Goal: Task Accomplishment & Management: Use online tool/utility

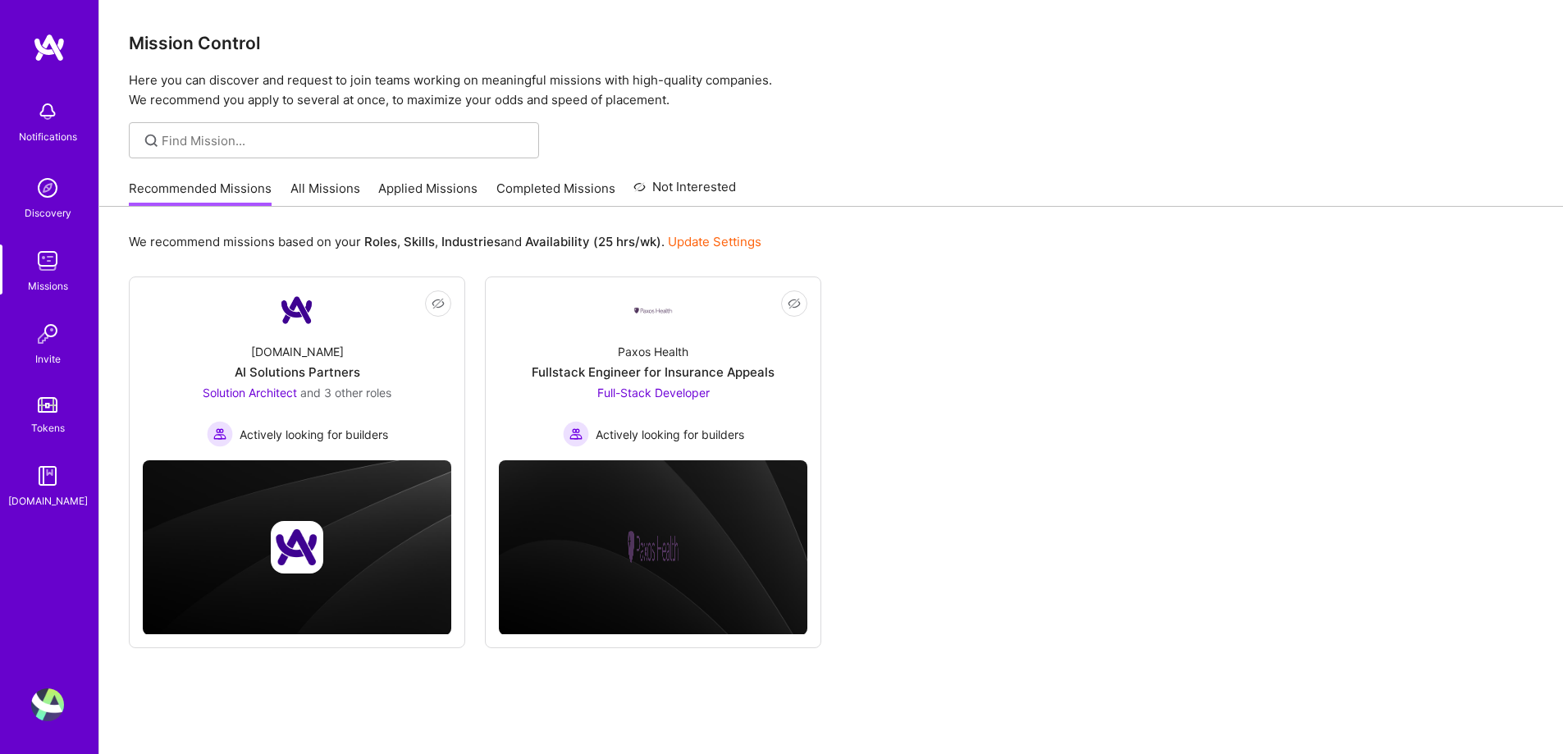
click at [316, 189] on link "All Missions" at bounding box center [325, 193] width 70 height 27
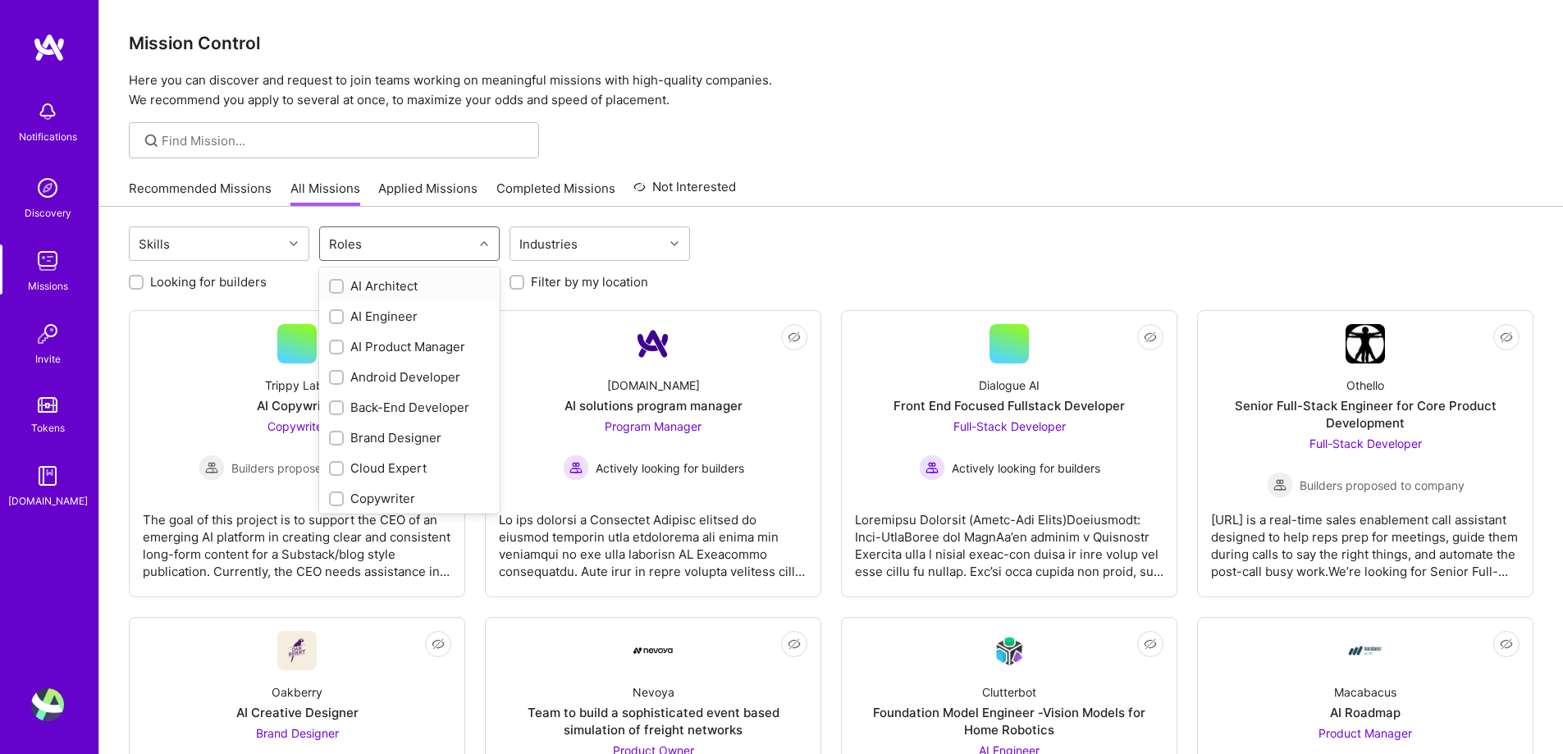
click at [368, 252] on input "text" at bounding box center [369, 243] width 2 height 17
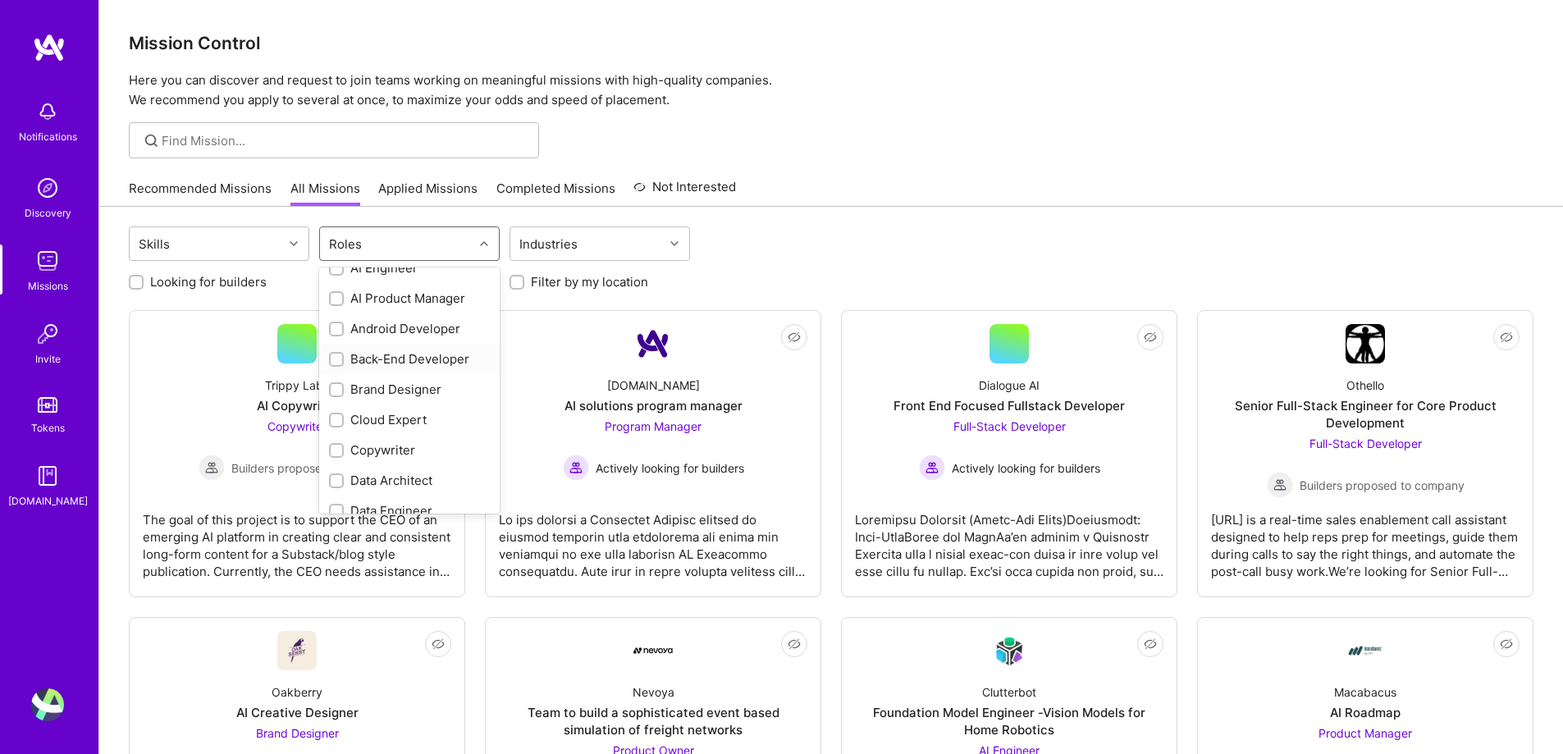
click at [331, 355] on div at bounding box center [336, 359] width 15 height 15
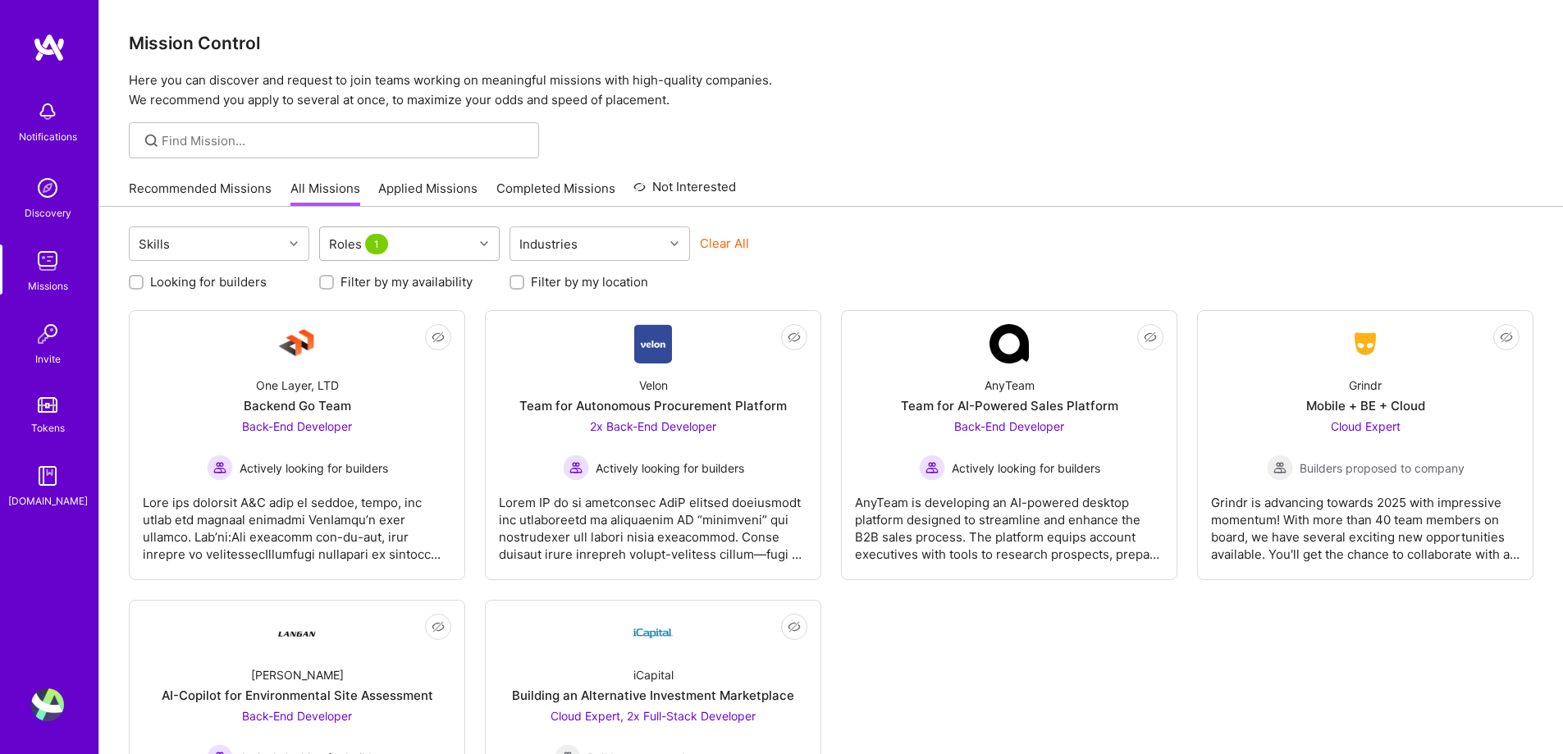
click at [468, 243] on div "Roles 1" at bounding box center [396, 243] width 153 height 33
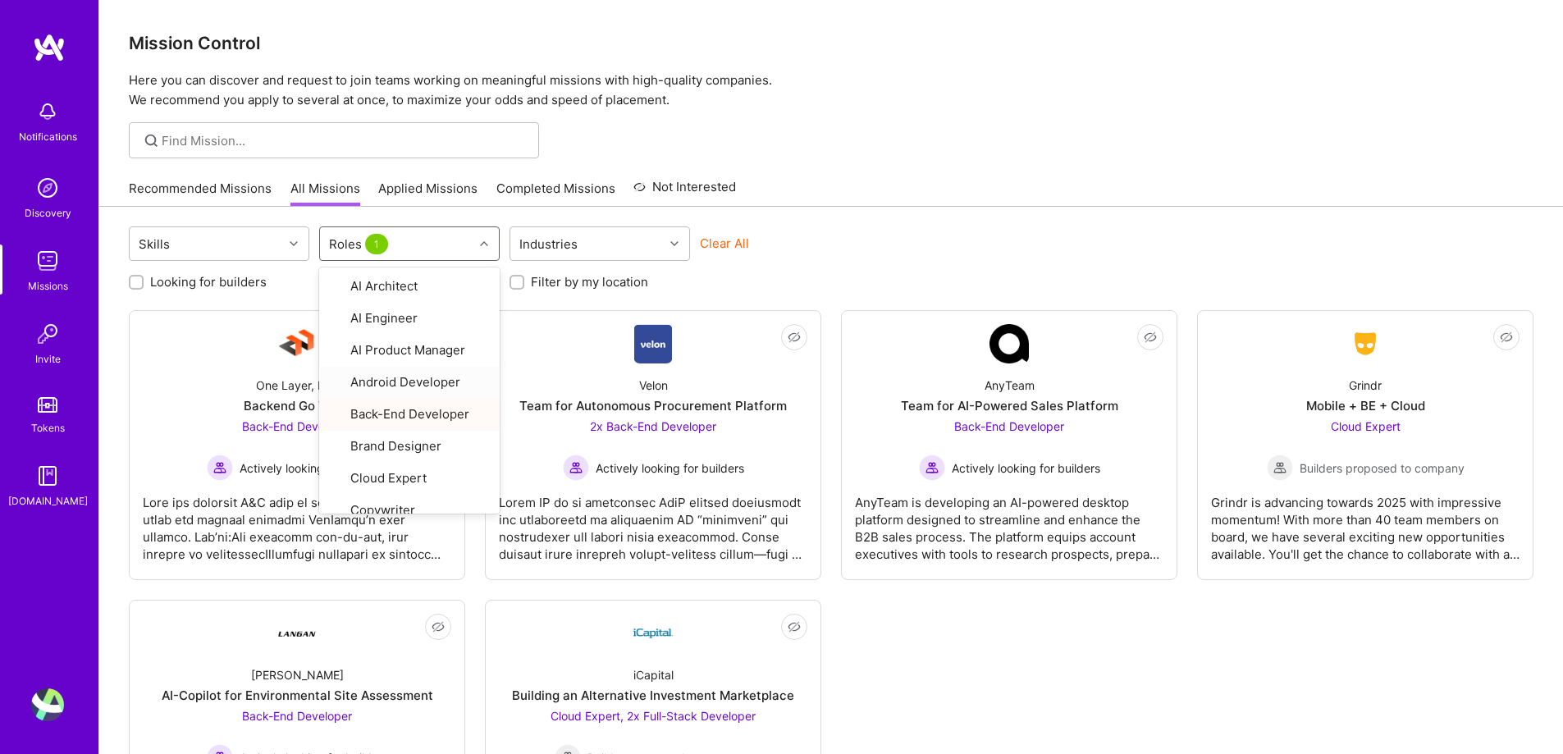
click at [958, 231] on div "Skills option Back-End Developer, selected. option Android Developer focused, 4…" at bounding box center [831, 245] width 1404 height 39
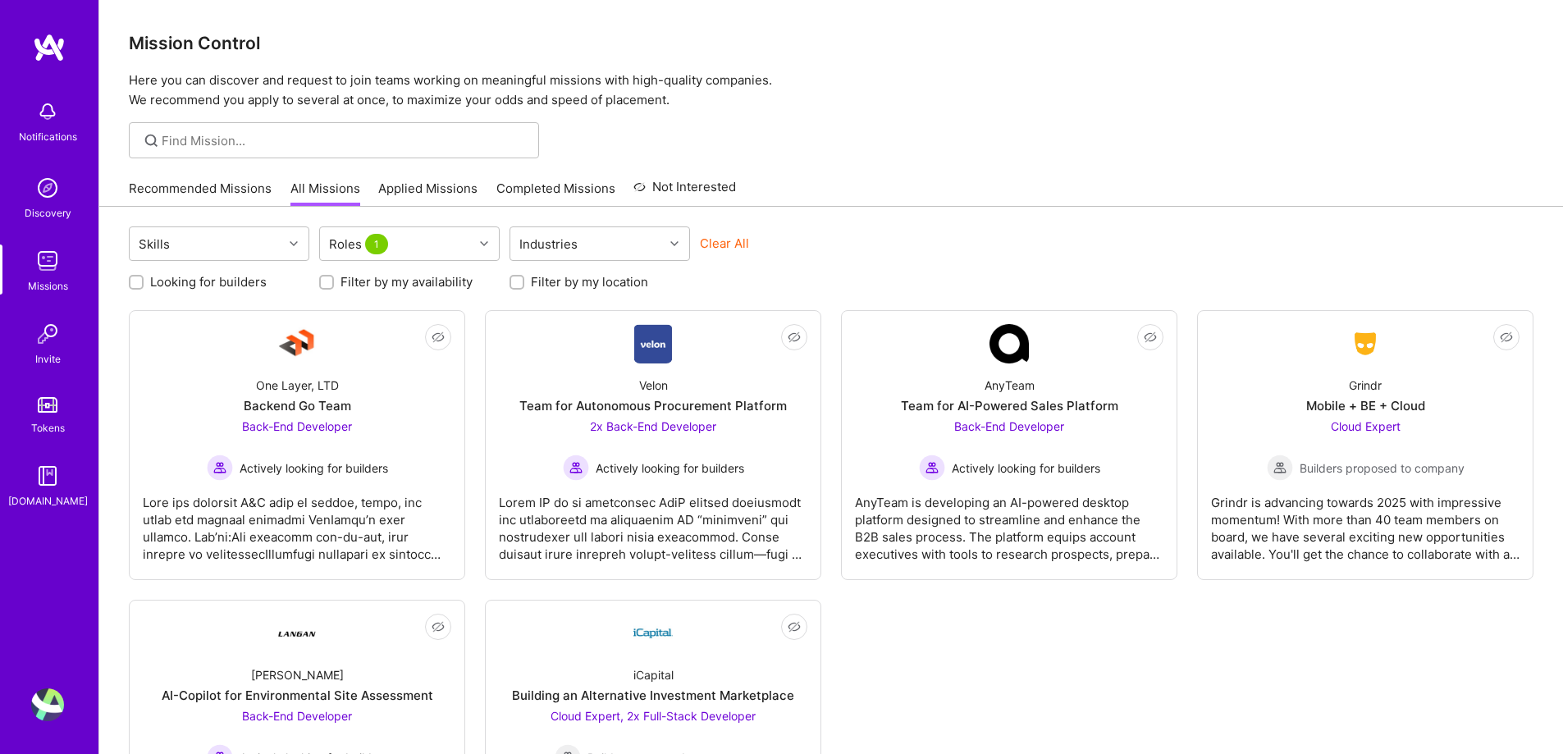
scroll to position [155, 0]
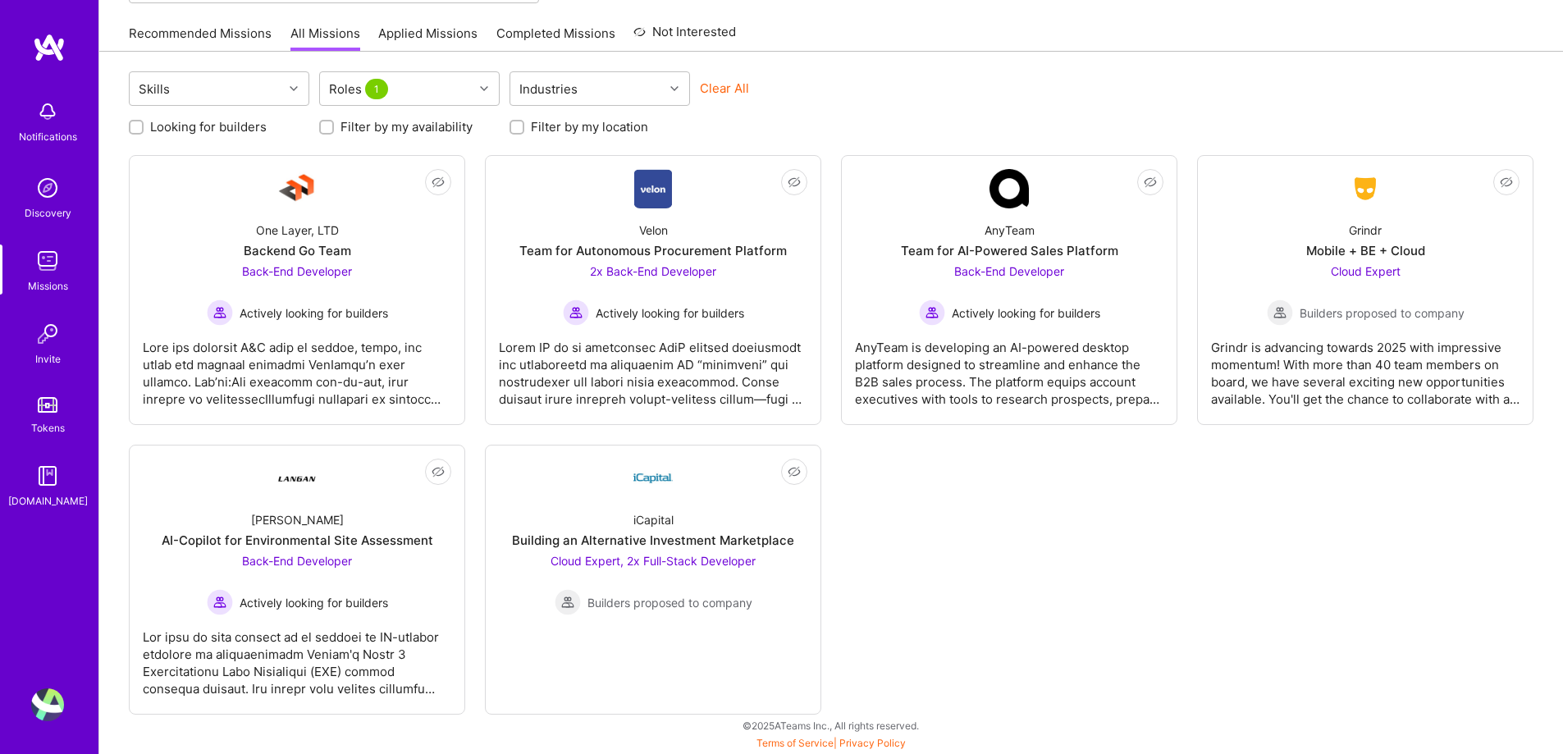
drag, startPoint x: 1080, startPoint y: 533, endPoint x: 1447, endPoint y: 556, distance: 368.2
click at [1447, 556] on div "Not Interested One Layer, LTD Backend Go Team Back-End Developer Actively looki…" at bounding box center [831, 434] width 1404 height 559
click at [1301, 381] on div "Grindr is advancing towards 2025 with impressive momentum! With more than 40 te…" at bounding box center [1365, 367] width 308 height 82
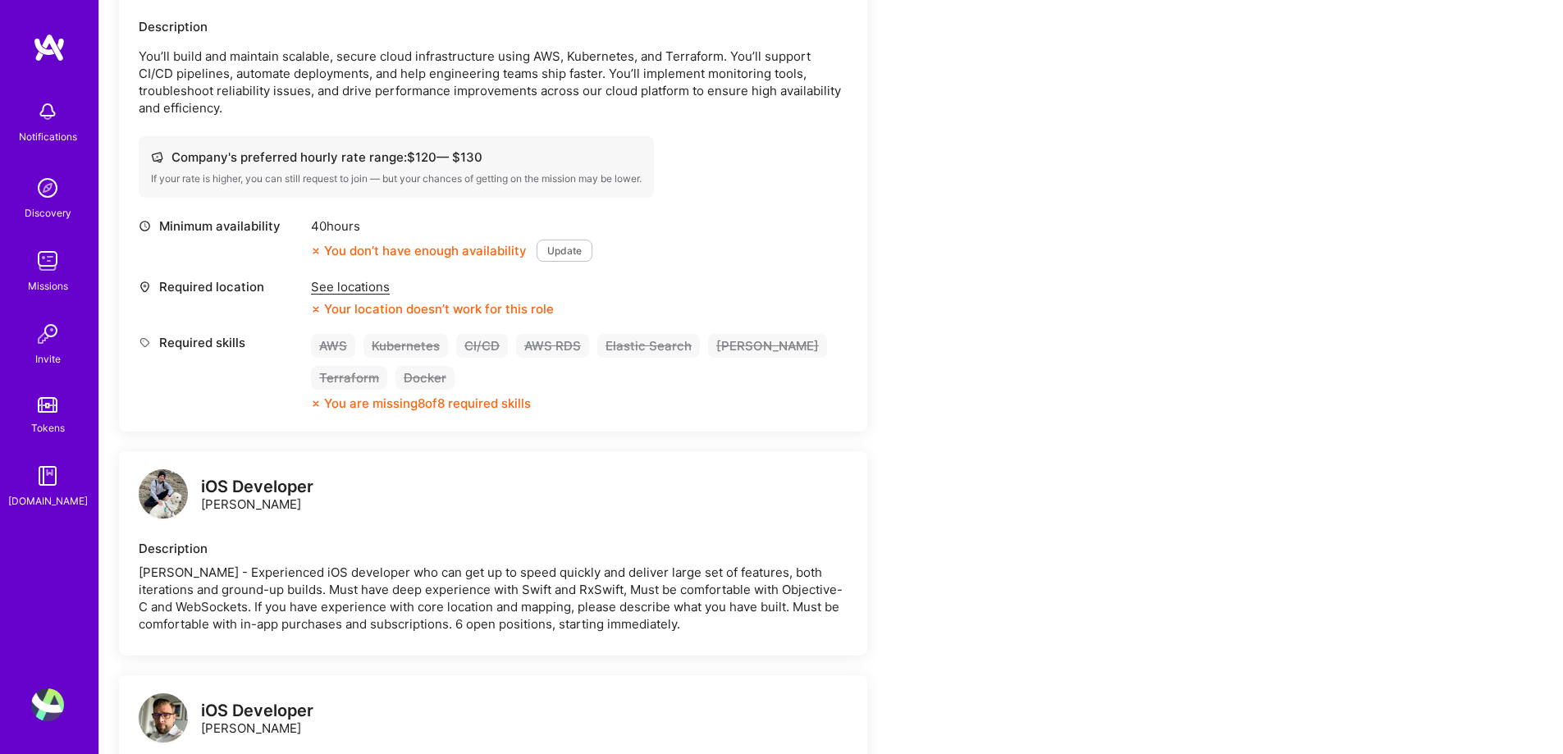
scroll to position [574, 0]
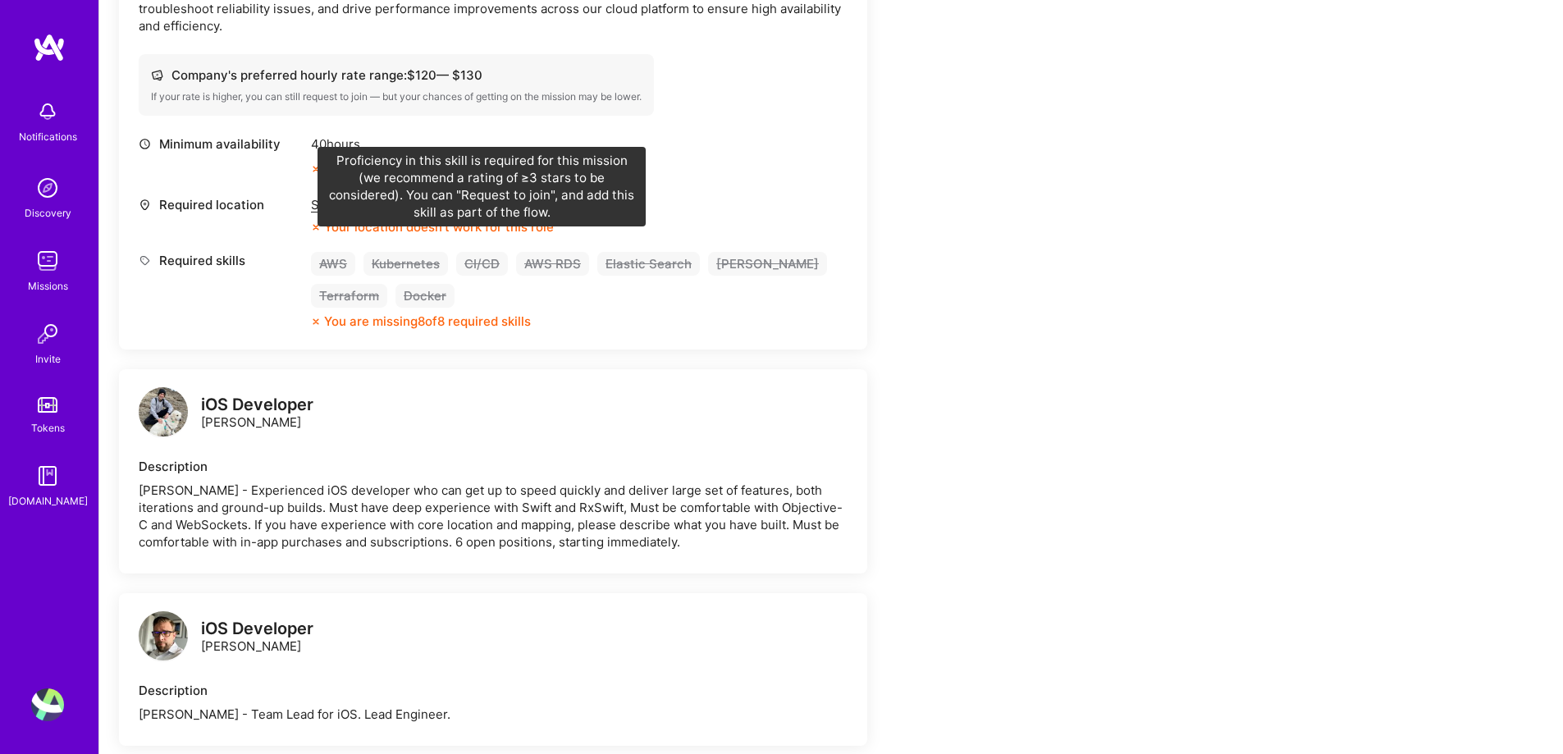
click at [484, 252] on div "CI/CD" at bounding box center [482, 264] width 52 height 24
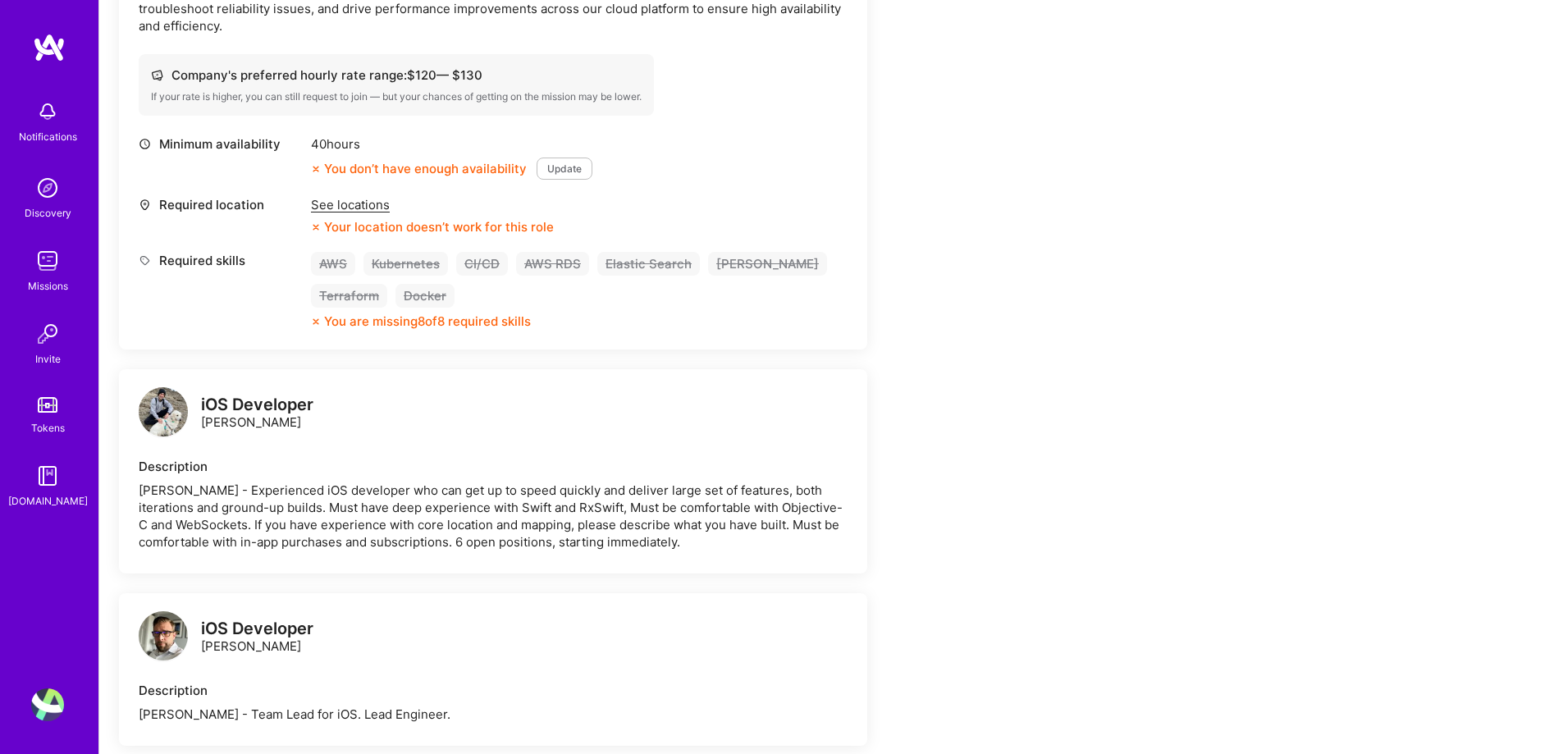
click at [438, 313] on div "You are missing 8 of 8 required skills" at bounding box center [427, 321] width 207 height 17
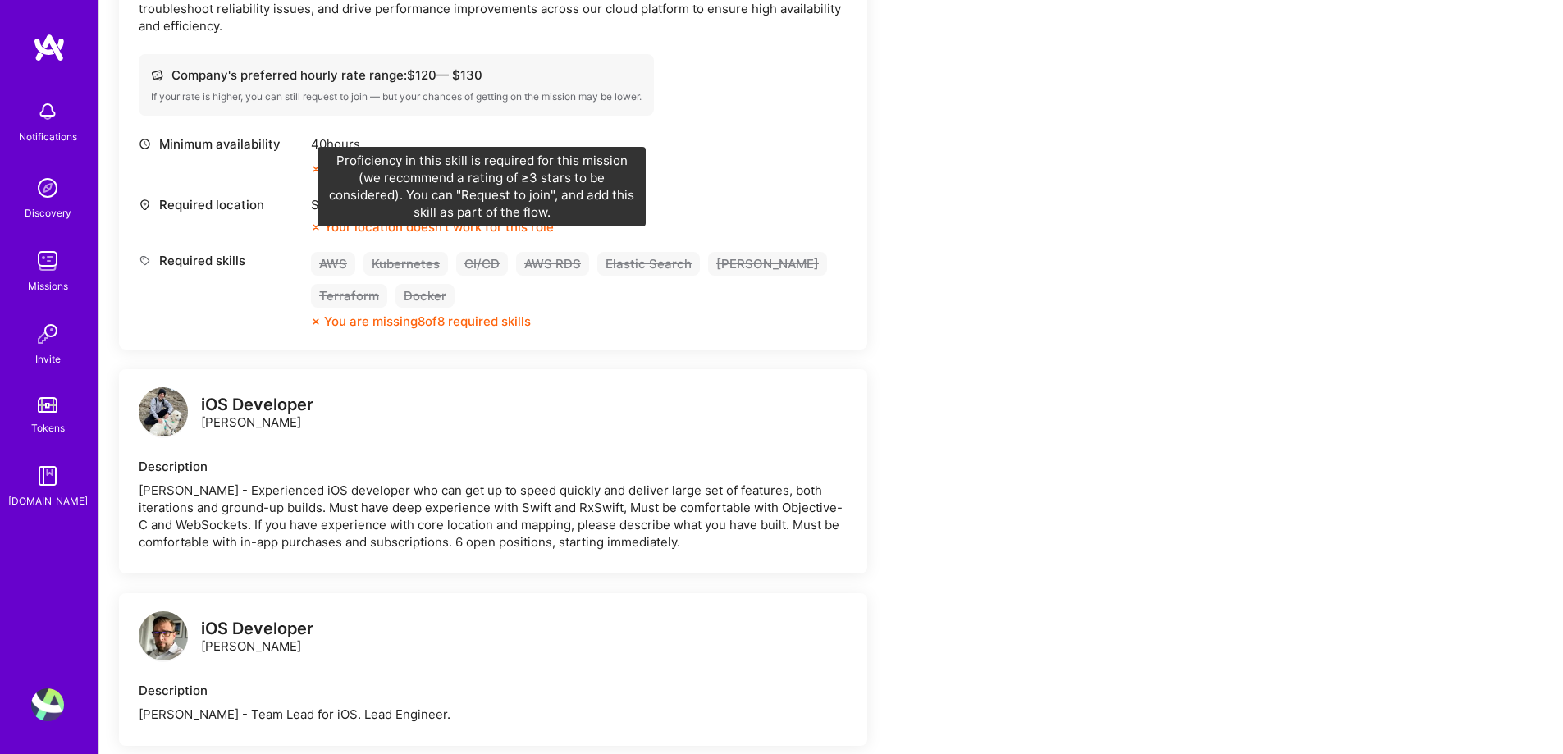
click at [472, 252] on div "CI/CD" at bounding box center [482, 264] width 52 height 24
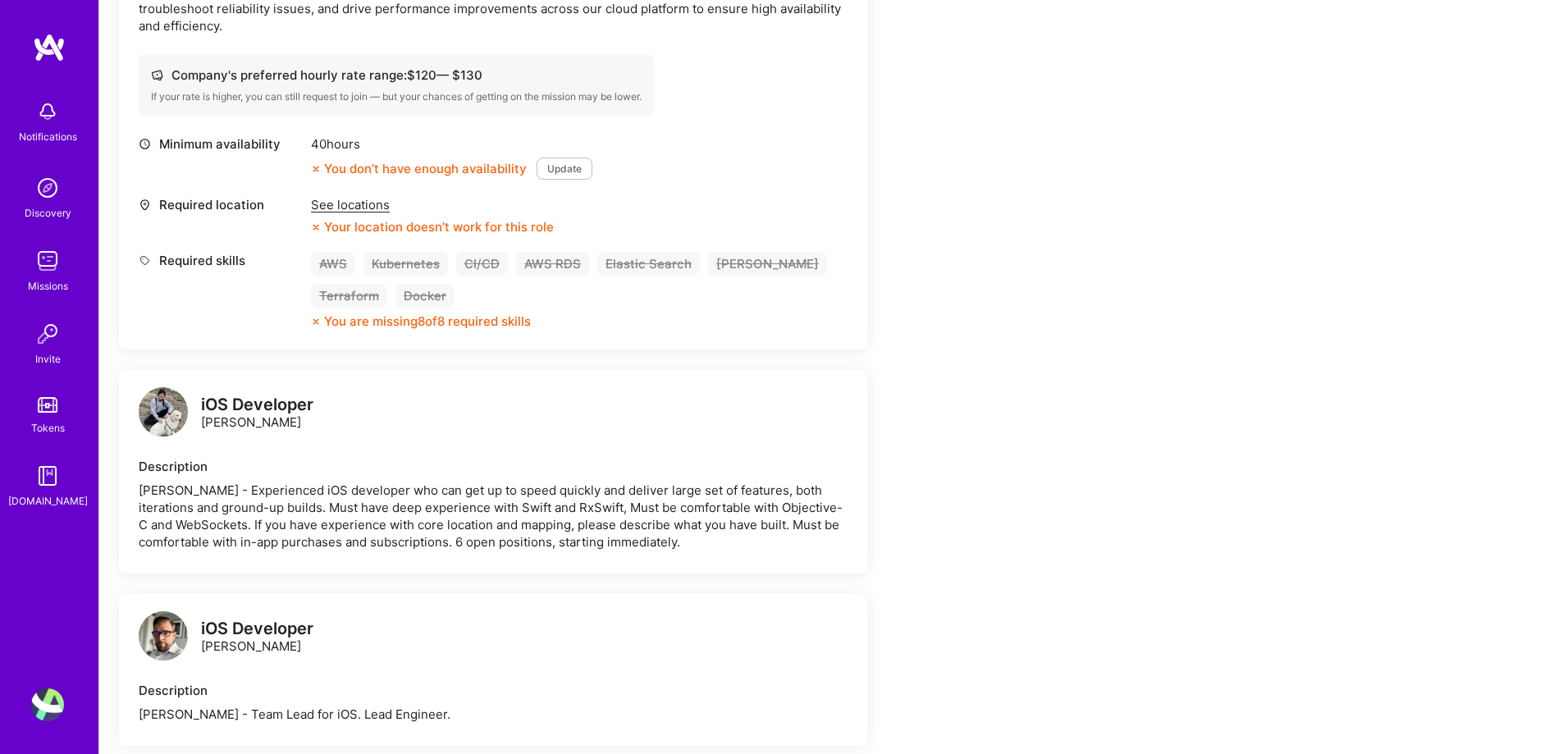
click at [472, 252] on div "CI/CD" at bounding box center [482, 264] width 52 height 24
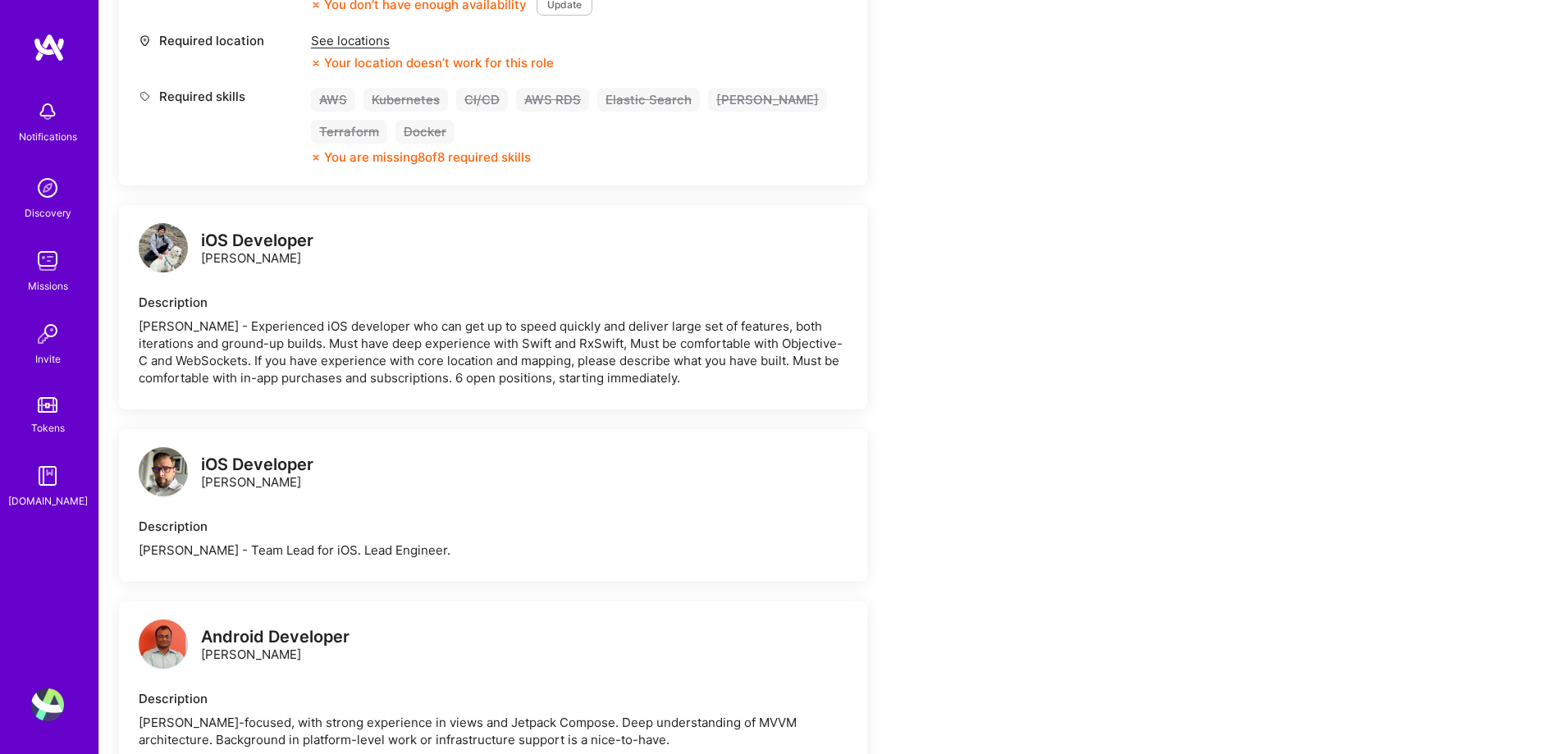
scroll to position [820, 0]
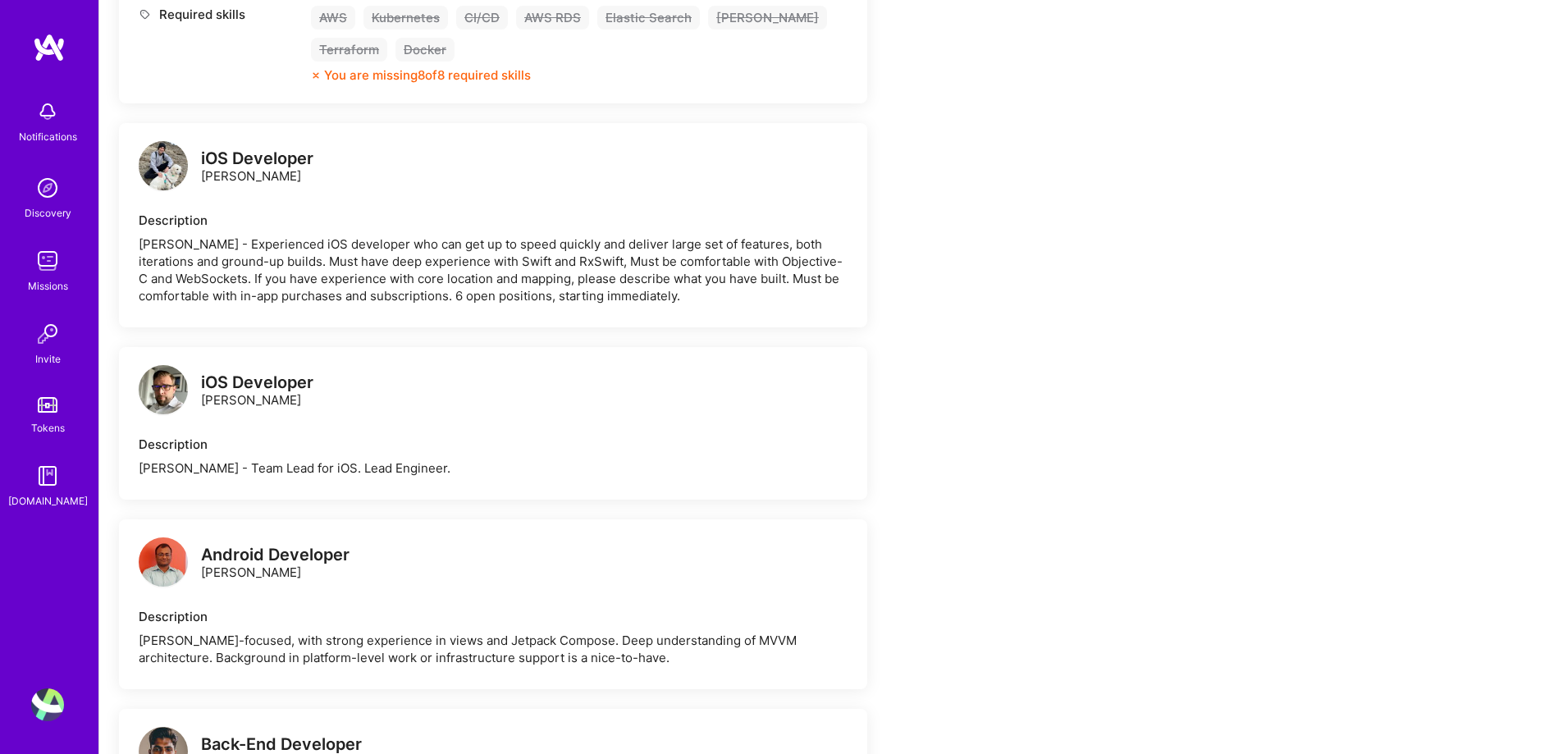
click at [500, 276] on div "[PERSON_NAME] - Experienced iOS developer who can get up to speed quickly and d…" at bounding box center [493, 269] width 709 height 69
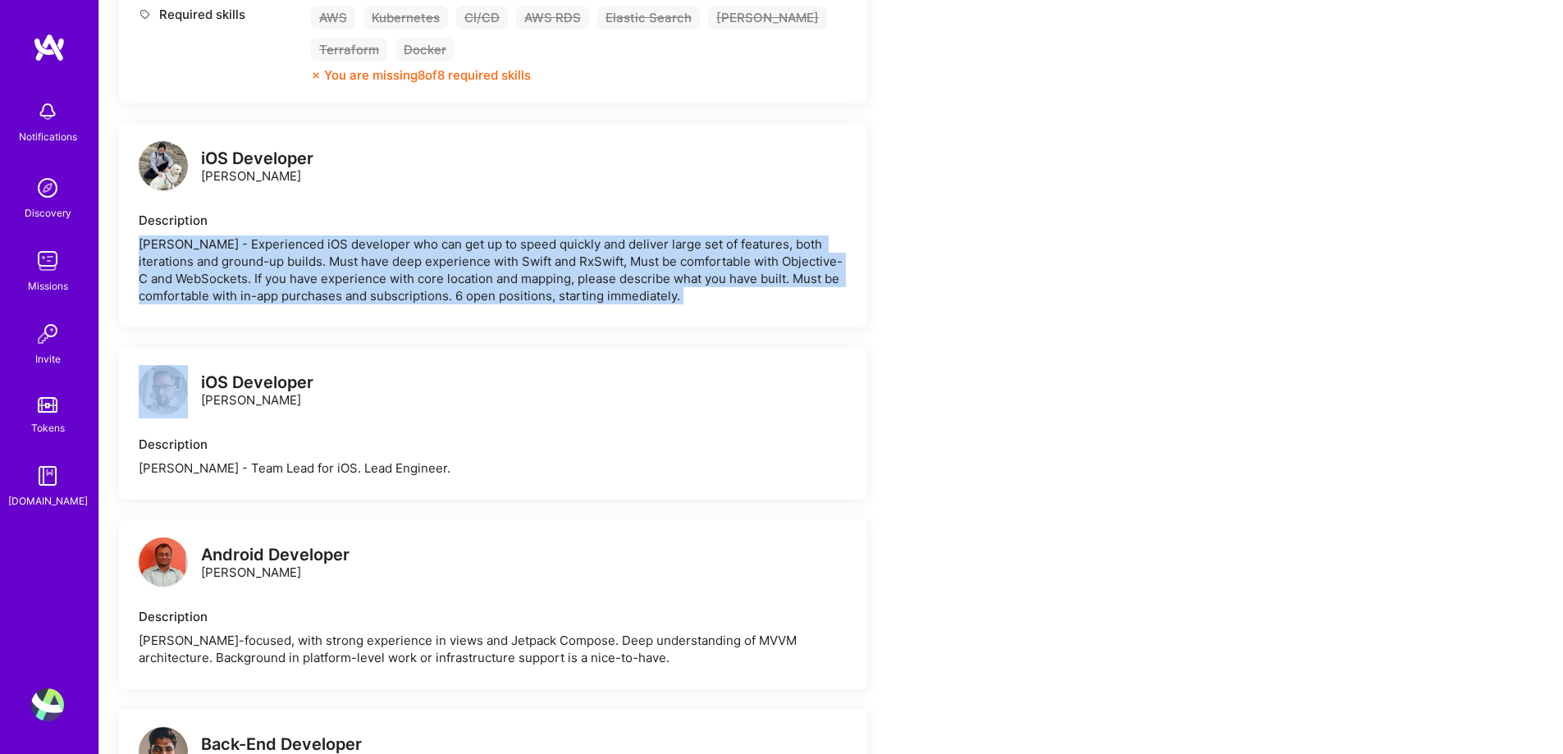
click at [500, 276] on div "[PERSON_NAME] - Experienced iOS developer who can get up to speed quickly and d…" at bounding box center [493, 269] width 709 height 69
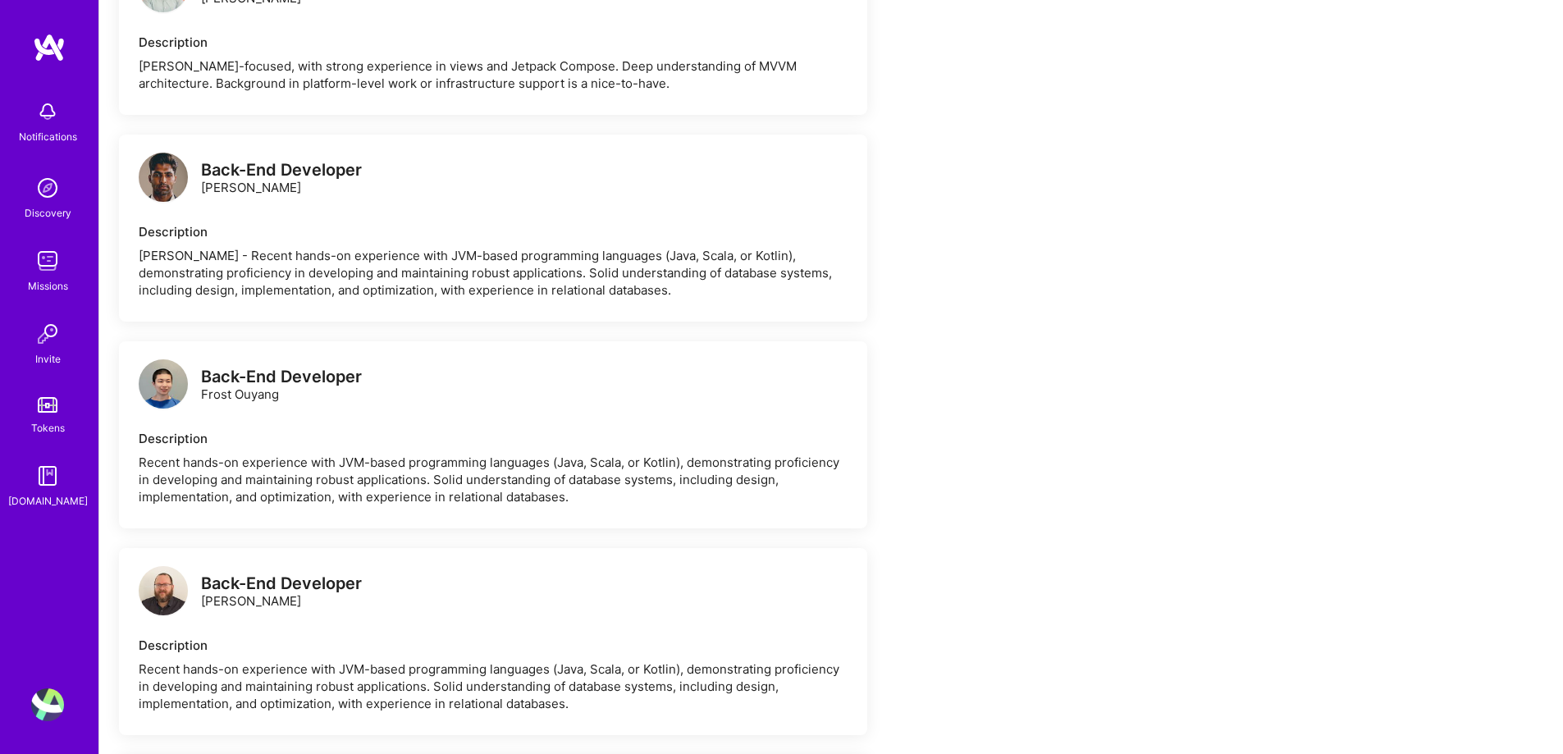
scroll to position [1559, 0]
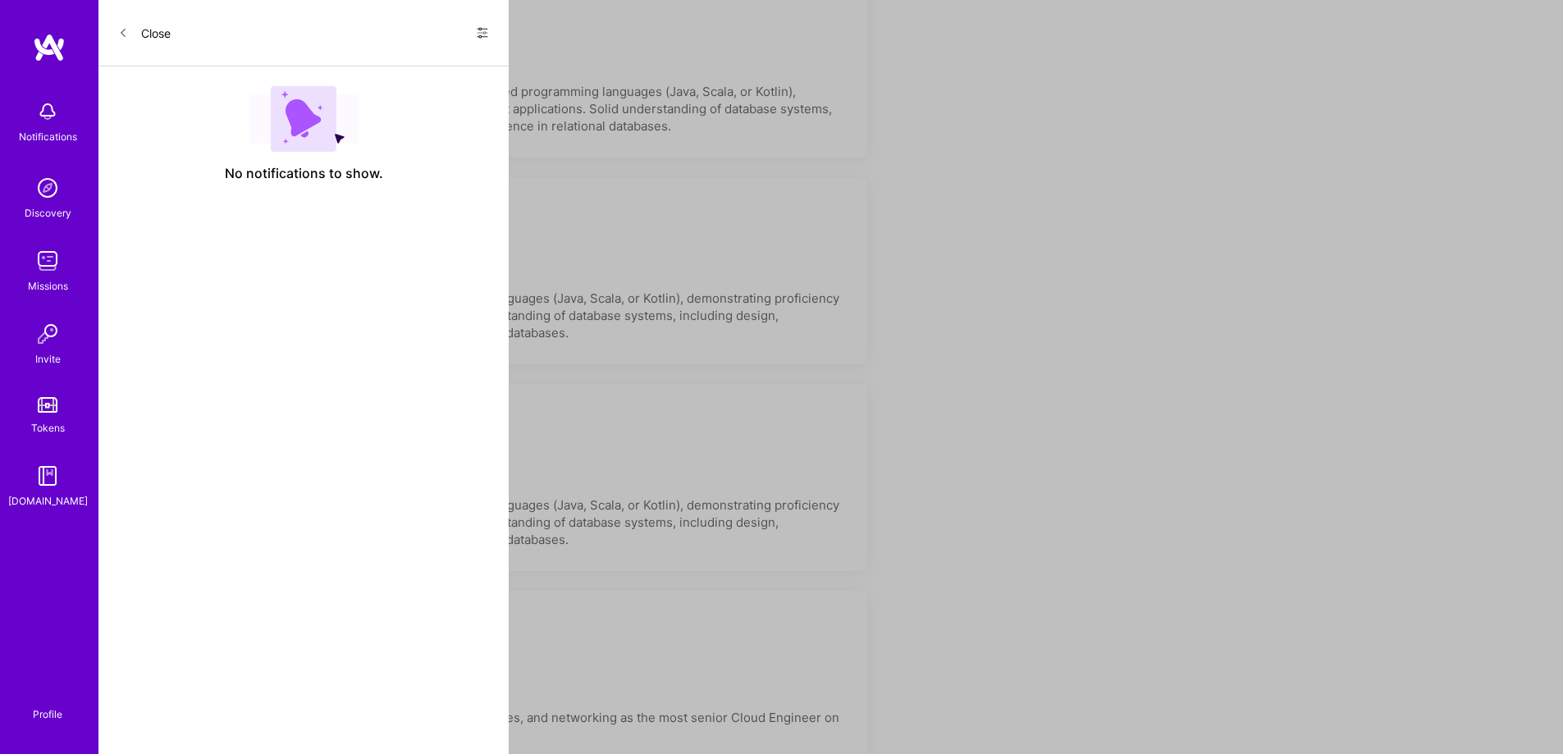
scroll to position [155, 0]
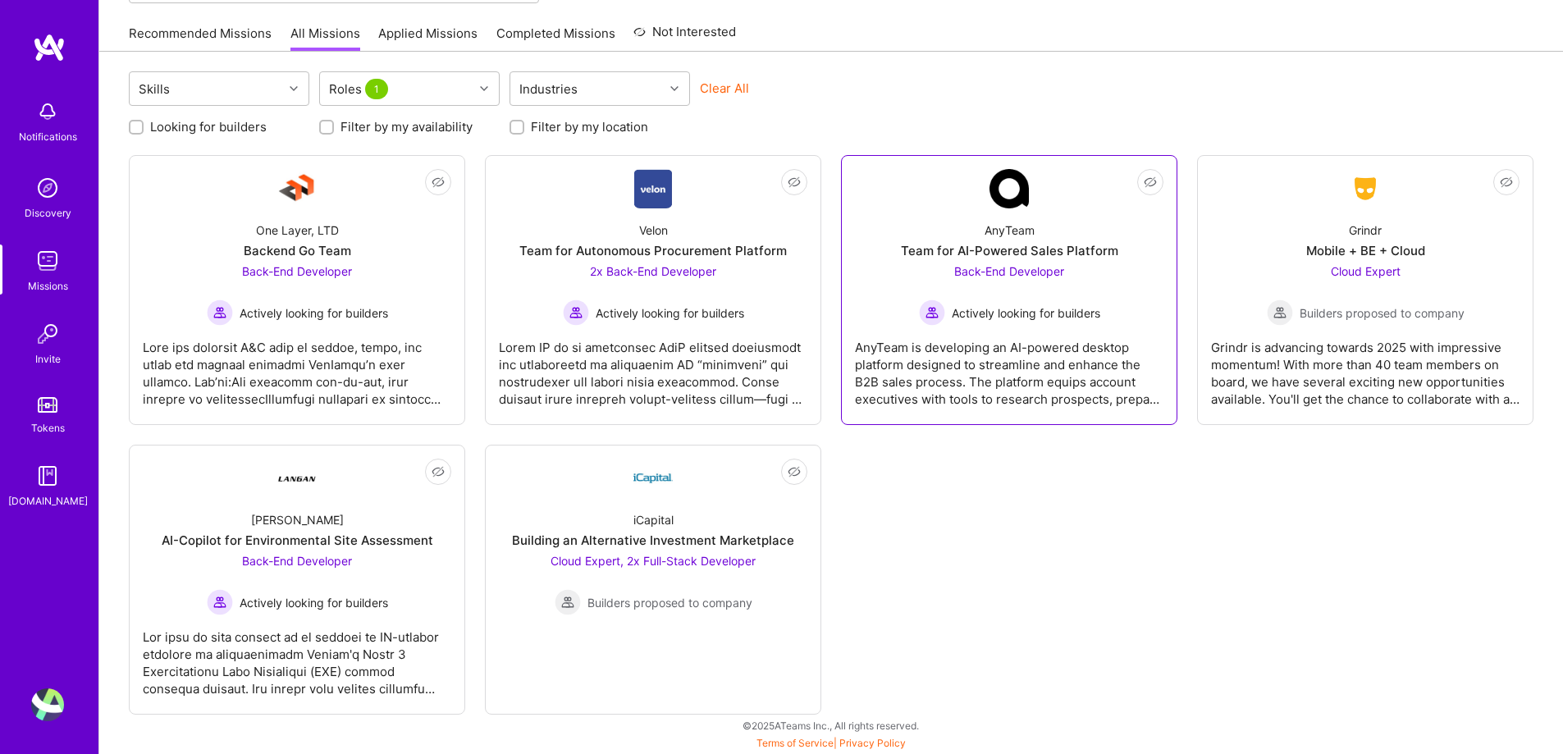
click at [1057, 364] on div "AnyTeam is developing an AI-powered desktop platform designed to streamline and…" at bounding box center [1009, 367] width 308 height 82
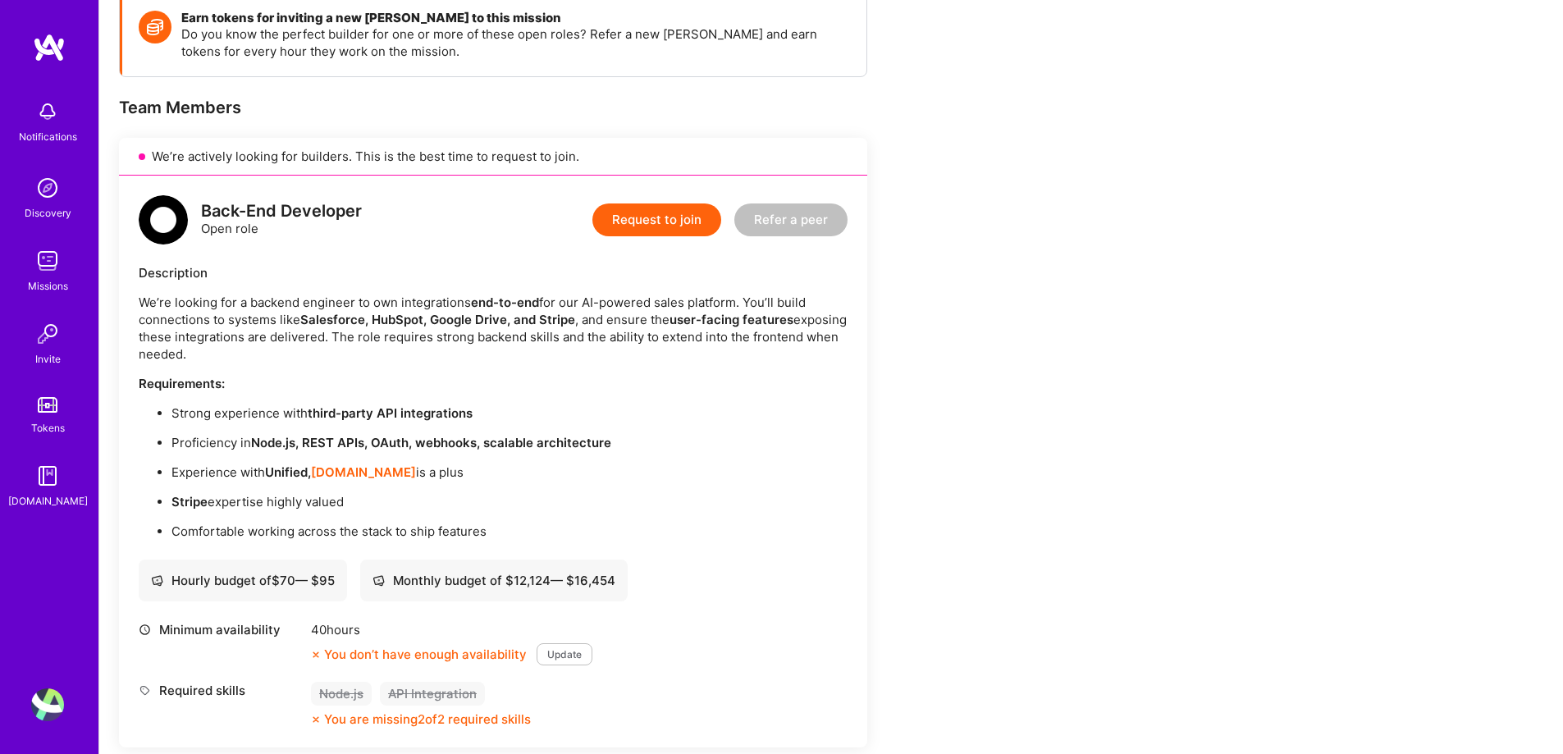
scroll to position [328, 0]
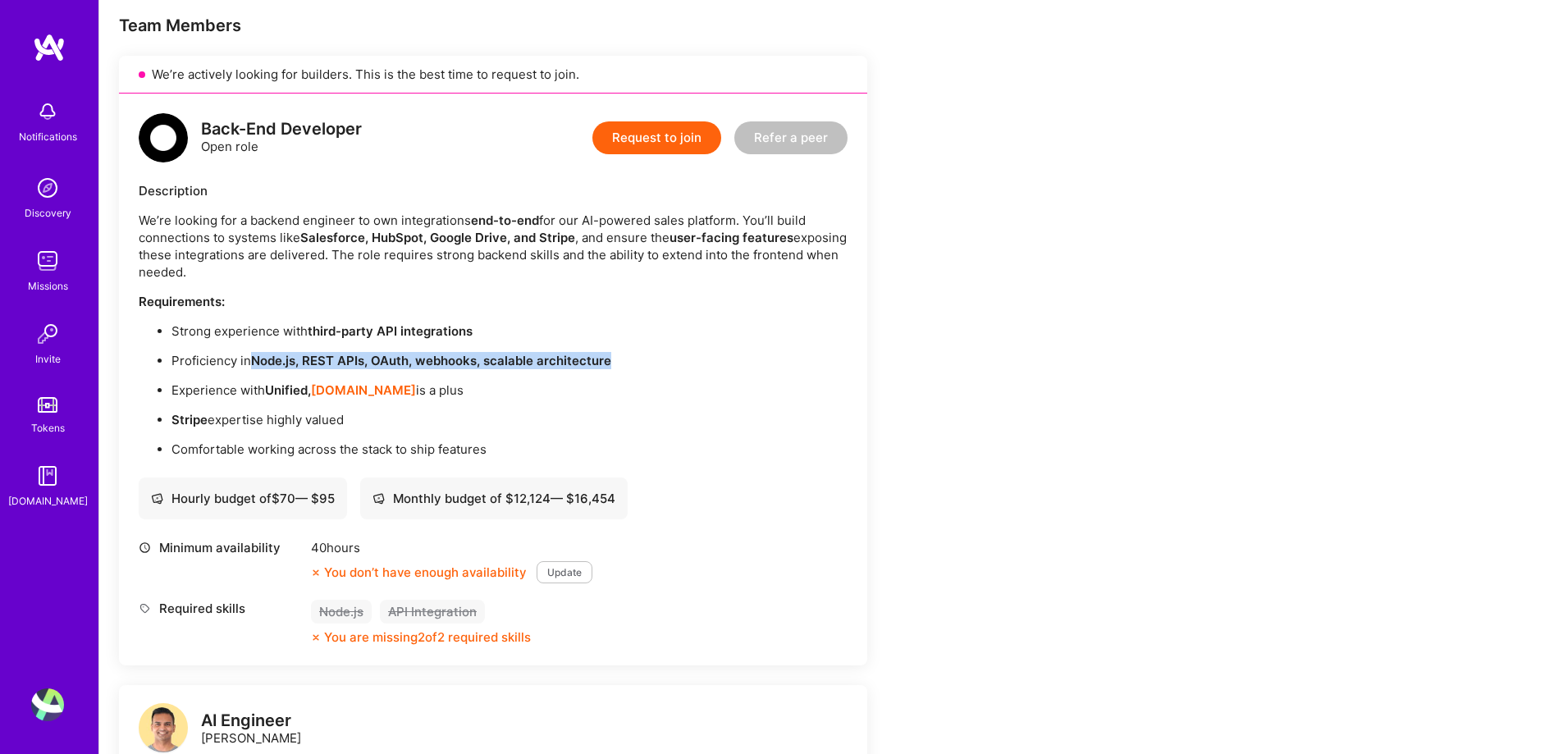
drag, startPoint x: 253, startPoint y: 360, endPoint x: 619, endPoint y: 352, distance: 365.1
click at [619, 352] on p "Proficiency in Node.js, REST APIs, OAuth, webhooks, scalable architecture" at bounding box center [509, 360] width 676 height 17
drag, startPoint x: 168, startPoint y: 424, endPoint x: 331, endPoint y: 418, distance: 162.6
click at [331, 418] on ul "Strong experience with third-party API integrations Proficiency in Node.js, RES…" at bounding box center [493, 389] width 709 height 135
click at [398, 424] on p "Stripe expertise highly valued" at bounding box center [509, 419] width 676 height 17
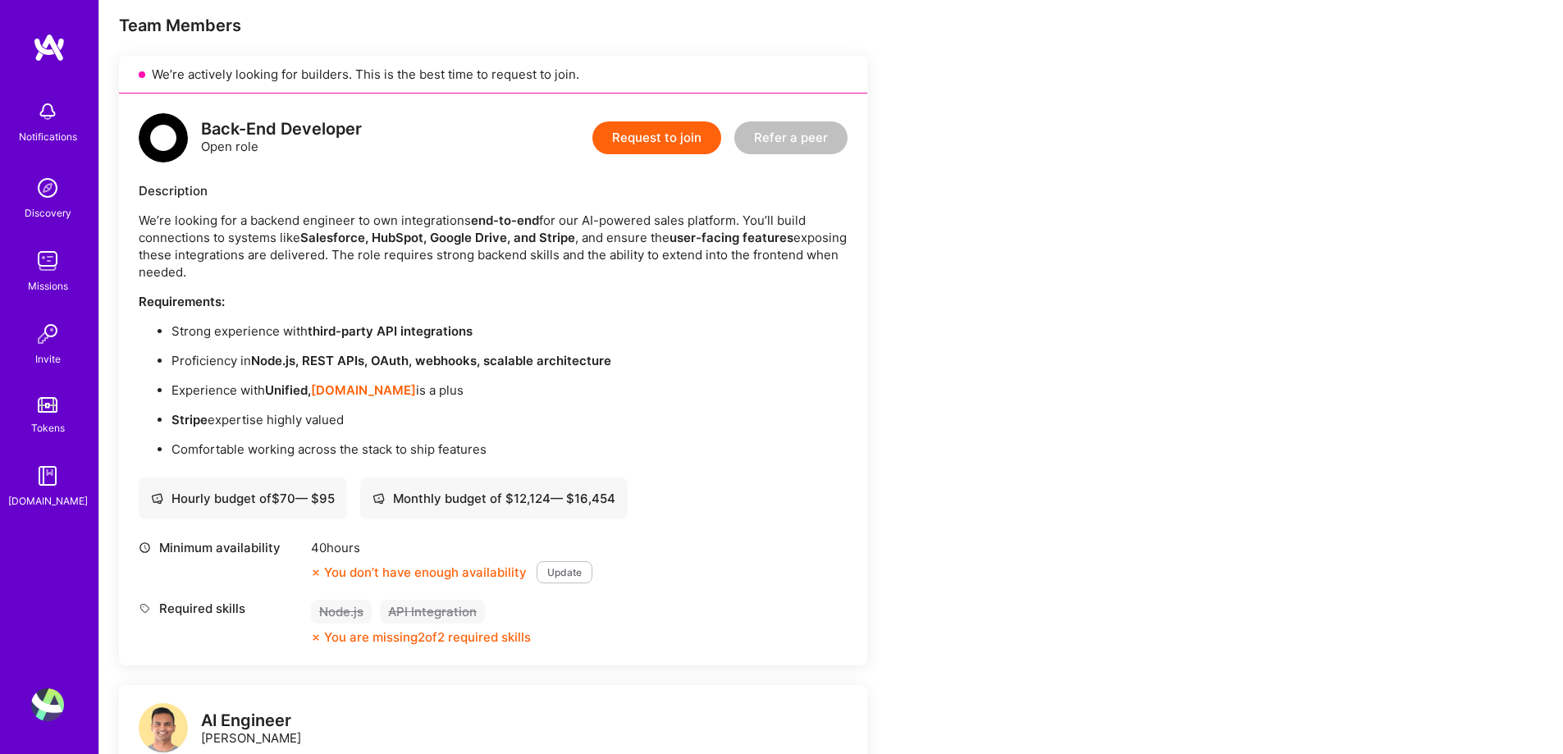
click at [186, 415] on strong "Stripe" at bounding box center [189, 420] width 36 height 16
drag, startPoint x: 159, startPoint y: 387, endPoint x: 299, endPoint y: 381, distance: 139.6
click at [299, 381] on li "Experience with Unified, [DOMAIN_NAME] is a plus" at bounding box center [509, 389] width 676 height 17
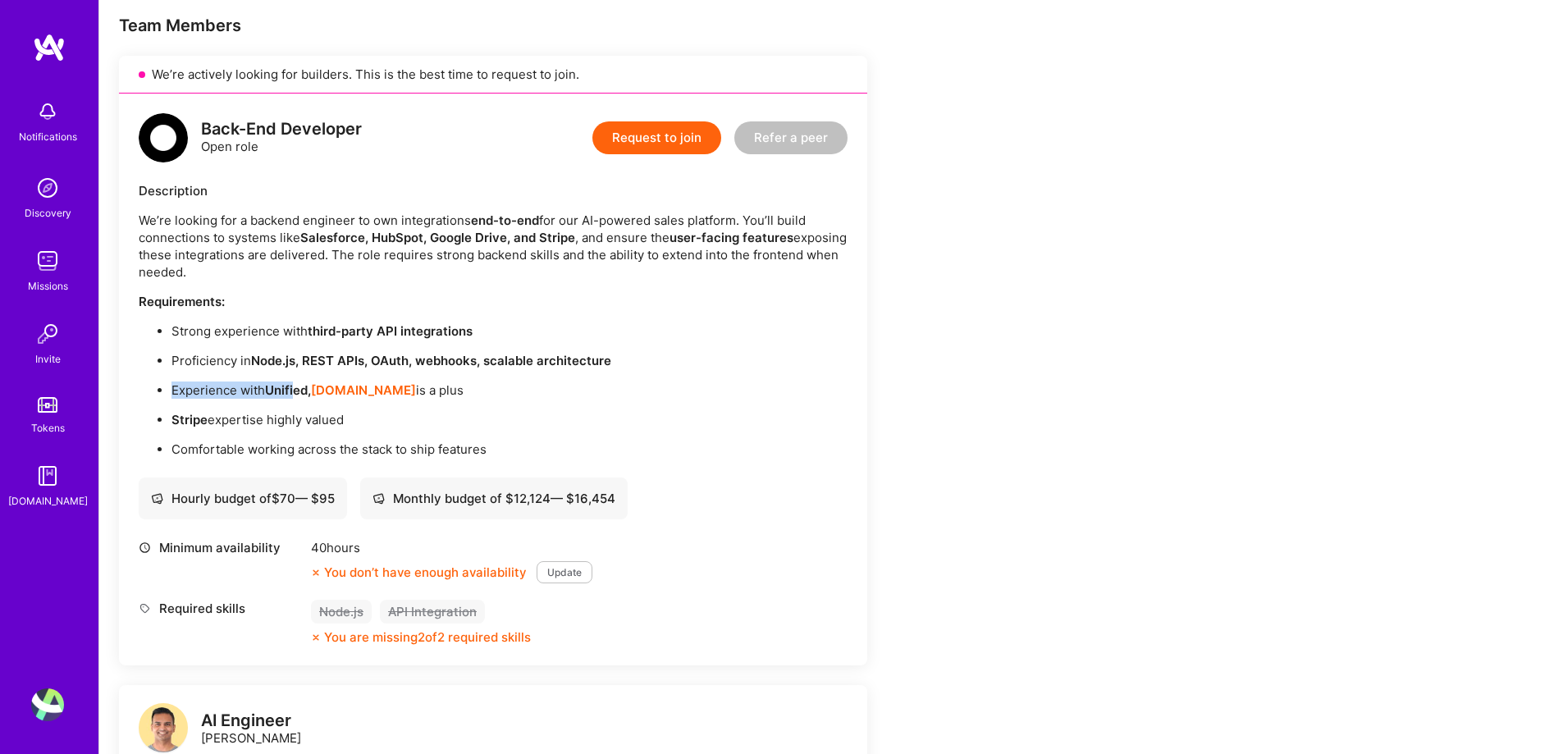
click at [297, 395] on strong "Unified," at bounding box center [288, 390] width 46 height 16
click at [532, 390] on p "Experience with Unified, [DOMAIN_NAME] is a plus" at bounding box center [509, 389] width 676 height 17
drag, startPoint x: 241, startPoint y: 350, endPoint x: 658, endPoint y: 347, distance: 416.7
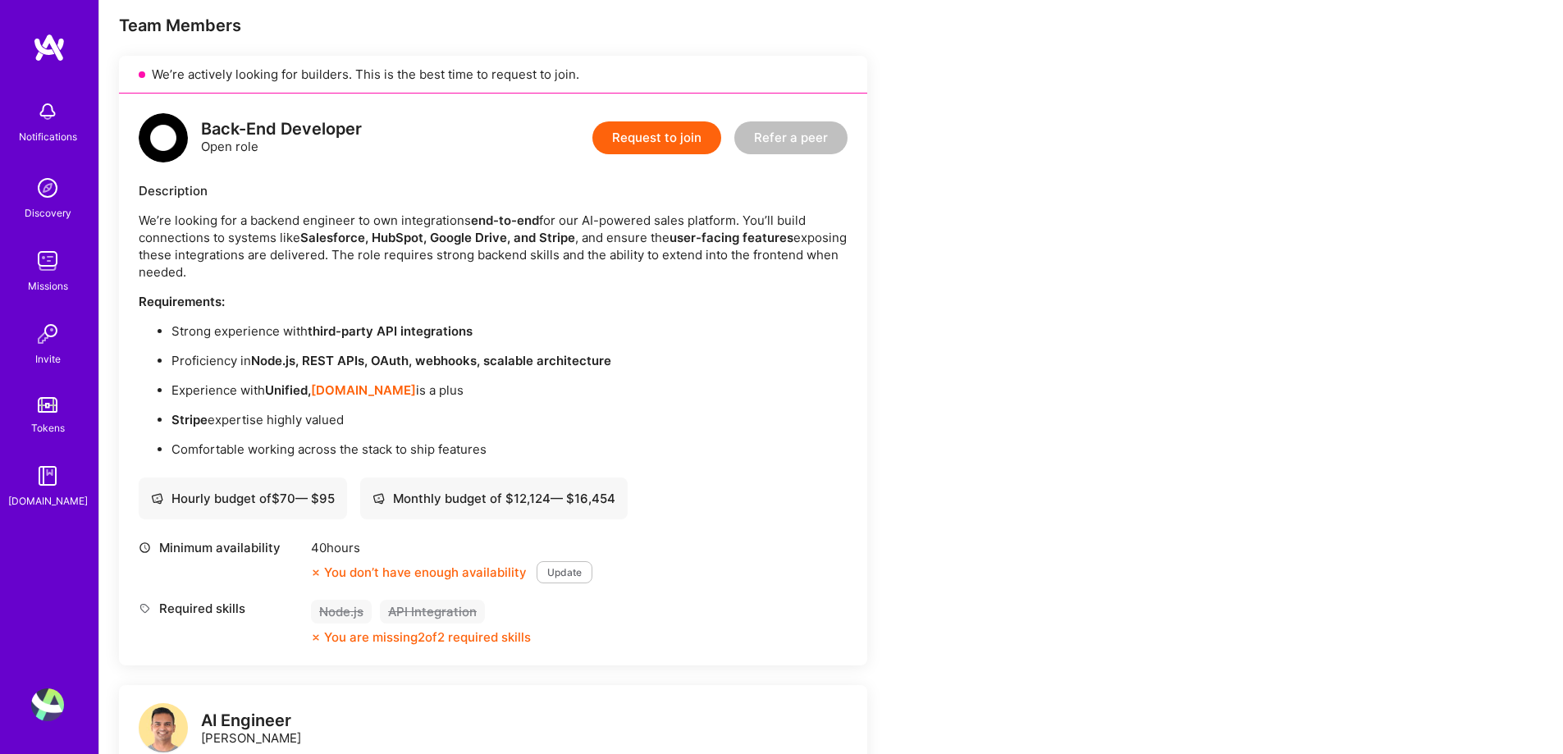
click at [658, 347] on ul "Strong experience with third-party API integrations Proficiency in Node.js, RES…" at bounding box center [493, 389] width 709 height 135
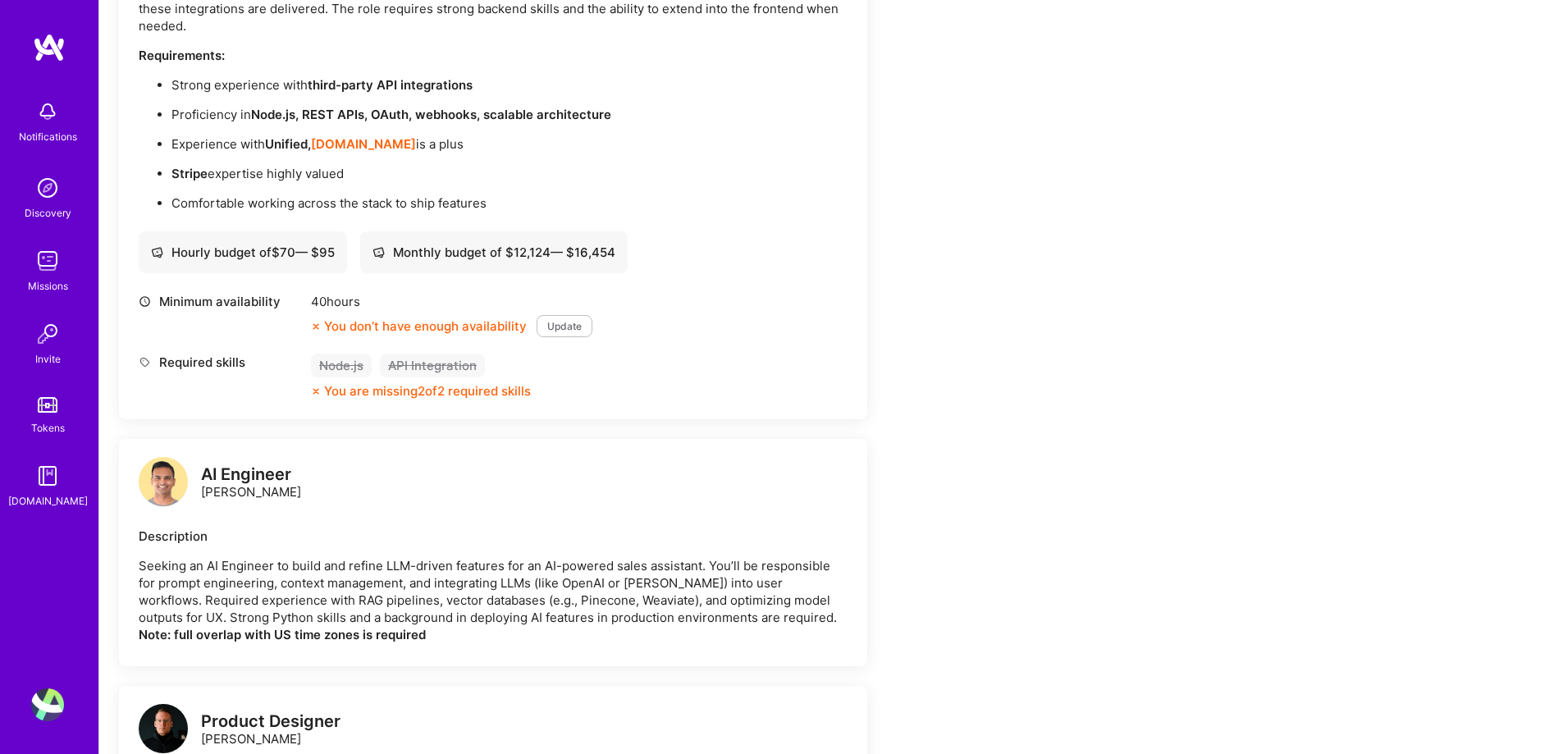
scroll to position [656, 0]
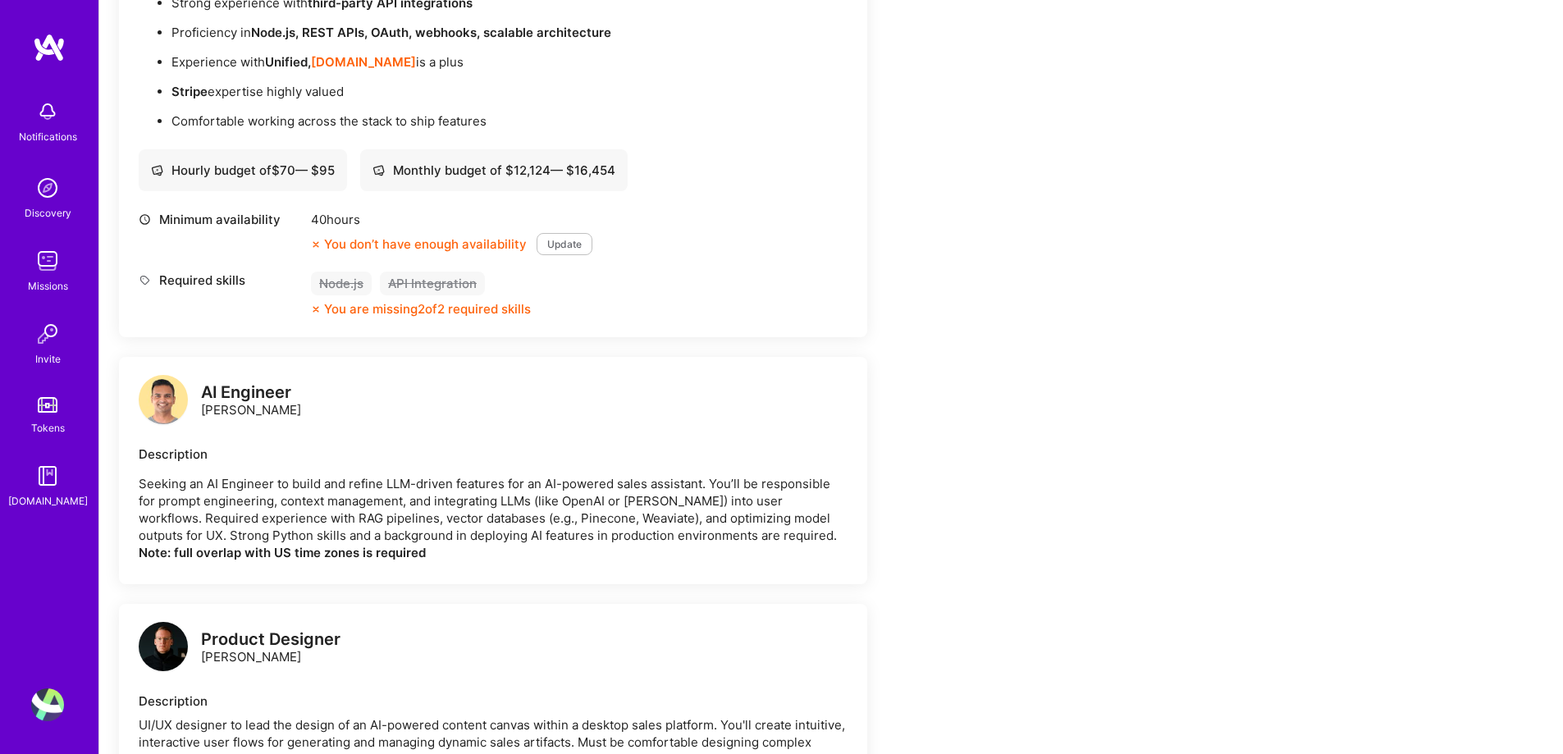
click at [497, 308] on div "You are missing 2 of 2 required skills" at bounding box center [427, 308] width 207 height 17
click at [473, 242] on div "You don’t have enough availability" at bounding box center [419, 243] width 216 height 17
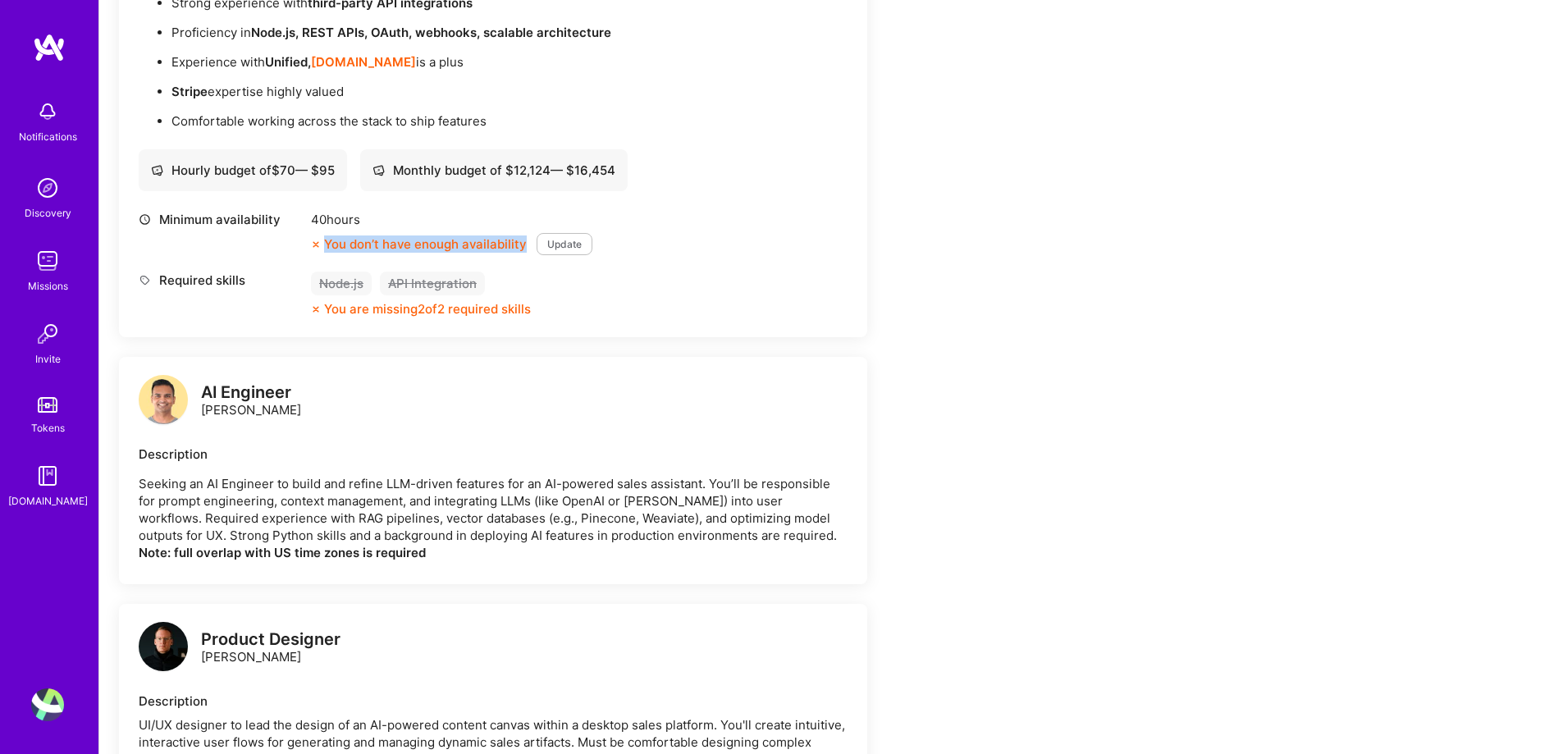
click at [473, 242] on div "You don’t have enough availability" at bounding box center [419, 243] width 216 height 17
click at [472, 162] on div "Monthly budget of $ 12,124 — $ 16,454" at bounding box center [493, 170] width 243 height 17
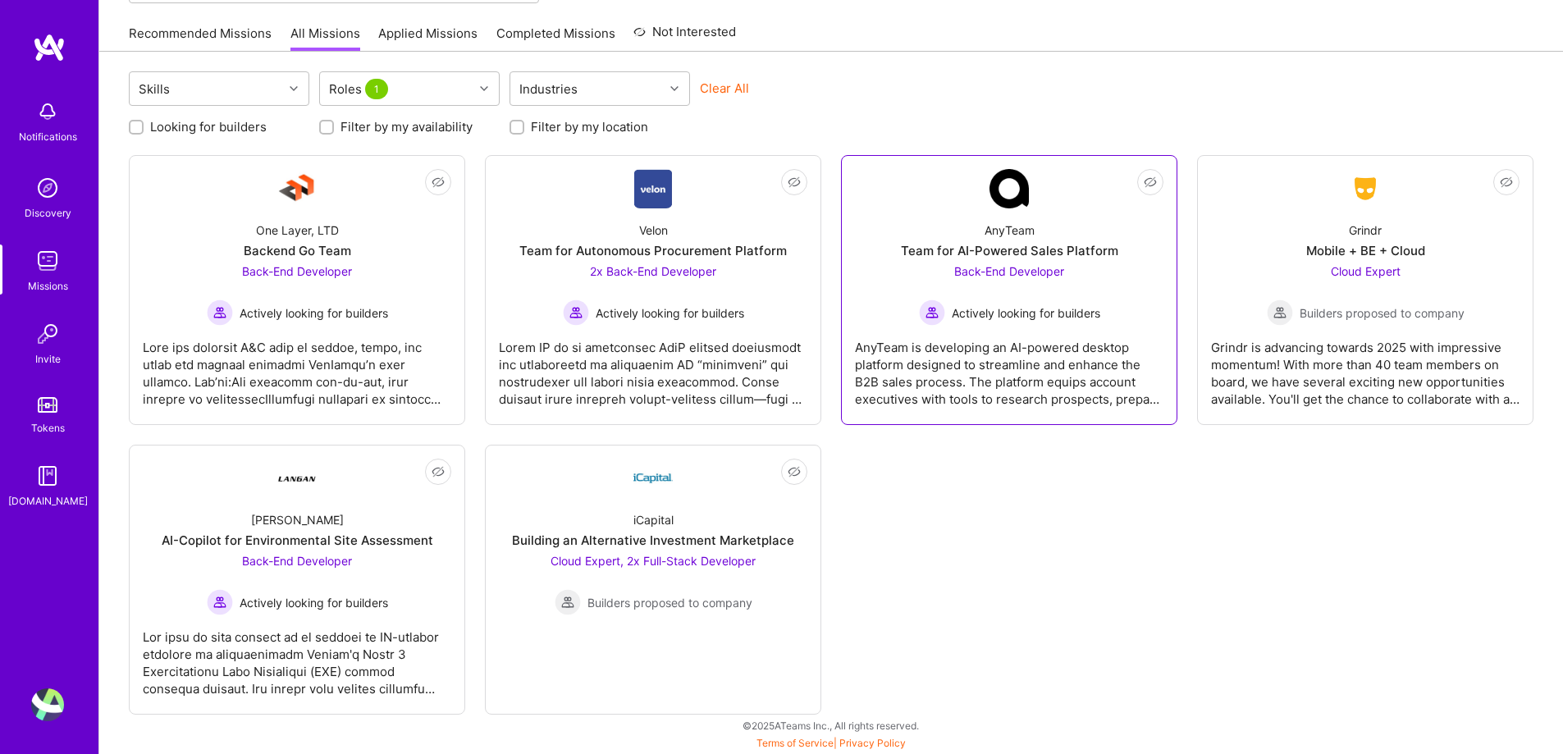
scroll to position [155, 0]
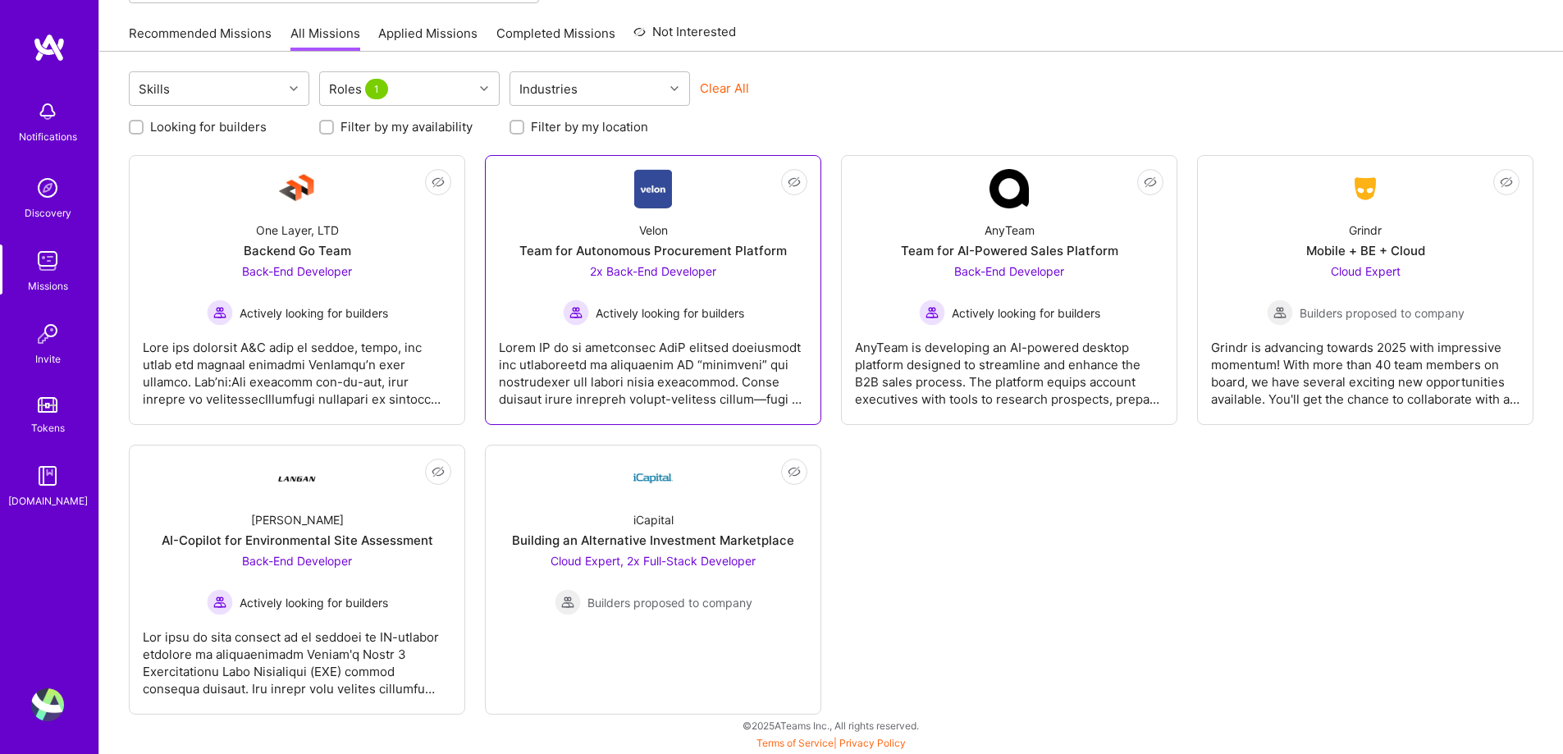
click at [692, 317] on span "Actively looking for builders" at bounding box center [670, 312] width 148 height 17
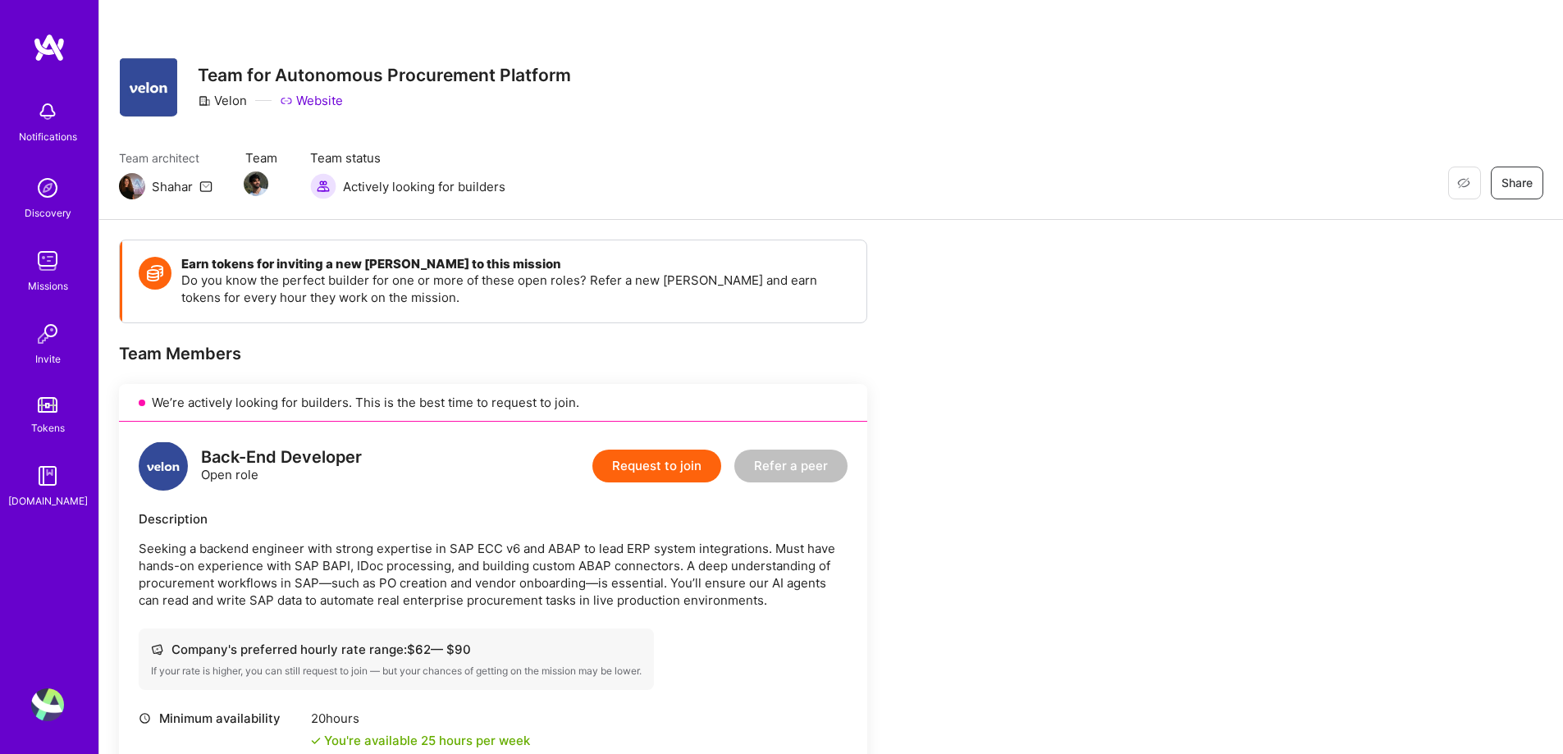
scroll to position [410, 0]
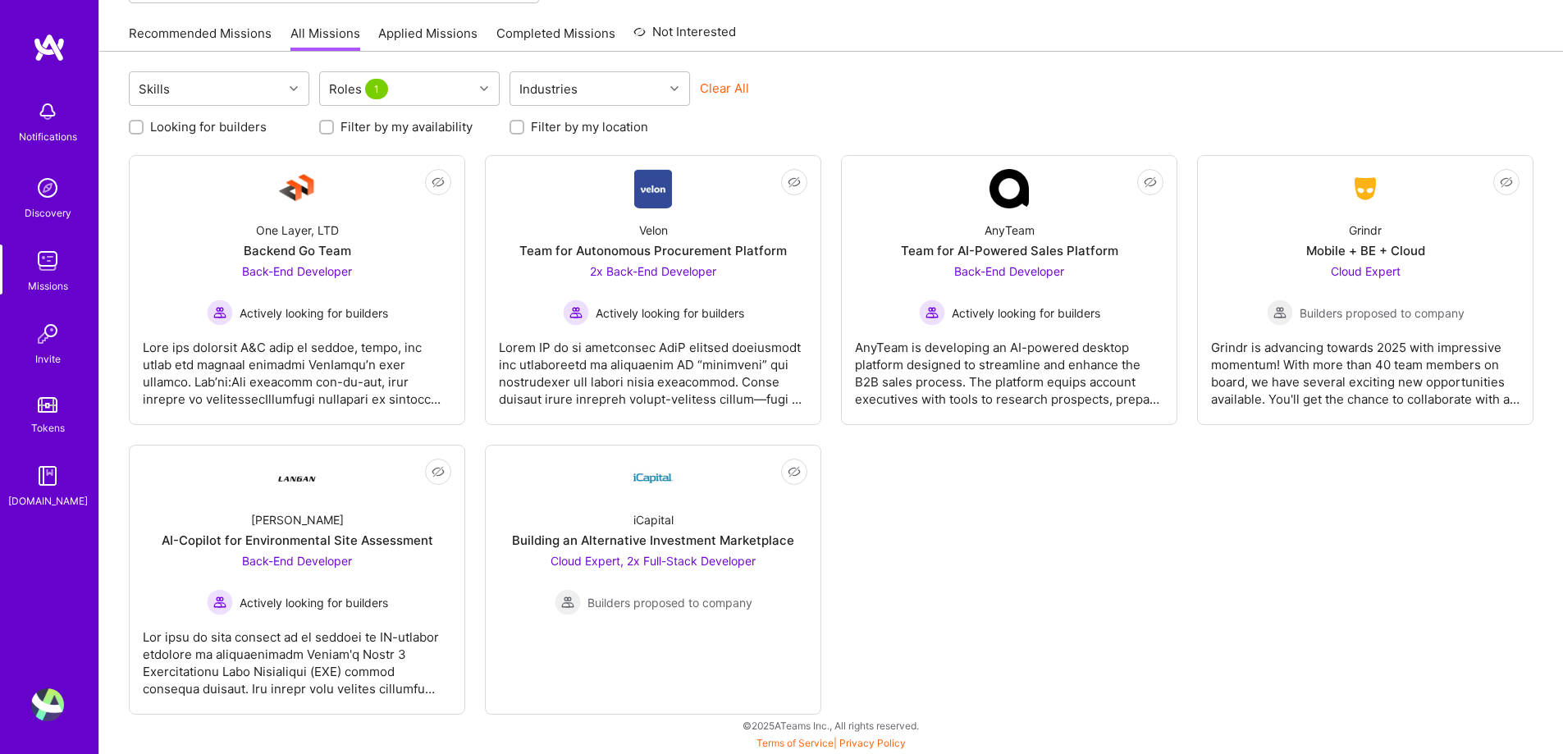
scroll to position [155, 0]
click at [1032, 267] on span "Back-End Developer" at bounding box center [1009, 271] width 110 height 14
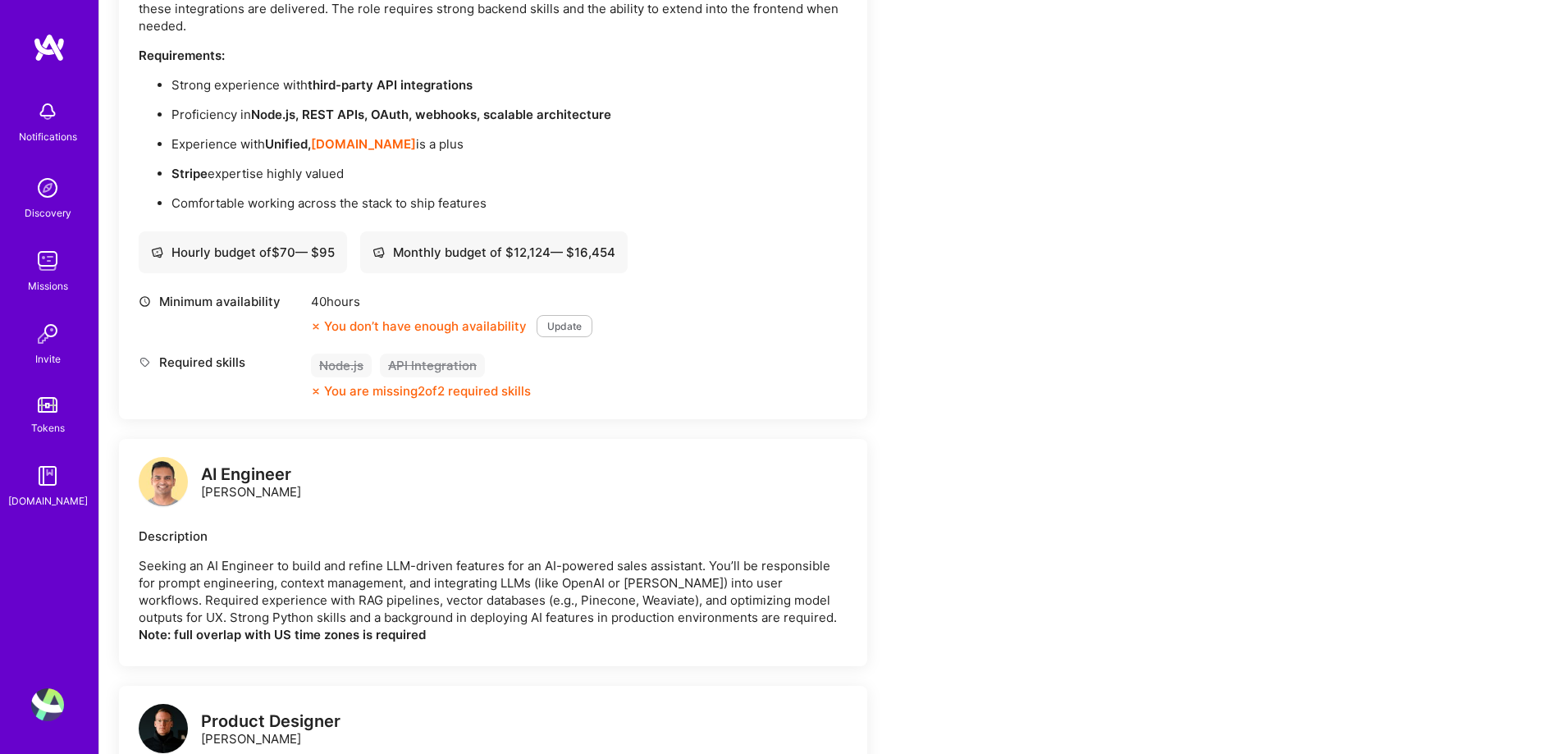
scroll to position [492, 0]
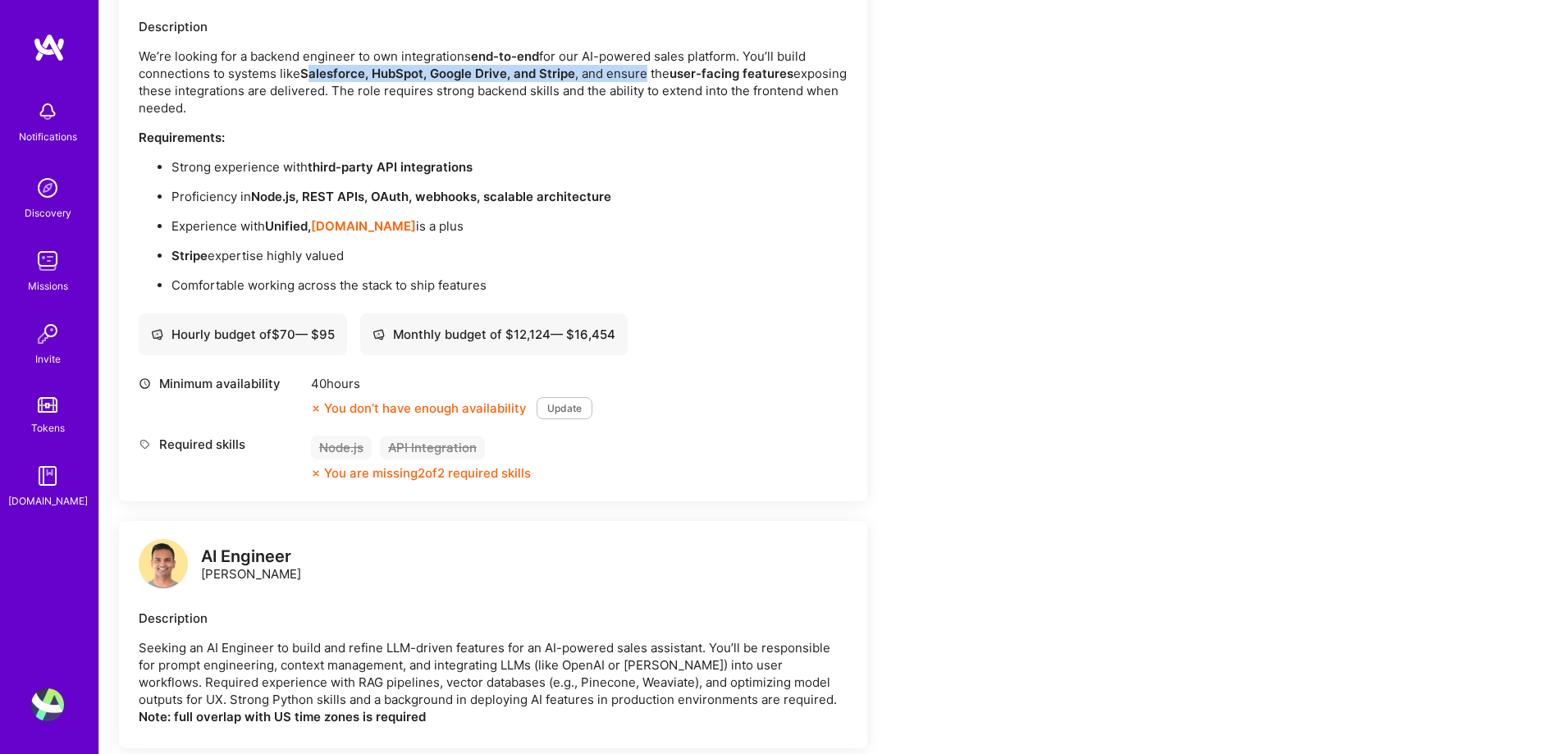
drag, startPoint x: 591, startPoint y: 74, endPoint x: 647, endPoint y: 69, distance: 56.0
click at [647, 69] on p "We’re looking for a backend engineer to own integrations end-to-end for our AI-…" at bounding box center [493, 82] width 709 height 69
click at [558, 72] on strong "Salesforce, HubSpot, Google Drive, and Stripe" at bounding box center [437, 74] width 275 height 16
drag, startPoint x: 293, startPoint y: 72, endPoint x: 631, endPoint y: 81, distance: 338.1
click at [634, 81] on p "We’re looking for a backend engineer to own integrations end-to-end for our AI-…" at bounding box center [493, 82] width 709 height 69
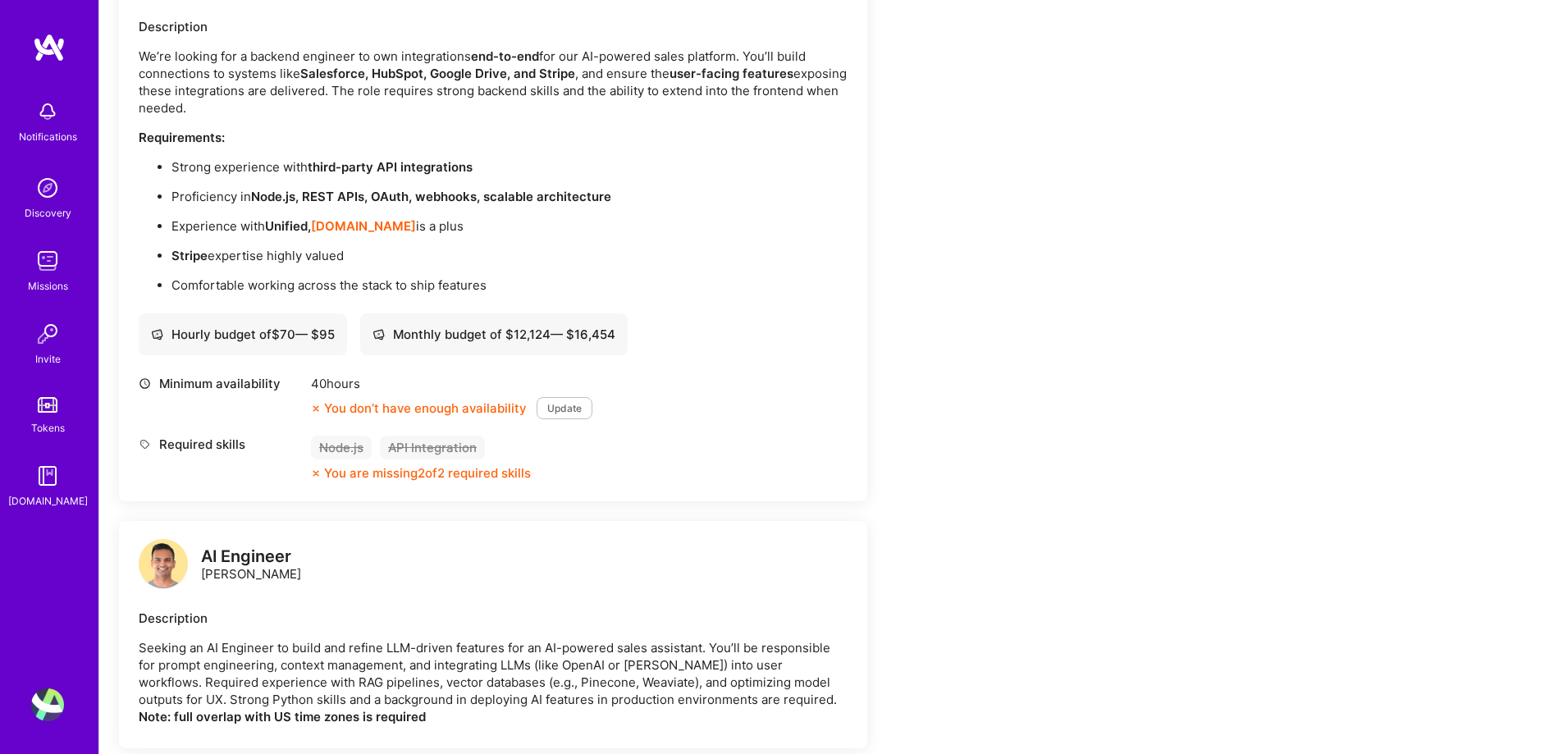
click at [525, 84] on p "We’re looking for a backend engineer to own integrations end-to-end for our AI-…" at bounding box center [493, 82] width 709 height 69
click at [399, 71] on strong "Salesforce, HubSpot, Google Drive, and Stripe" at bounding box center [437, 74] width 275 height 16
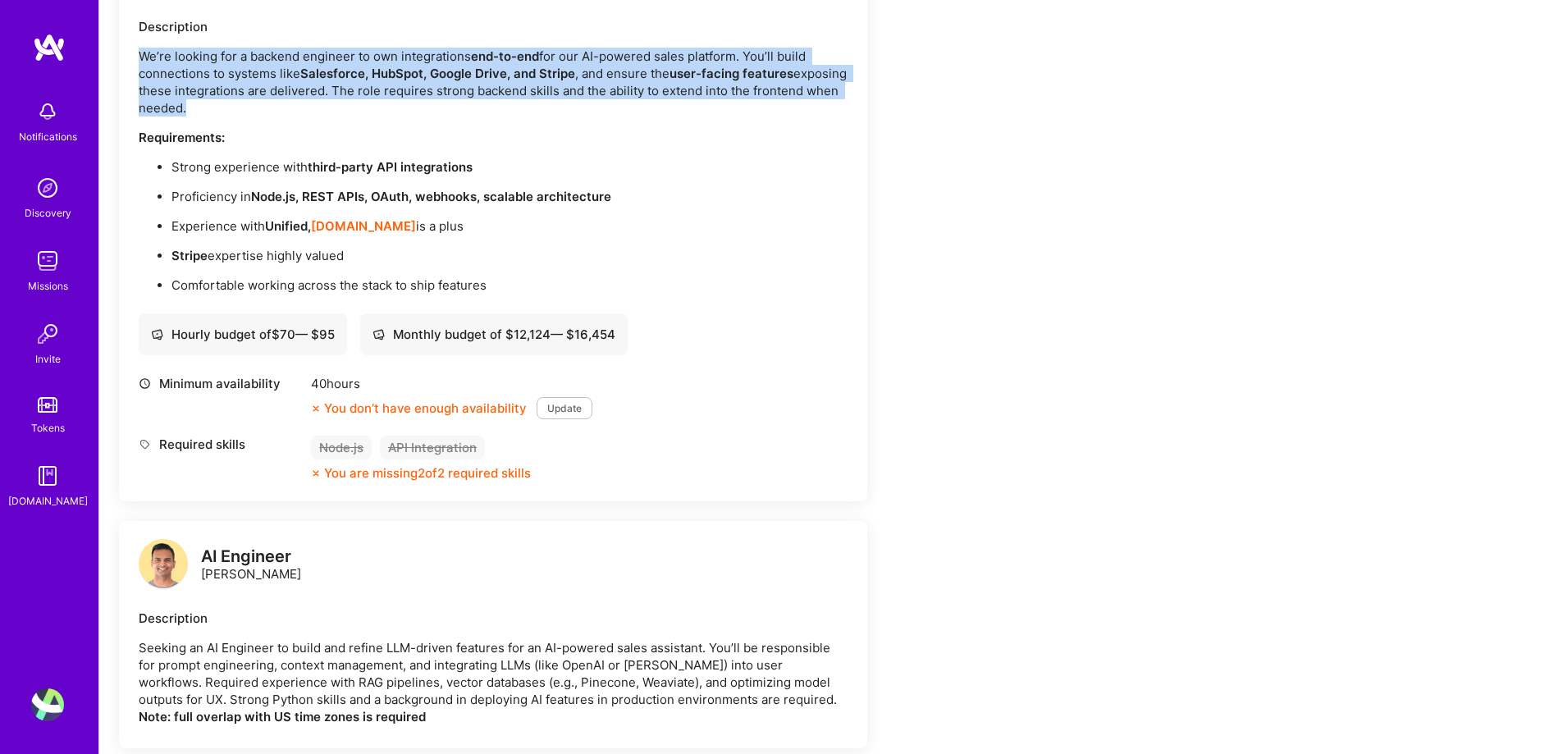
click at [399, 71] on strong "Salesforce, HubSpot, Google Drive, and Stripe" at bounding box center [437, 74] width 275 height 16
click at [536, 76] on strong "Salesforce, HubSpot, Google Drive, and Stripe" at bounding box center [437, 74] width 275 height 16
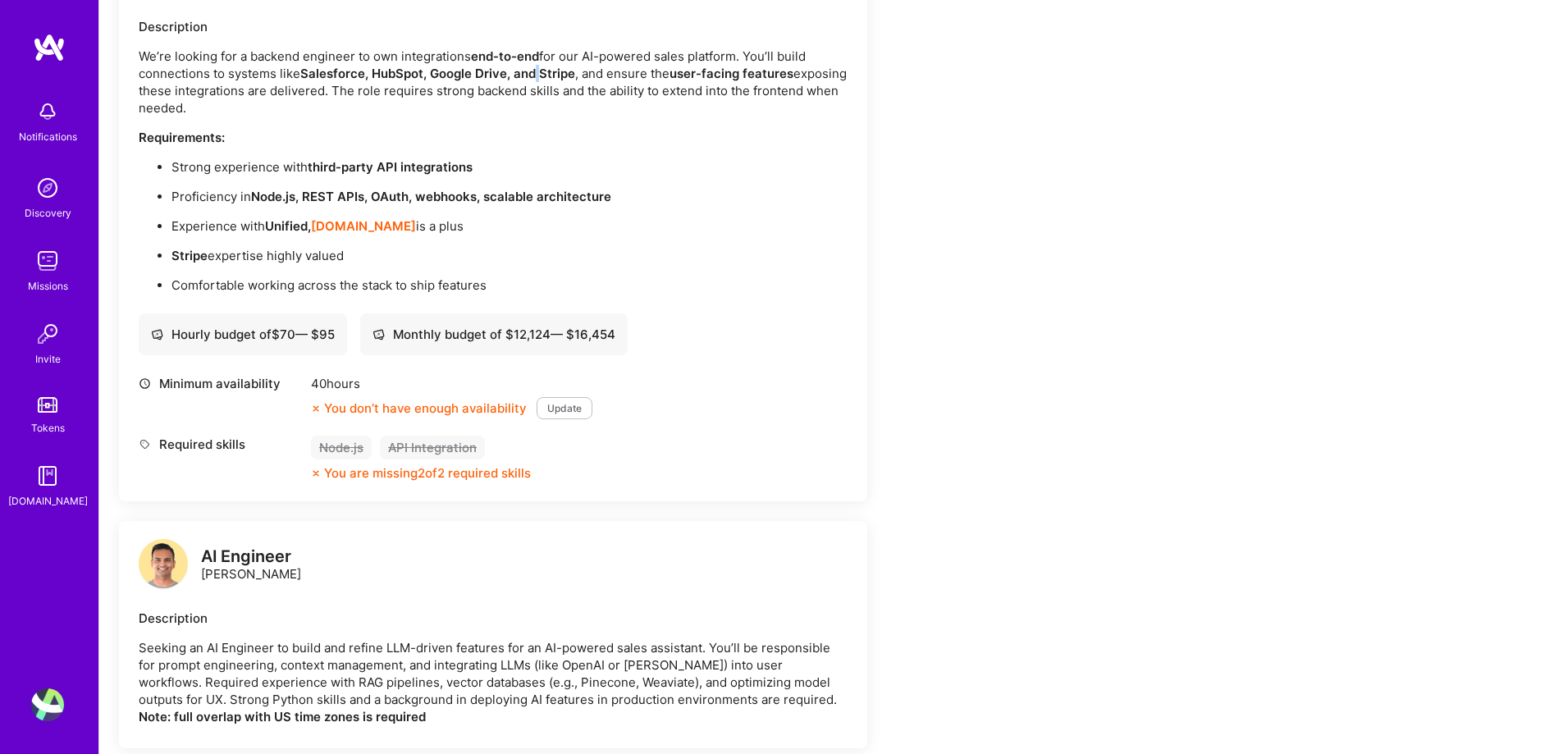
click at [536, 76] on strong "Salesforce, HubSpot, Google Drive, and Stripe" at bounding box center [437, 74] width 275 height 16
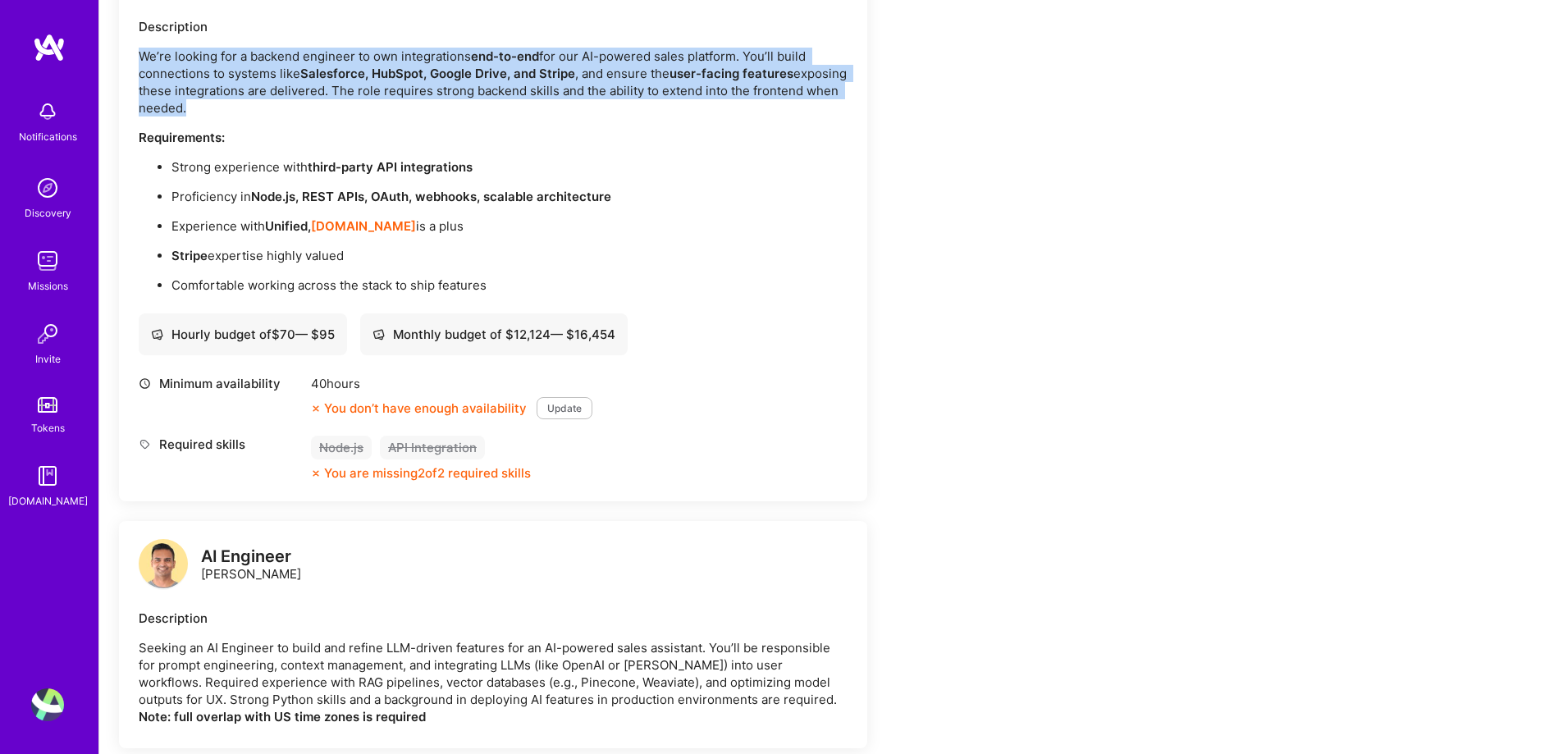
click at [536, 76] on strong "Salesforce, HubSpot, Google Drive, and Stripe" at bounding box center [437, 74] width 275 height 16
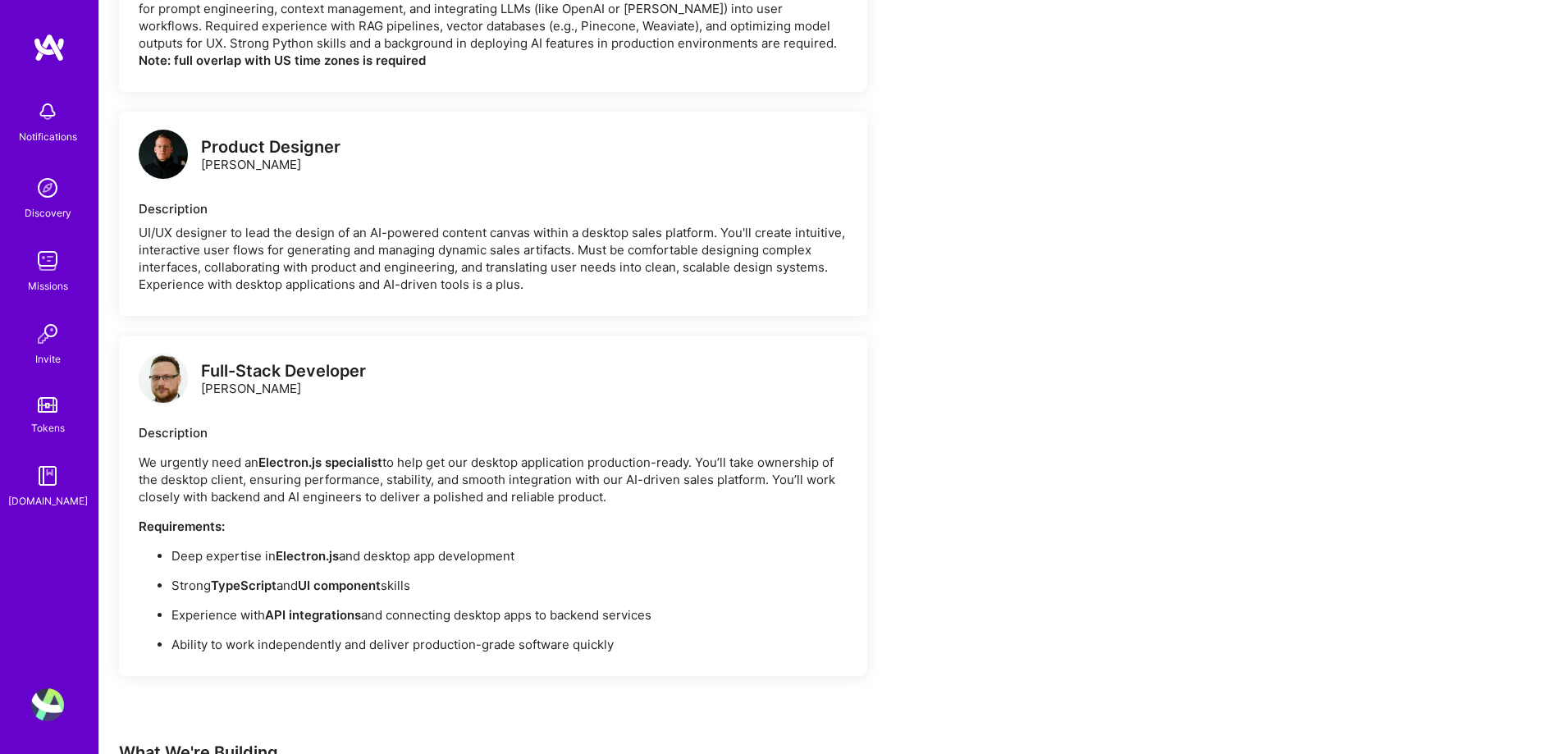
scroll to position [820, 0]
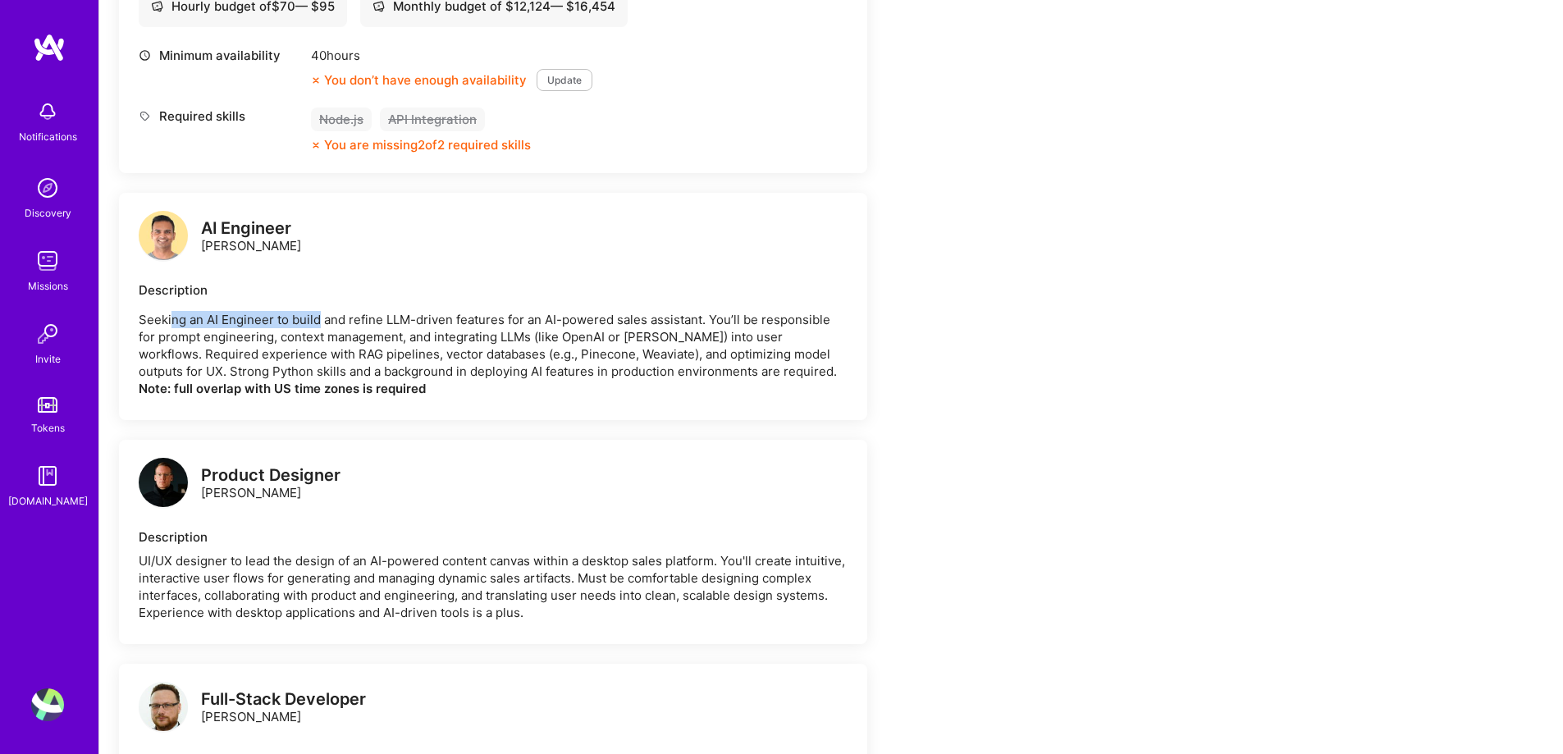
drag, startPoint x: 170, startPoint y: 320, endPoint x: 319, endPoint y: 325, distance: 149.4
click at [319, 325] on p "Seeking an AI Engineer to build and refine LLM-driven features for an AI-powere…" at bounding box center [493, 354] width 709 height 86
click at [366, 318] on p "Seeking an AI Engineer to build and refine LLM-driven features for an AI-powere…" at bounding box center [493, 354] width 709 height 86
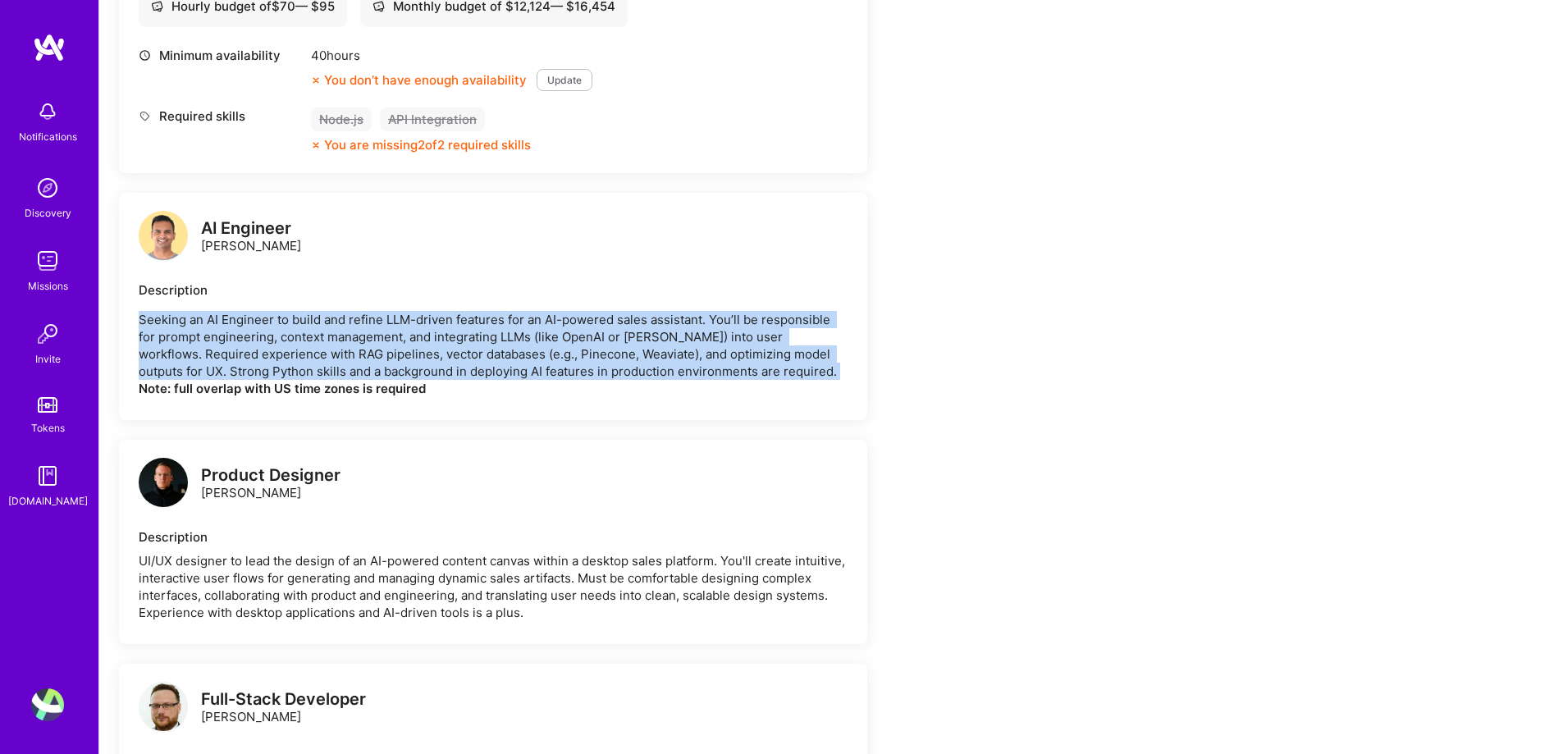
click at [366, 318] on p "Seeking an AI Engineer to build and refine LLM-driven features for an AI-powere…" at bounding box center [493, 354] width 709 height 86
click at [539, 352] on p "Seeking an AI Engineer to build and refine LLM-driven features for an AI-powere…" at bounding box center [493, 354] width 709 height 86
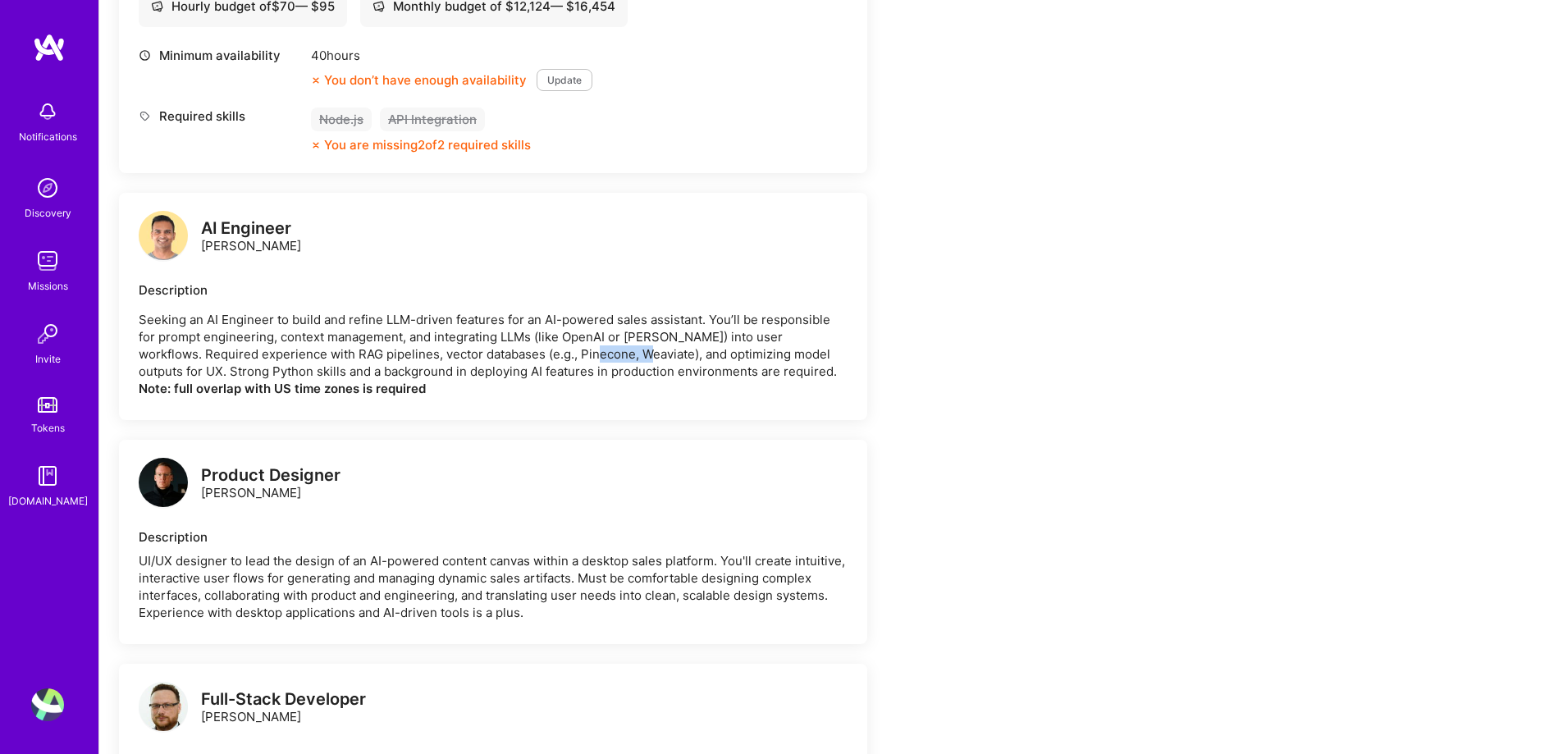
click at [539, 352] on p "Seeking an AI Engineer to build and refine LLM-driven features for an AI-powere…" at bounding box center [493, 354] width 709 height 86
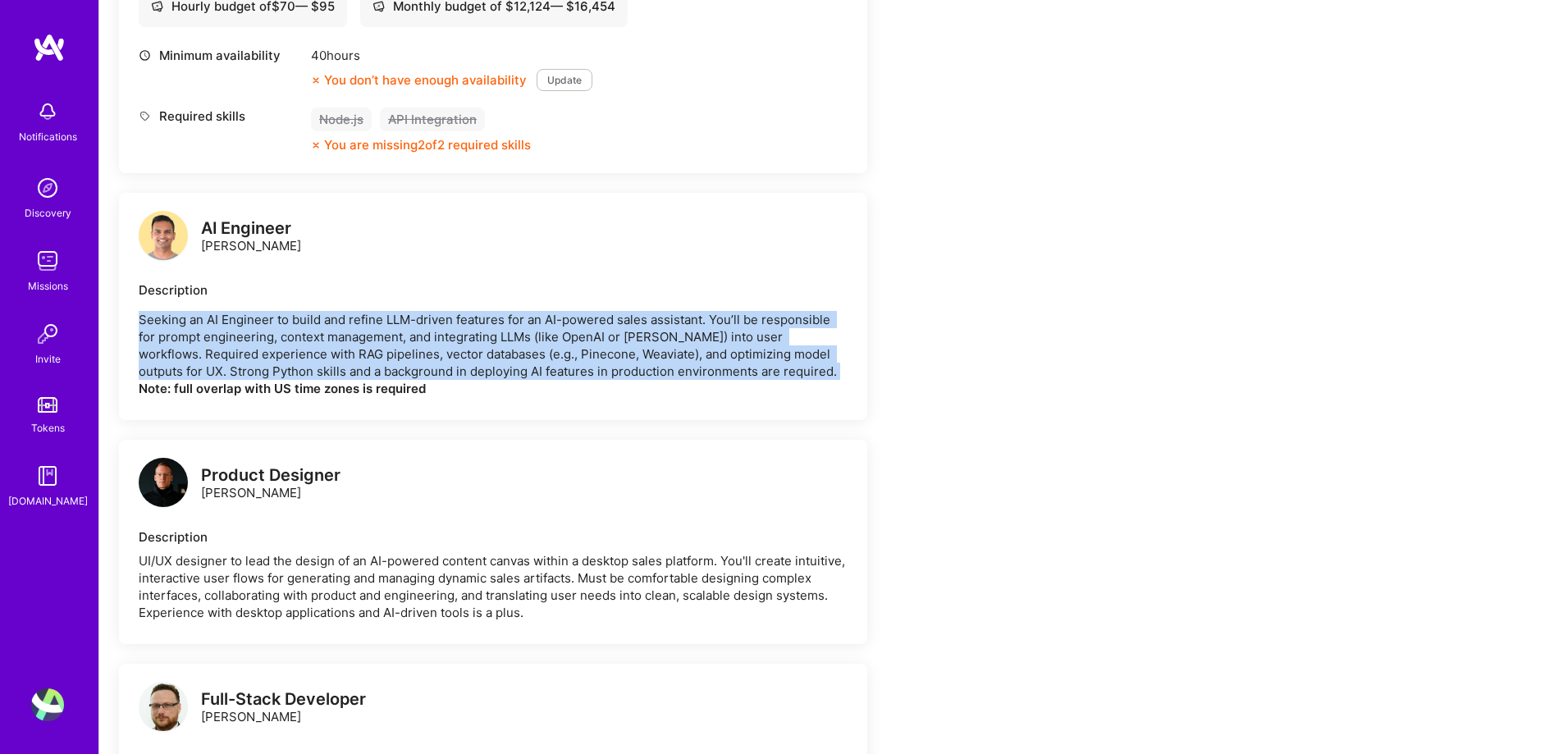
click at [539, 352] on p "Seeking an AI Engineer to build and refine LLM-driven features for an AI-powere…" at bounding box center [493, 354] width 709 height 86
click at [696, 356] on p "Seeking an AI Engineer to build and refine LLM-driven features for an AI-powere…" at bounding box center [493, 354] width 709 height 86
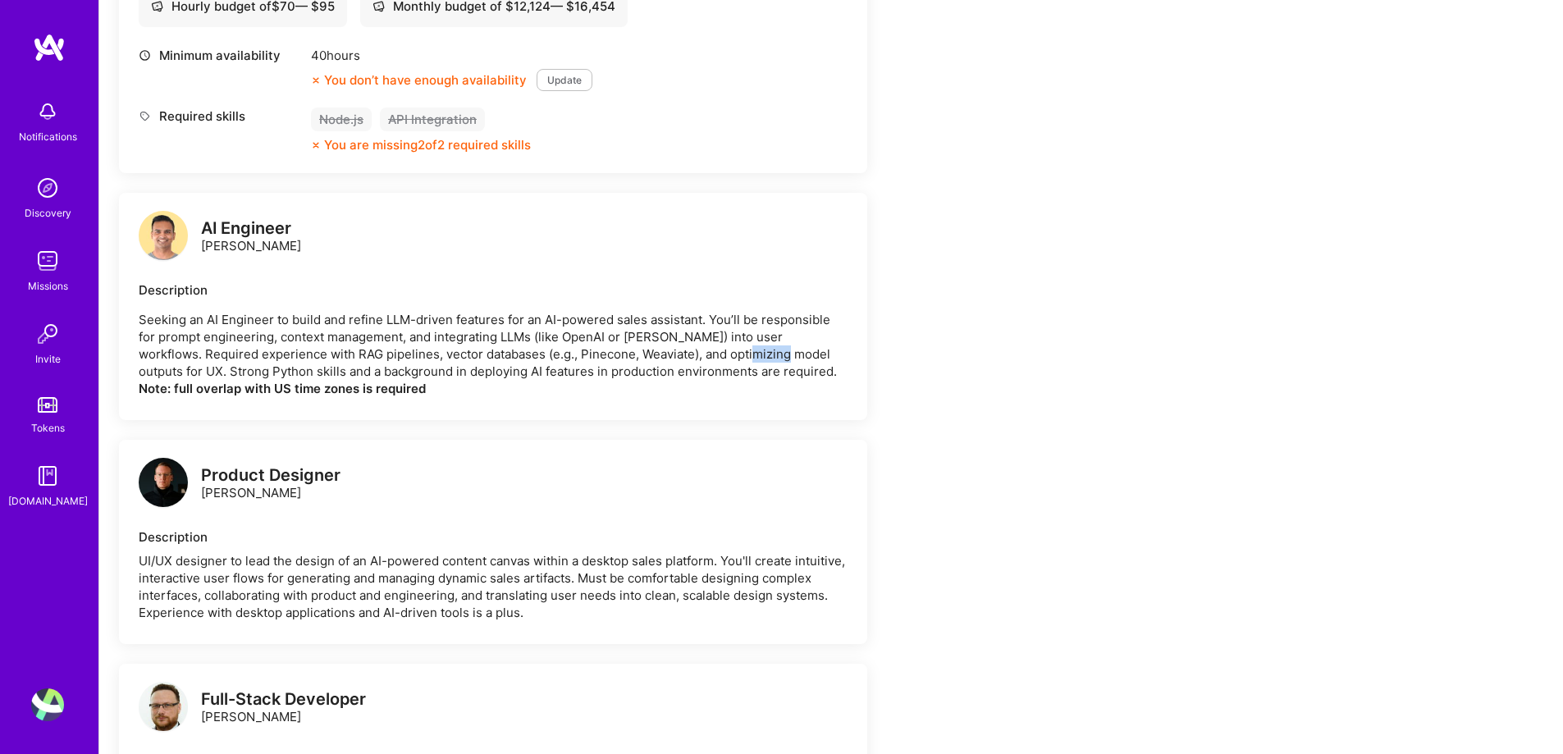
click at [696, 356] on p "Seeking an AI Engineer to build and refine LLM-driven features for an AI-powere…" at bounding box center [493, 354] width 709 height 86
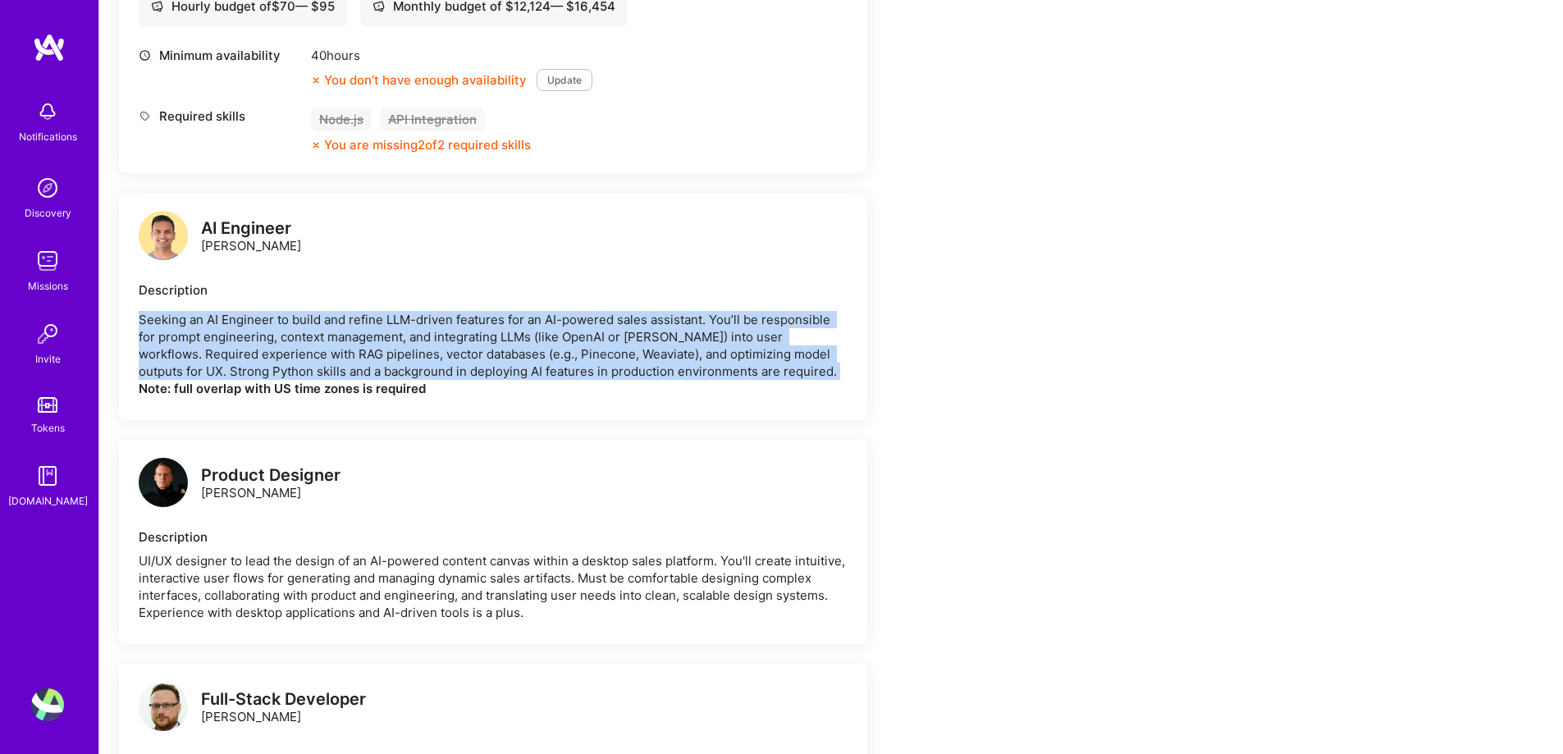
click at [696, 356] on p "Seeking an AI Engineer to build and refine LLM-driven features for an AI-powere…" at bounding box center [493, 354] width 709 height 86
click at [194, 371] on p "Seeking an AI Engineer to build and refine LLM-driven features for an AI-powere…" at bounding box center [493, 354] width 709 height 86
click at [268, 368] on p "Seeking an AI Engineer to build and refine LLM-driven features for an AI-powere…" at bounding box center [493, 354] width 709 height 86
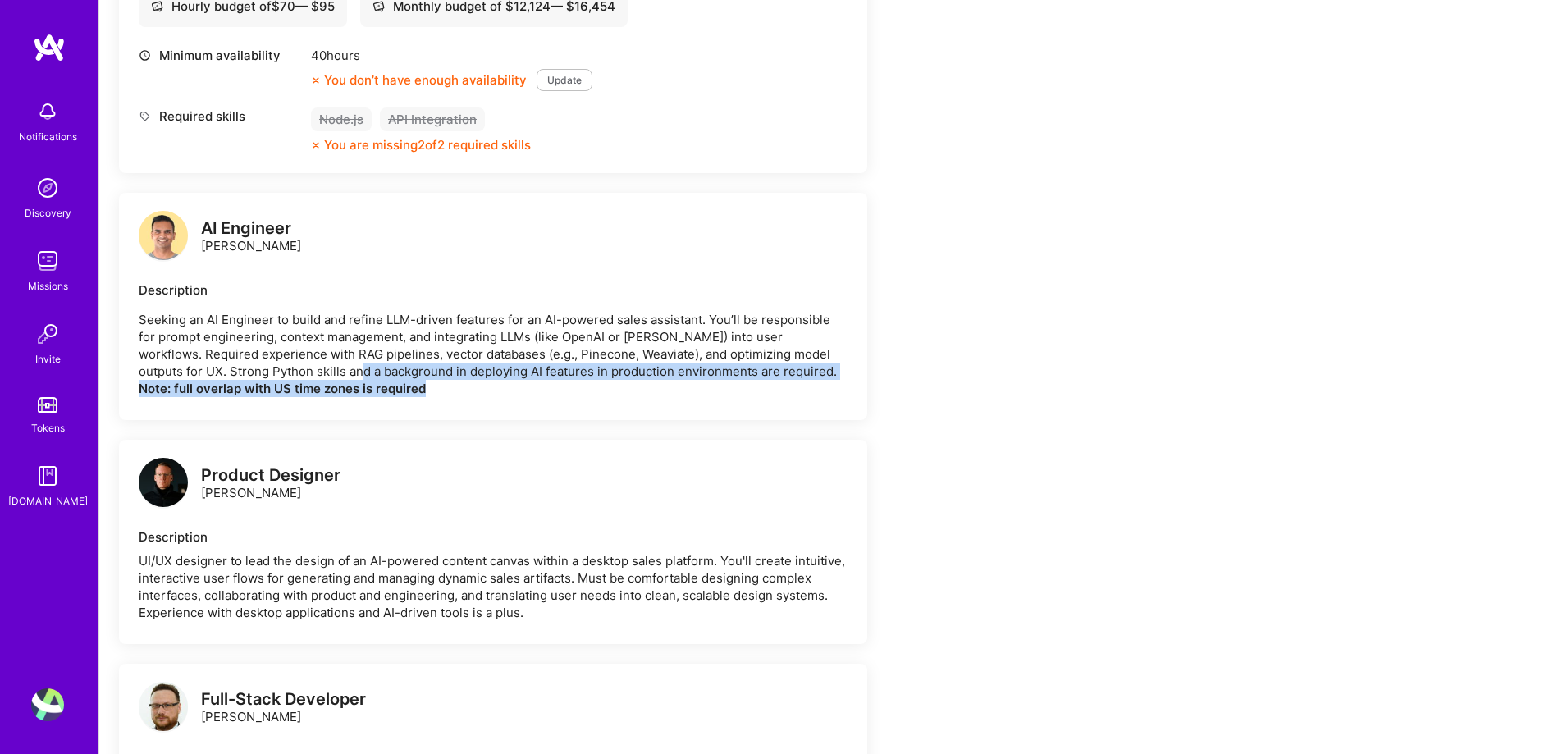
drag, startPoint x: 413, startPoint y: 363, endPoint x: 754, endPoint y: 380, distance: 341.6
click at [754, 380] on p "Seeking an AI Engineer to build and refine LLM-driven features for an AI-powere…" at bounding box center [493, 354] width 709 height 86
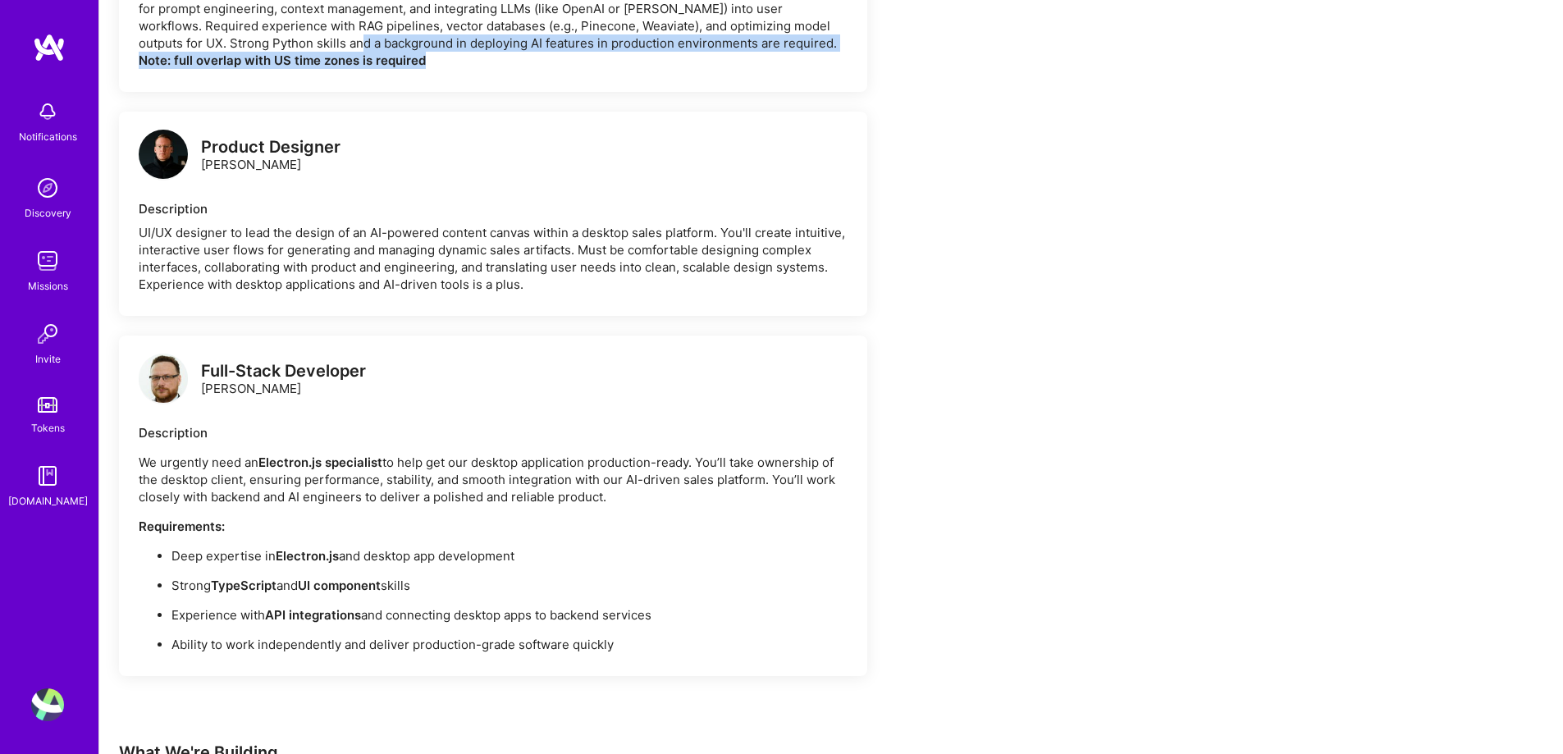
scroll to position [1313, 0]
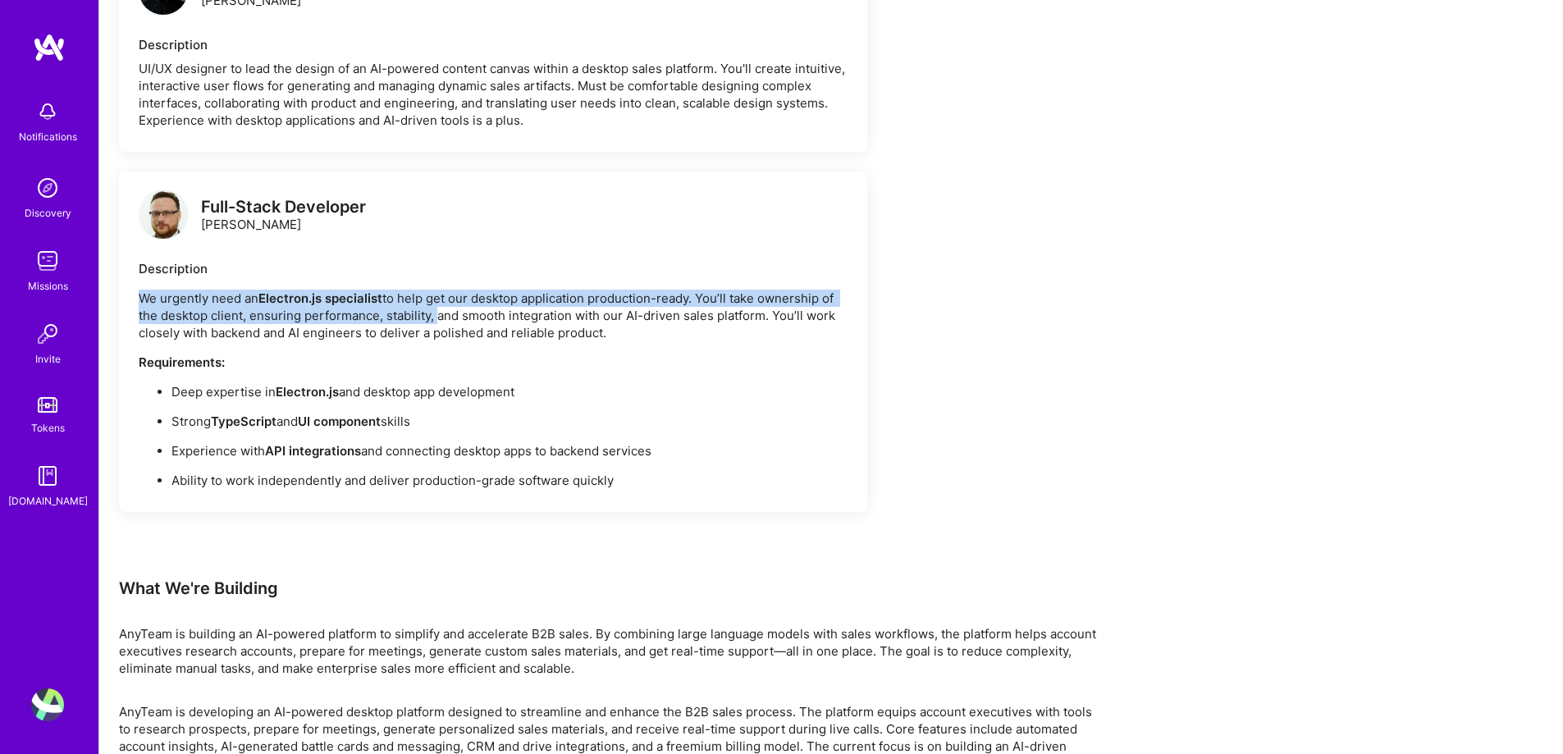
drag, startPoint x: 141, startPoint y: 296, endPoint x: 432, endPoint y: 322, distance: 292.3
click at [432, 322] on p "We urgently need an Electron.js specialist to help get our desktop application …" at bounding box center [493, 316] width 709 height 52
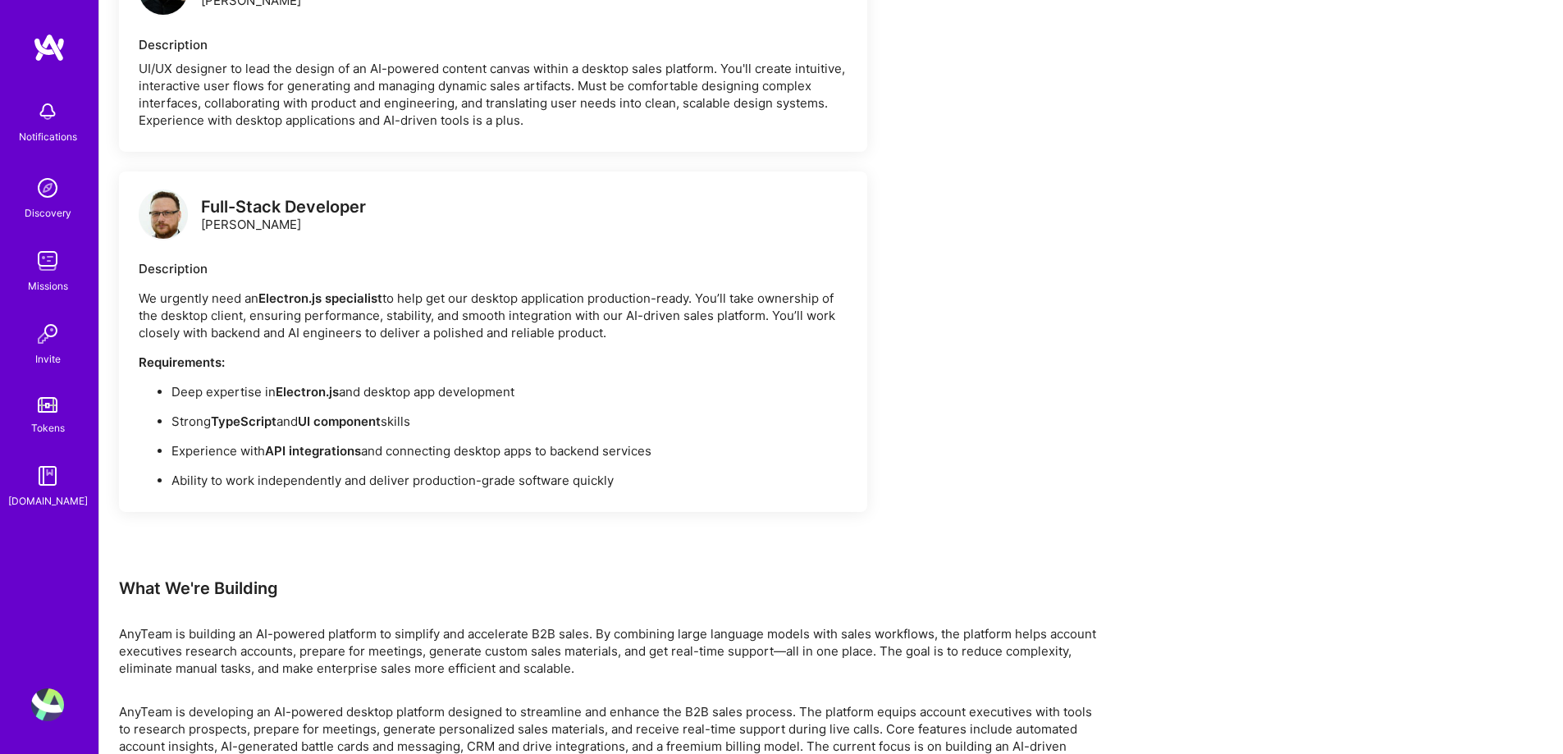
click at [330, 331] on p "We urgently need an Electron.js specialist to help get our desktop application …" at bounding box center [493, 316] width 709 height 52
drag, startPoint x: 326, startPoint y: 301, endPoint x: 624, endPoint y: 326, distance: 299.6
click at [624, 326] on p "We urgently need an Electron.js specialist to help get our desktop application …" at bounding box center [493, 316] width 709 height 52
drag, startPoint x: 325, startPoint y: 332, endPoint x: 609, endPoint y: 340, distance: 284.7
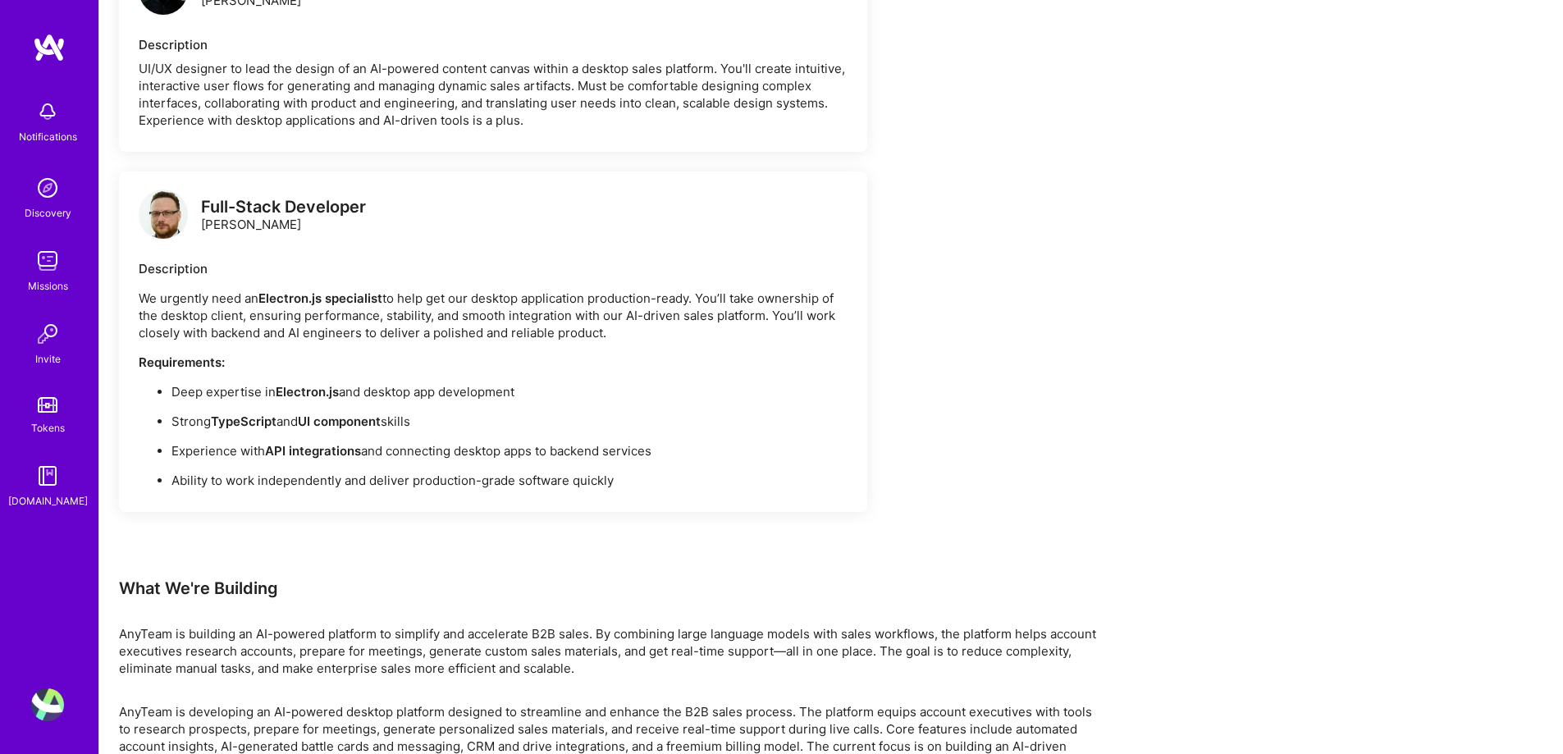
click at [609, 340] on p "We urgently need an Electron.js specialist to help get our desktop application …" at bounding box center [493, 316] width 709 height 52
click at [690, 467] on ul "Deep expertise in Electron.js and desktop app development Strong TypeScript and…" at bounding box center [493, 436] width 709 height 106
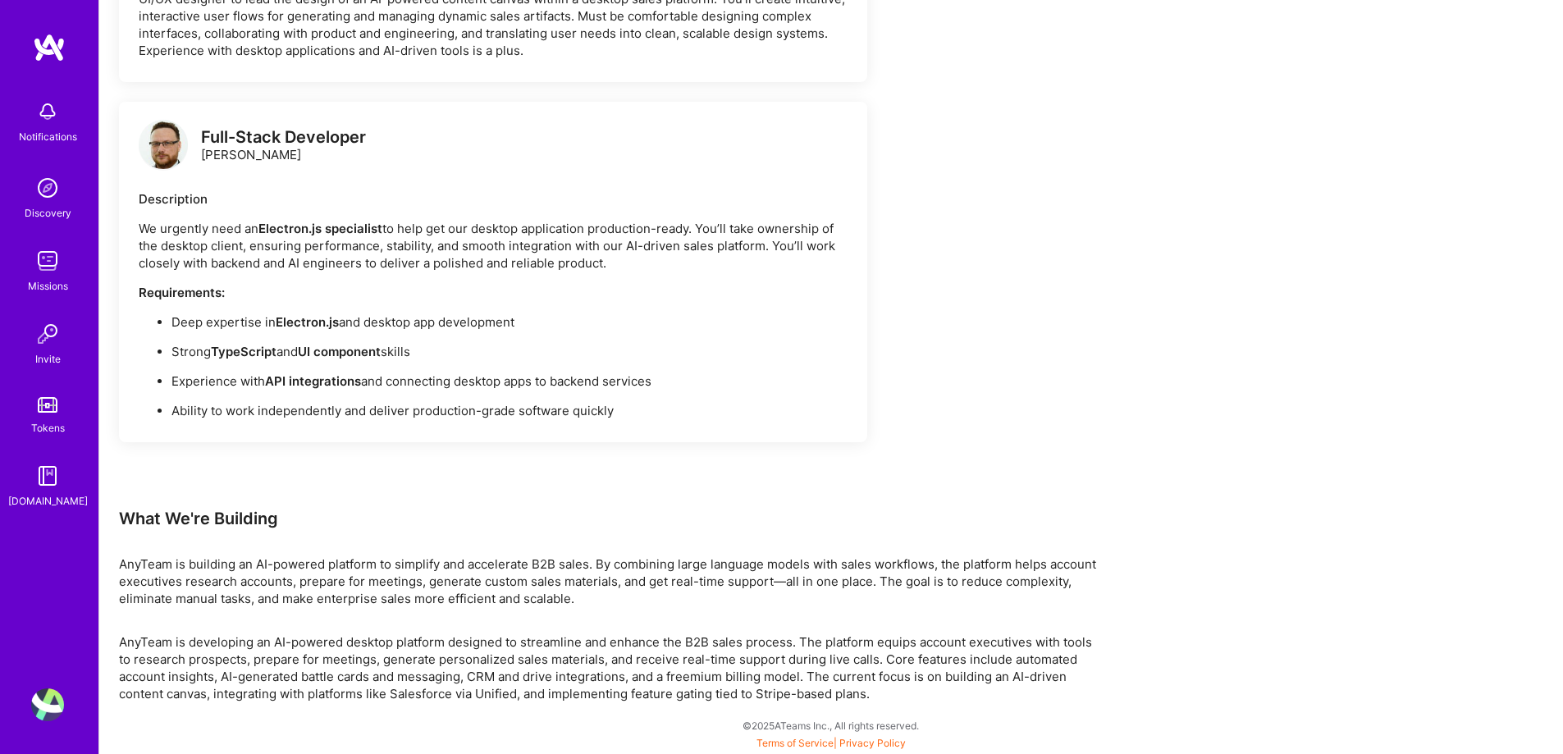
scroll to position [972, 0]
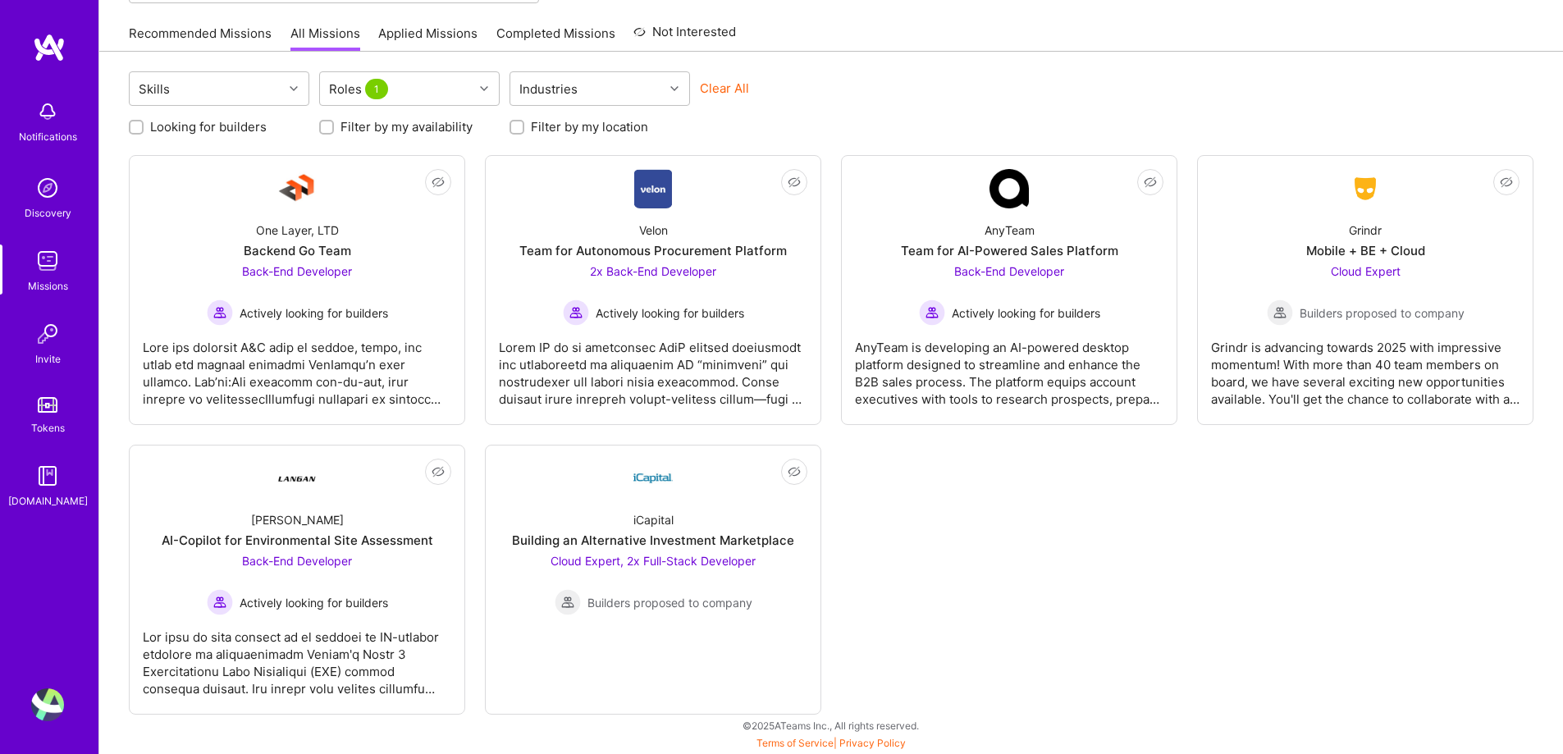
scroll to position [155, 0]
click at [1033, 251] on div "Team for AI-Powered Sales Platform" at bounding box center [1009, 250] width 217 height 17
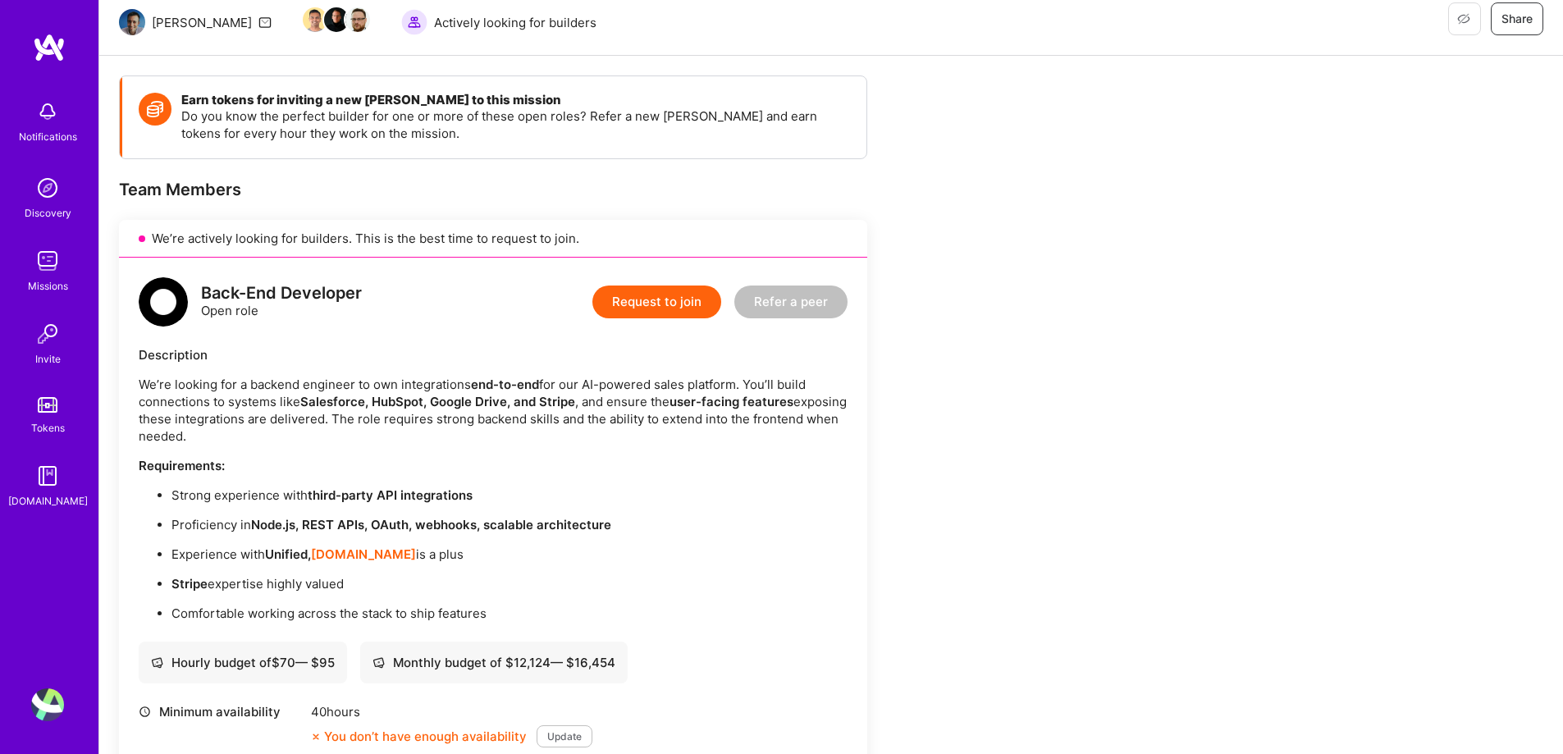
scroll to position [328, 0]
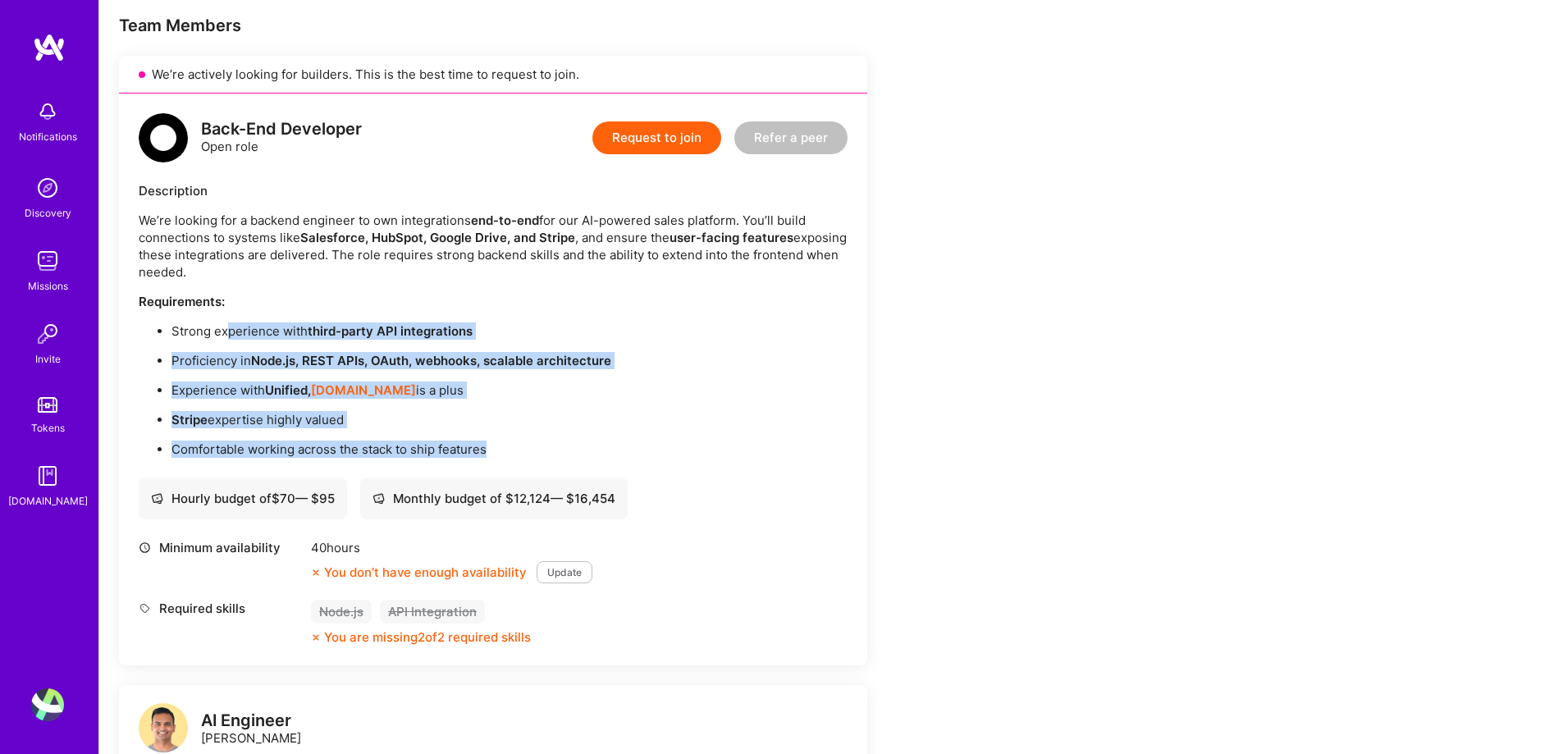
drag, startPoint x: 226, startPoint y: 324, endPoint x: 748, endPoint y: 440, distance: 534.4
click at [736, 454] on ul "Strong experience with third-party API integrations Proficiency in Node.js, RES…" at bounding box center [493, 389] width 709 height 135
click at [748, 440] on ul "Strong experience with third-party API integrations Proficiency in Node.js, RES…" at bounding box center [493, 389] width 709 height 135
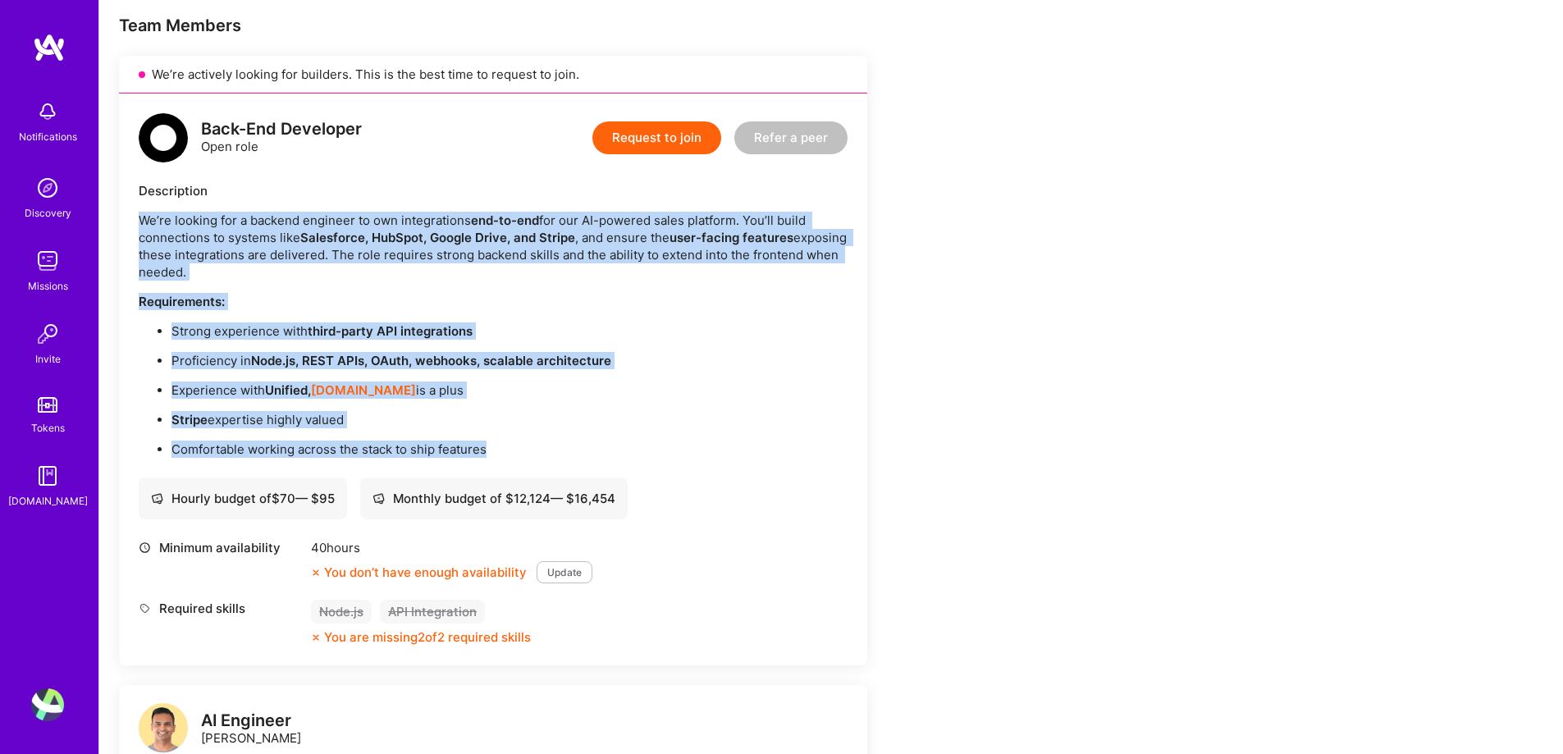
drag, startPoint x: 138, startPoint y: 217, endPoint x: 564, endPoint y: 442, distance: 481.4
click at [564, 442] on div "Back-End Developer Open role Request to join Refer a peer Description We’re loo…" at bounding box center [493, 380] width 748 height 572
click at [555, 438] on ul "Strong experience with third-party API integrations Proficiency in Node.js, RES…" at bounding box center [493, 389] width 709 height 135
drag, startPoint x: 530, startPoint y: 453, endPoint x: 136, endPoint y: 221, distance: 456.7
click at [136, 221] on div "Back-End Developer Open role Request to join Refer a peer Description We’re loo…" at bounding box center [493, 380] width 748 height 572
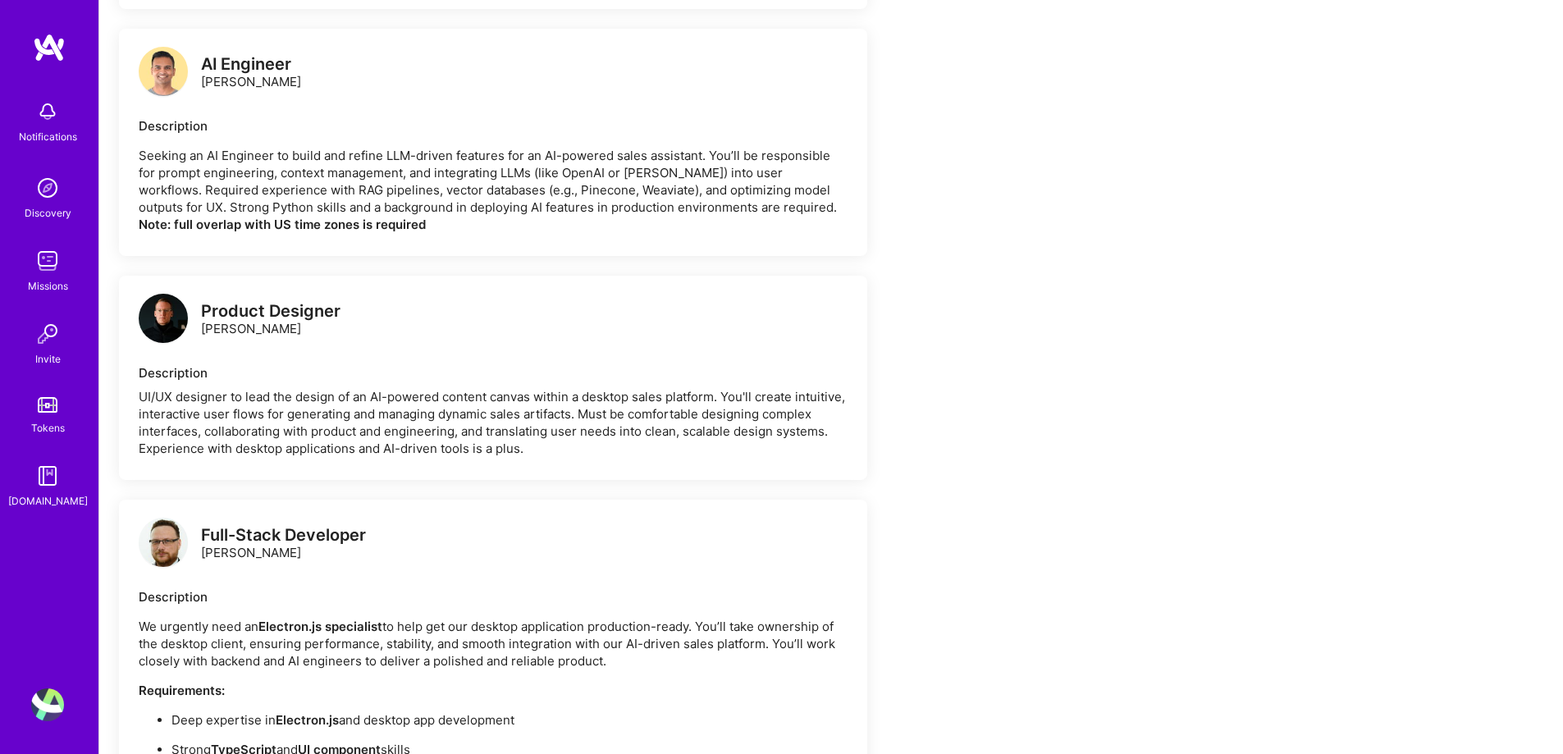
scroll to position [1230, 0]
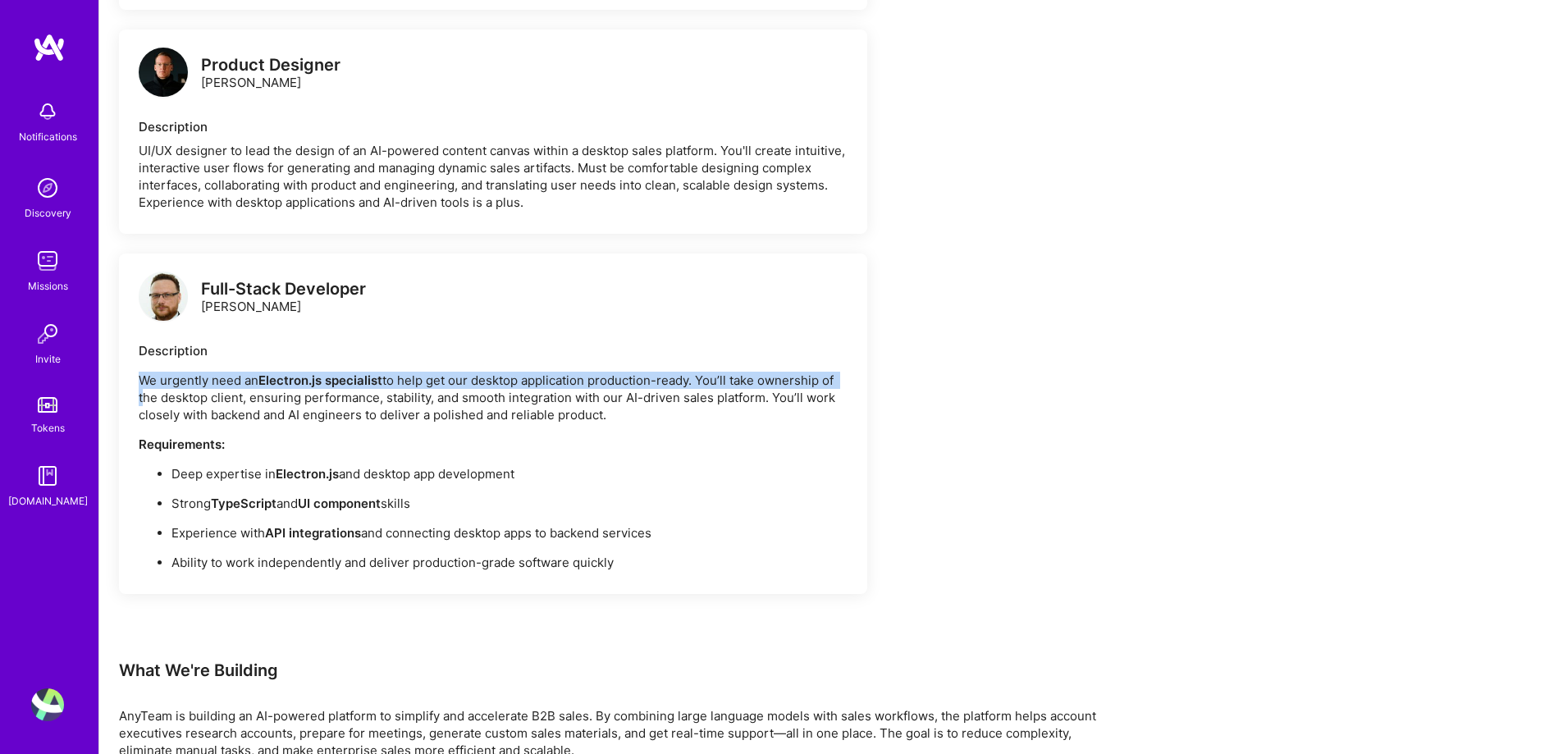
drag, startPoint x: 140, startPoint y: 376, endPoint x: 844, endPoint y: 386, distance: 703.9
click at [844, 386] on p "We urgently need an Electron.js specialist to help get our desktop application …" at bounding box center [493, 398] width 709 height 52
click at [834, 374] on p "We urgently need an Electron.js specialist to help get our desktop application …" at bounding box center [493, 398] width 709 height 52
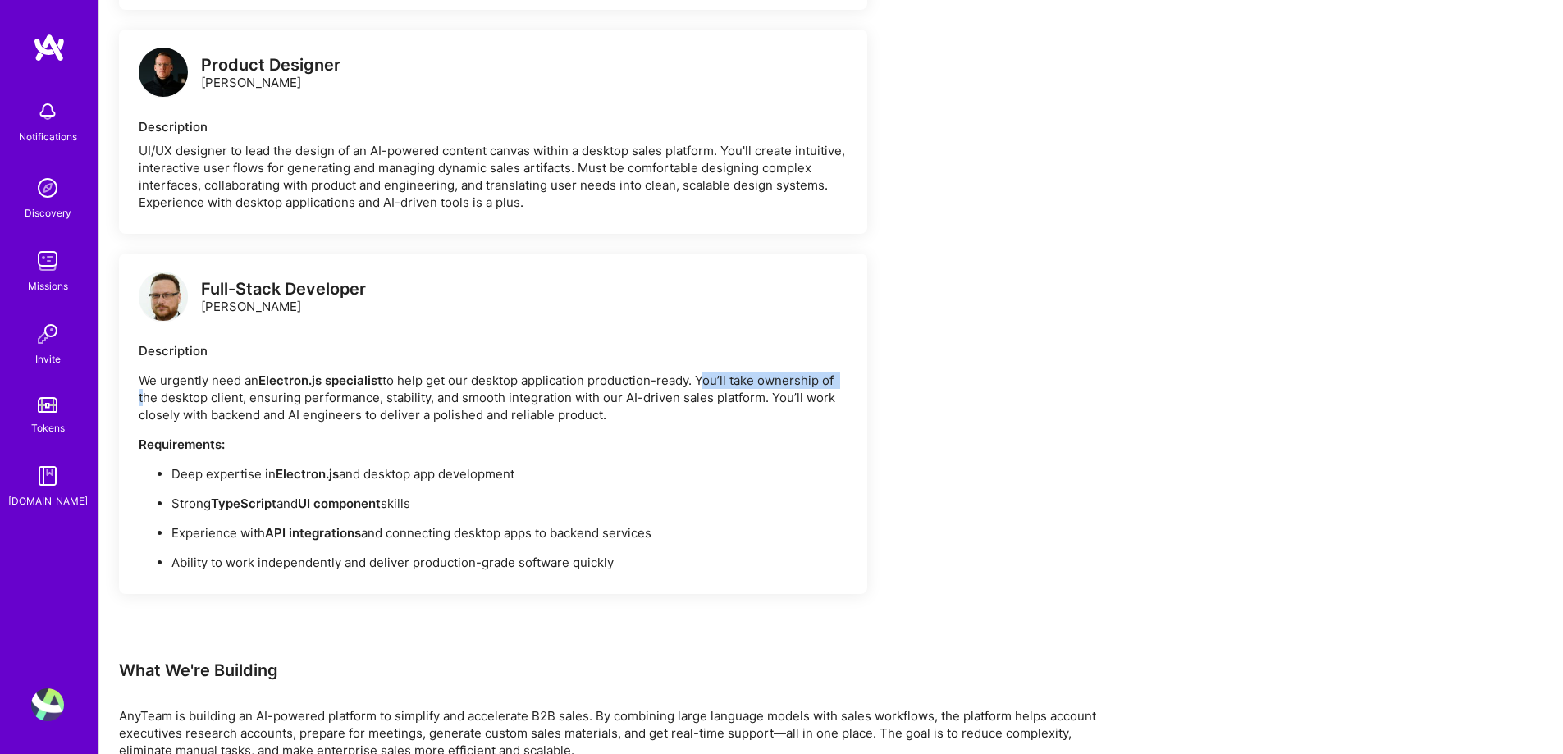
drag, startPoint x: 701, startPoint y: 374, endPoint x: 603, endPoint y: 391, distance: 99.9
click at [837, 384] on p "We urgently need an Electron.js specialist to help get our desktop application …" at bounding box center [493, 398] width 709 height 52
drag, startPoint x: 139, startPoint y: 400, endPoint x: 840, endPoint y: 416, distance: 701.5
click at [840, 416] on p "We urgently need an Electron.js specialist to help get our desktop application …" at bounding box center [493, 398] width 709 height 52
click at [779, 394] on p "We urgently need an Electron.js specialist to help get our desktop application …" at bounding box center [493, 398] width 709 height 52
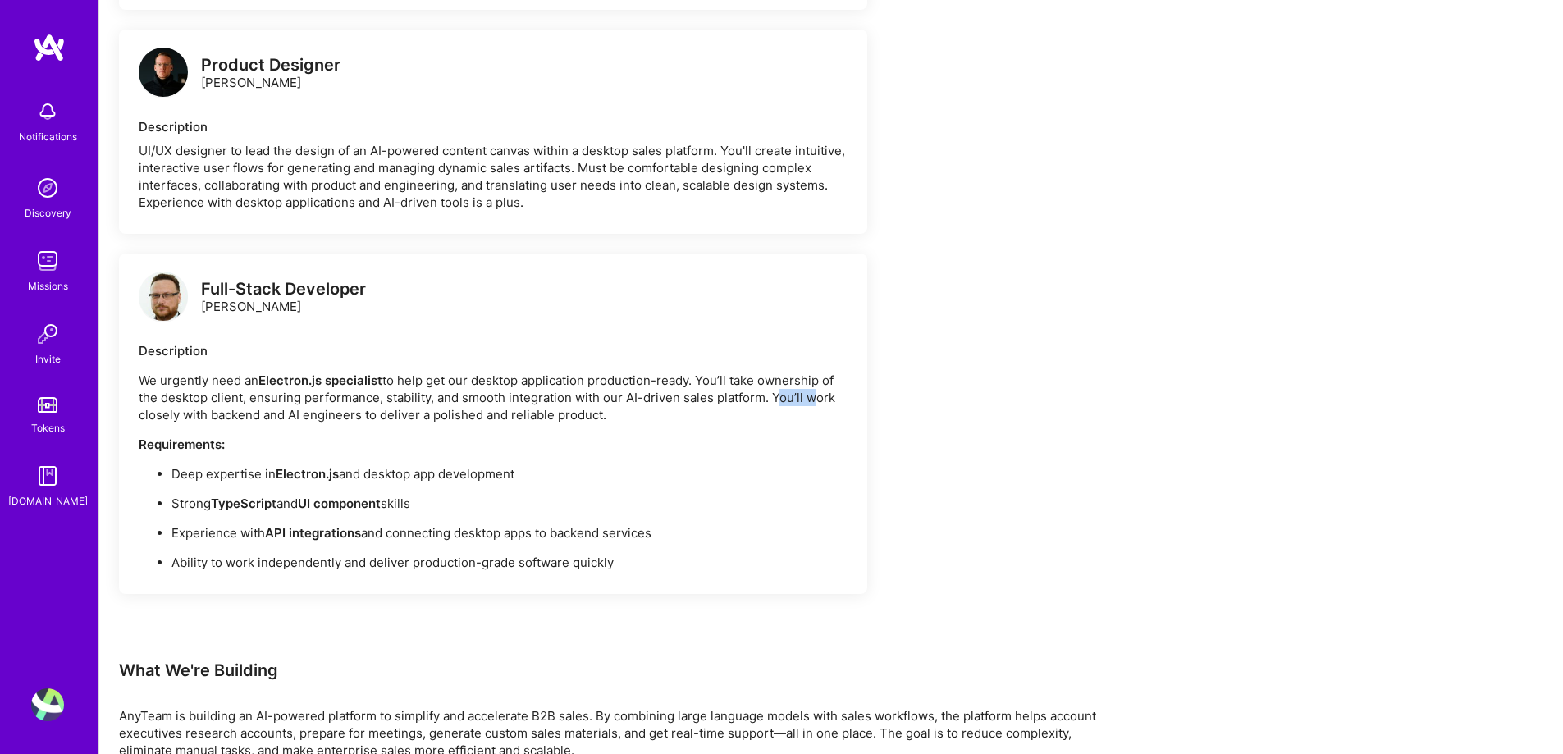
click at [779, 394] on p "We urgently need an Electron.js specialist to help get our desktop application …" at bounding box center [493, 398] width 709 height 52
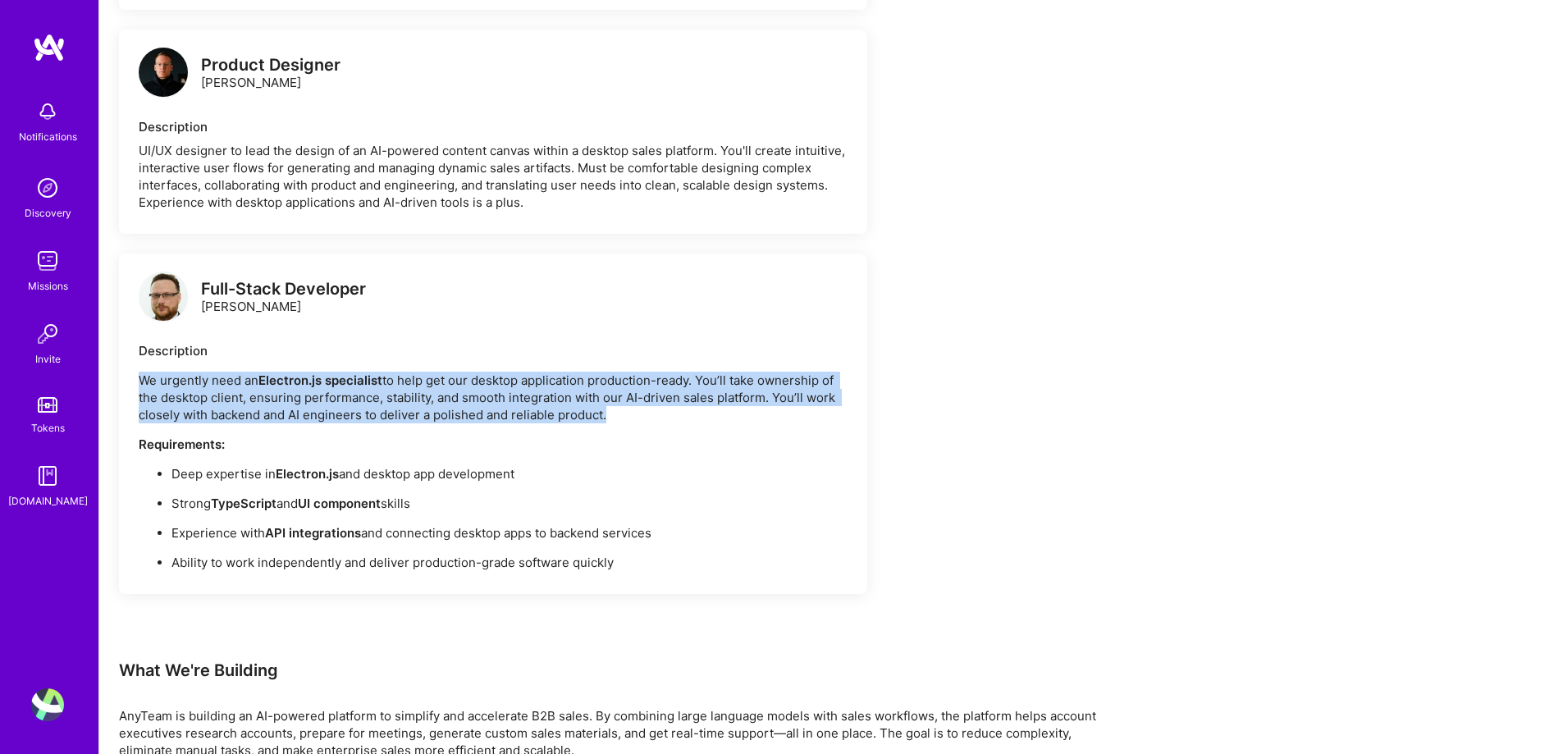
click at [779, 394] on p "We urgently need an Electron.js specialist to help get our desktop application …" at bounding box center [493, 398] width 709 height 52
click at [143, 422] on p "We urgently need an Electron.js specialist to help get our desktop application …" at bounding box center [493, 398] width 709 height 52
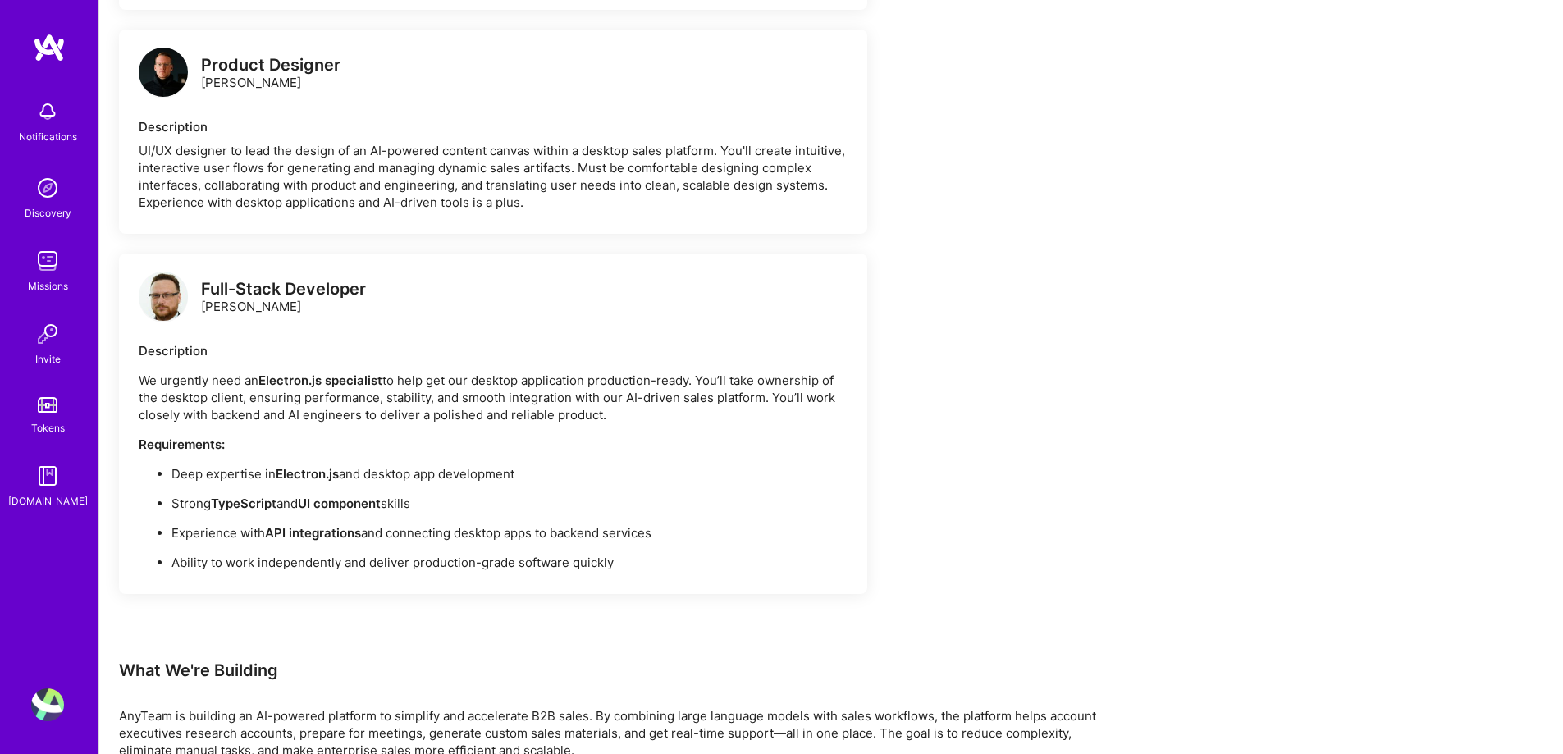
drag, startPoint x: 148, startPoint y: 418, endPoint x: 683, endPoint y: 406, distance: 535.0
click at [683, 406] on div "Full-Stack Developer [PERSON_NAME] Description We urgently need an Electron.js …" at bounding box center [493, 423] width 748 height 340
drag, startPoint x: 732, startPoint y: 412, endPoint x: 759, endPoint y: 398, distance: 30.5
click at [733, 410] on p "We urgently need an Electron.js specialist to help get our desktop application …" at bounding box center [493, 398] width 709 height 52
drag, startPoint x: 774, startPoint y: 394, endPoint x: 790, endPoint y: 418, distance: 29.1
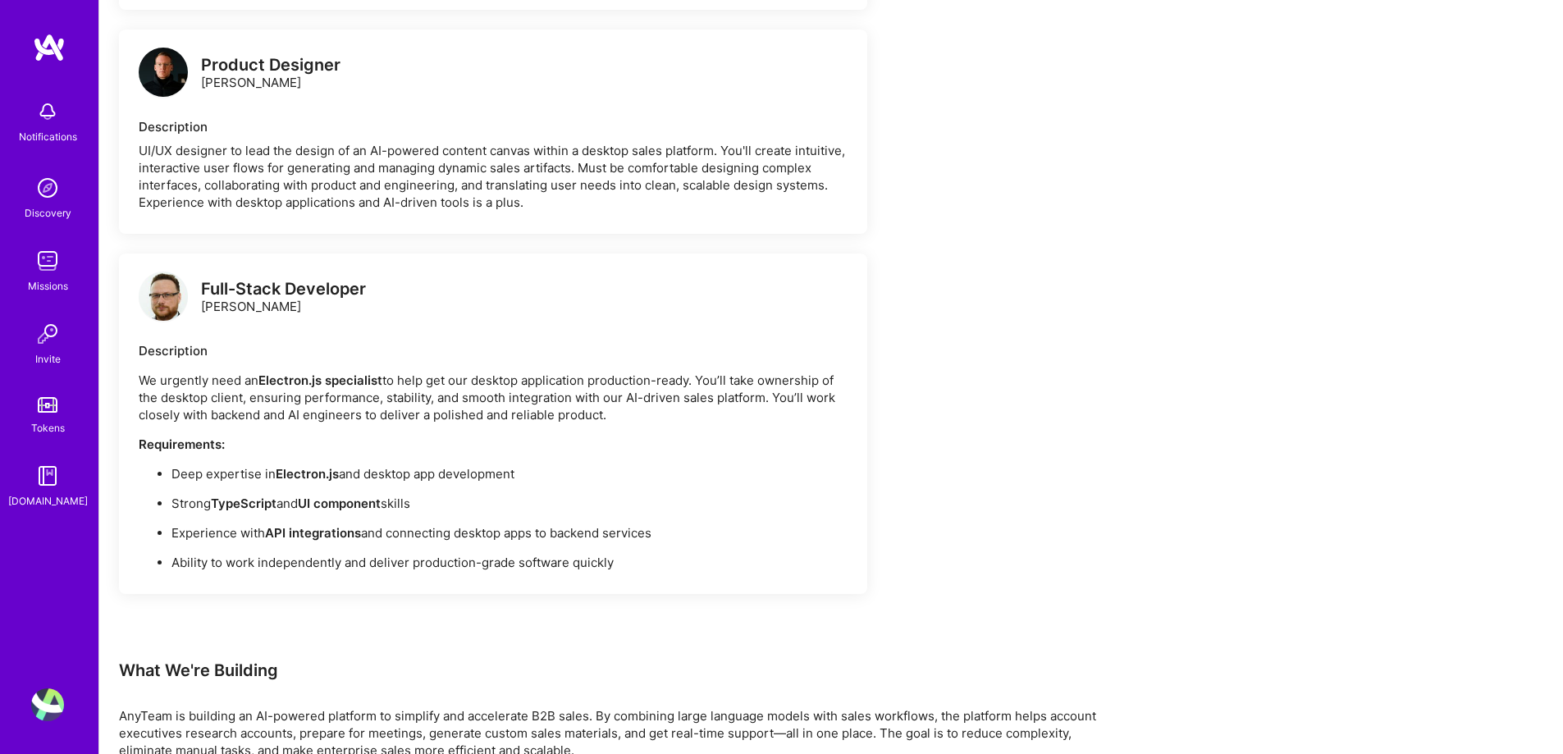
click at [790, 418] on p "We urgently need an Electron.js specialist to help get our desktop application …" at bounding box center [493, 398] width 709 height 52
click at [176, 413] on p "We urgently need an Electron.js specialist to help get our desktop application …" at bounding box center [493, 398] width 709 height 52
click at [156, 415] on p "We urgently need an Electron.js specialist to help get our desktop application …" at bounding box center [493, 398] width 709 height 52
drag, startPoint x: 215, startPoint y: 414, endPoint x: 628, endPoint y: 413, distance: 412.6
click at [628, 413] on p "We urgently need an Electron.js specialist to help get our desktop application …" at bounding box center [493, 398] width 709 height 52
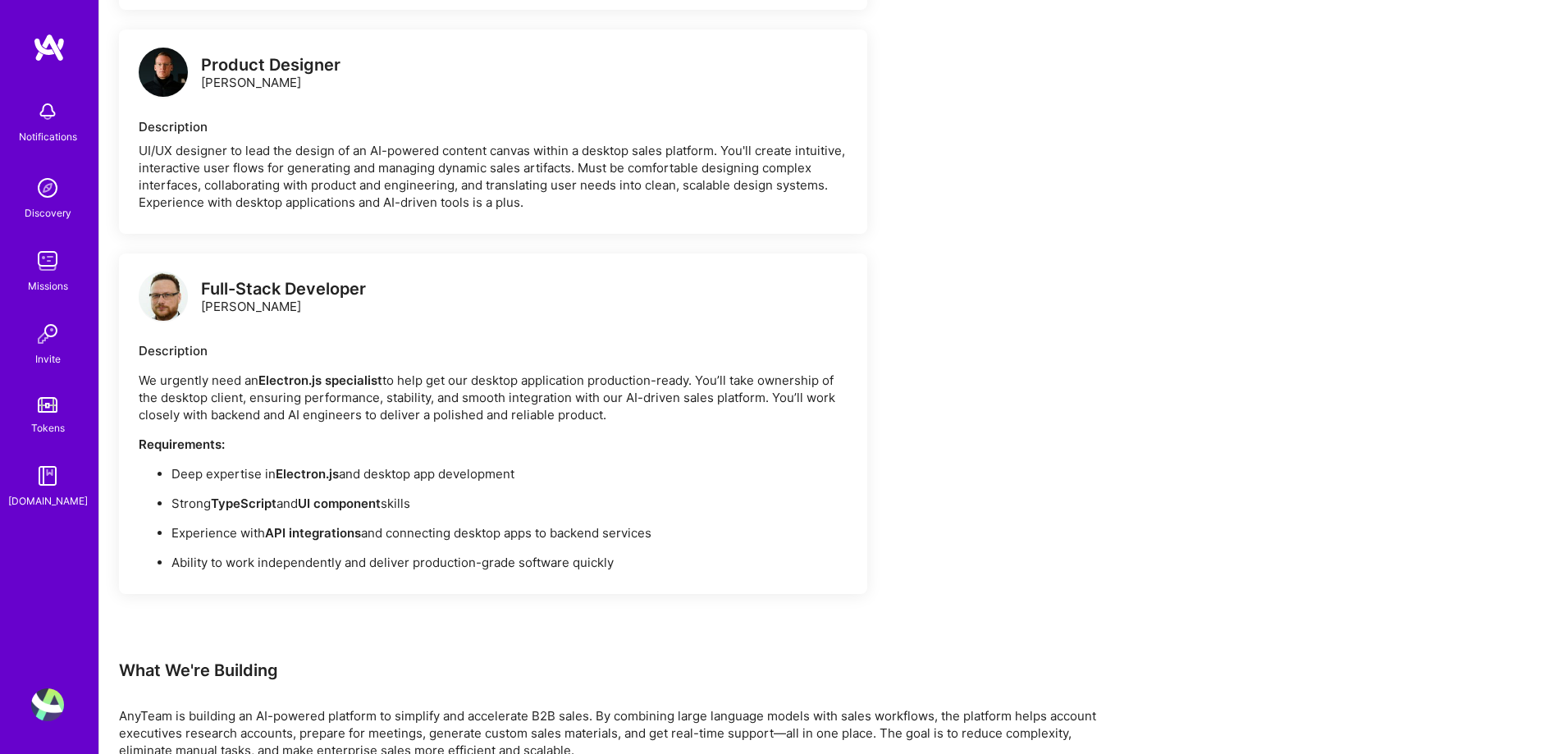
click at [631, 412] on p "We urgently need an Electron.js specialist to help get our desktop application …" at bounding box center [493, 398] width 709 height 52
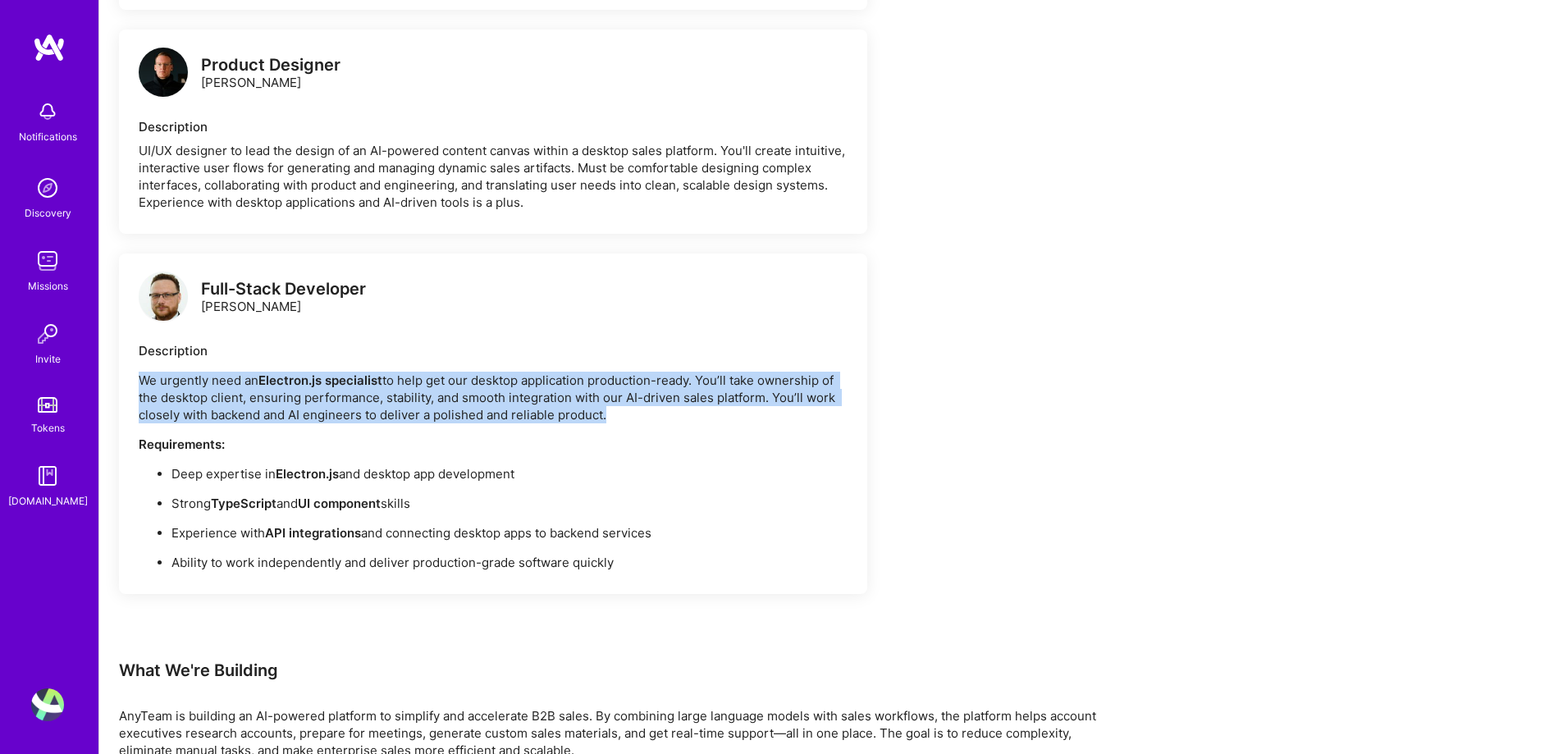
click at [631, 412] on p "We urgently need an Electron.js specialist to help get our desktop application …" at bounding box center [493, 398] width 709 height 52
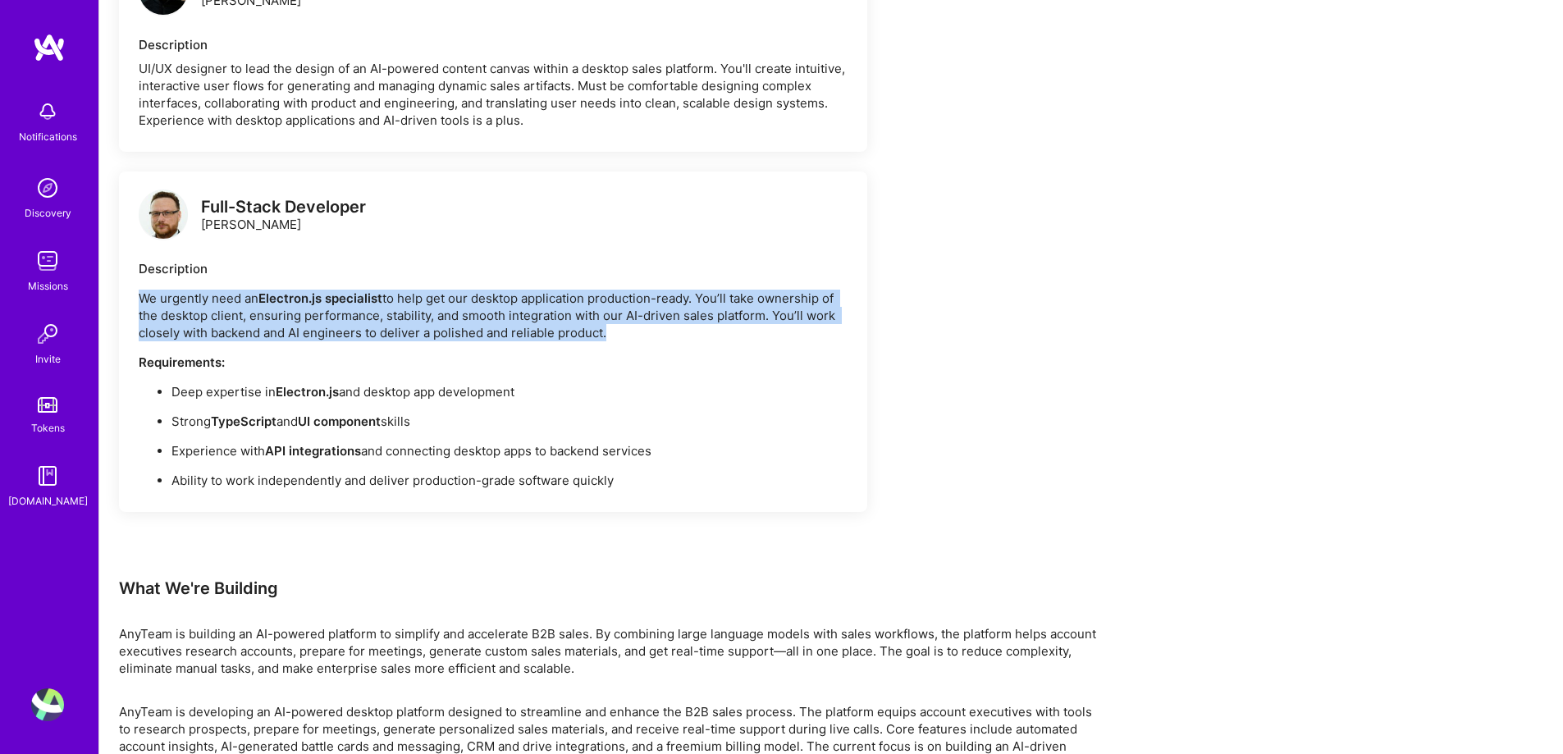
scroll to position [1382, 0]
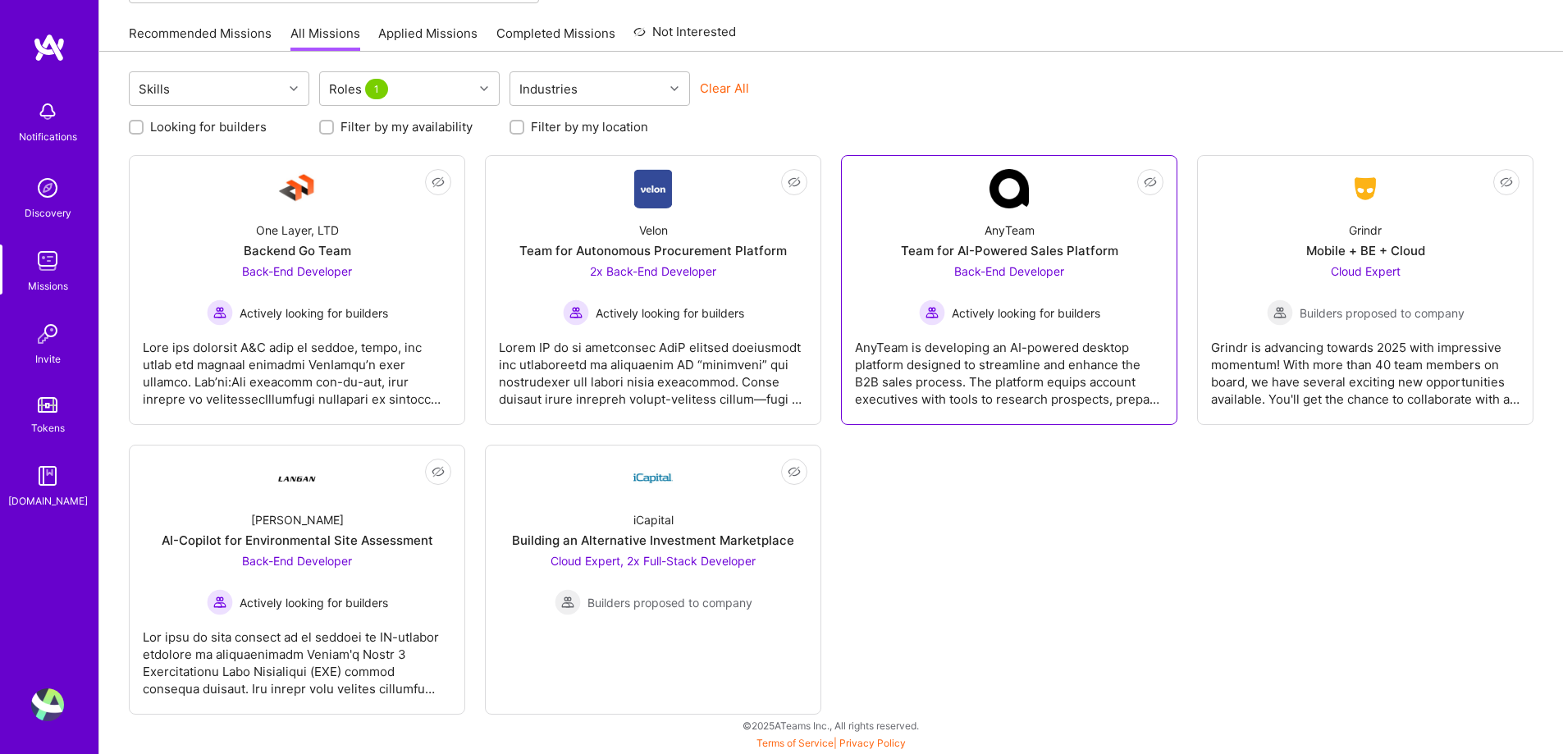
scroll to position [155, 0]
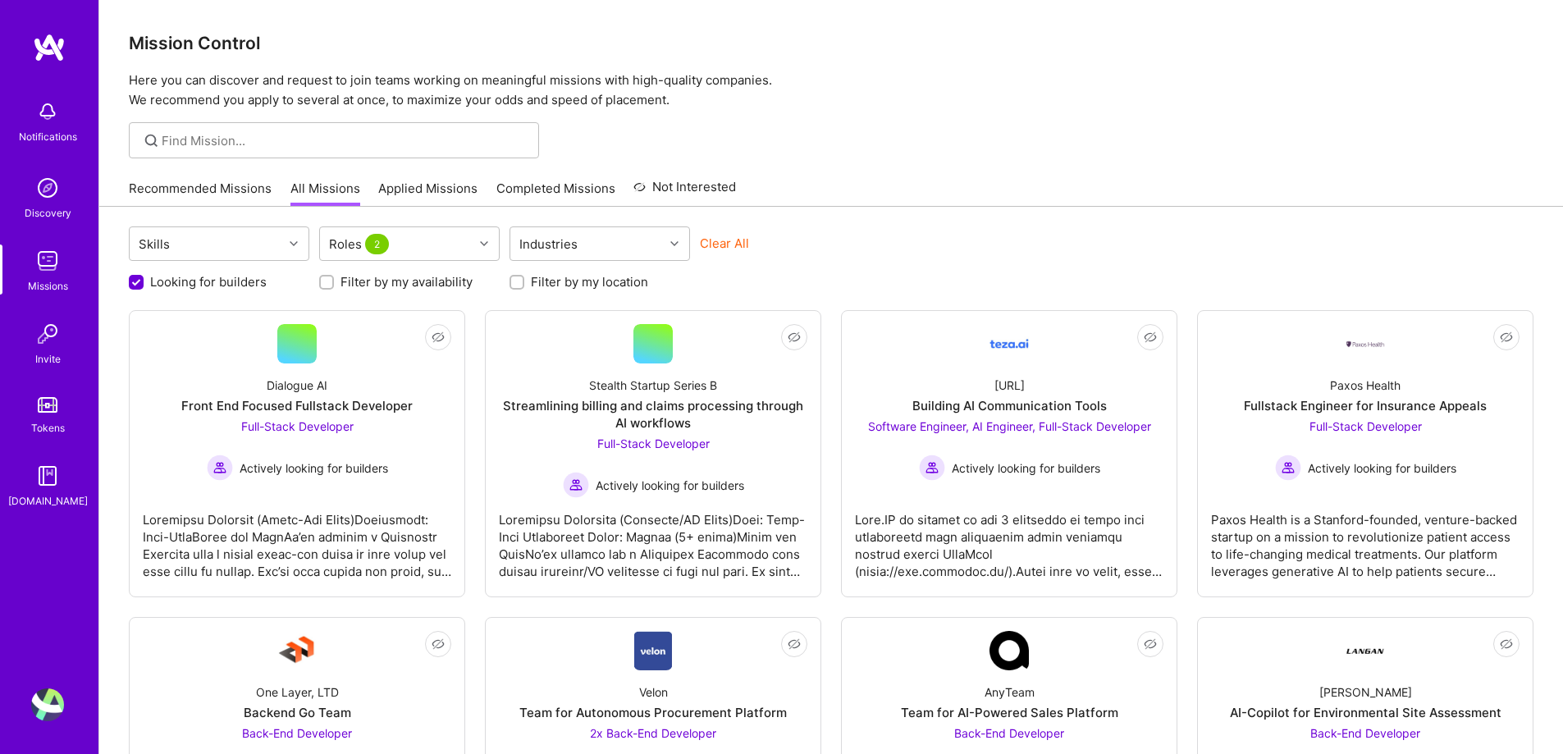
scroll to position [172, 0]
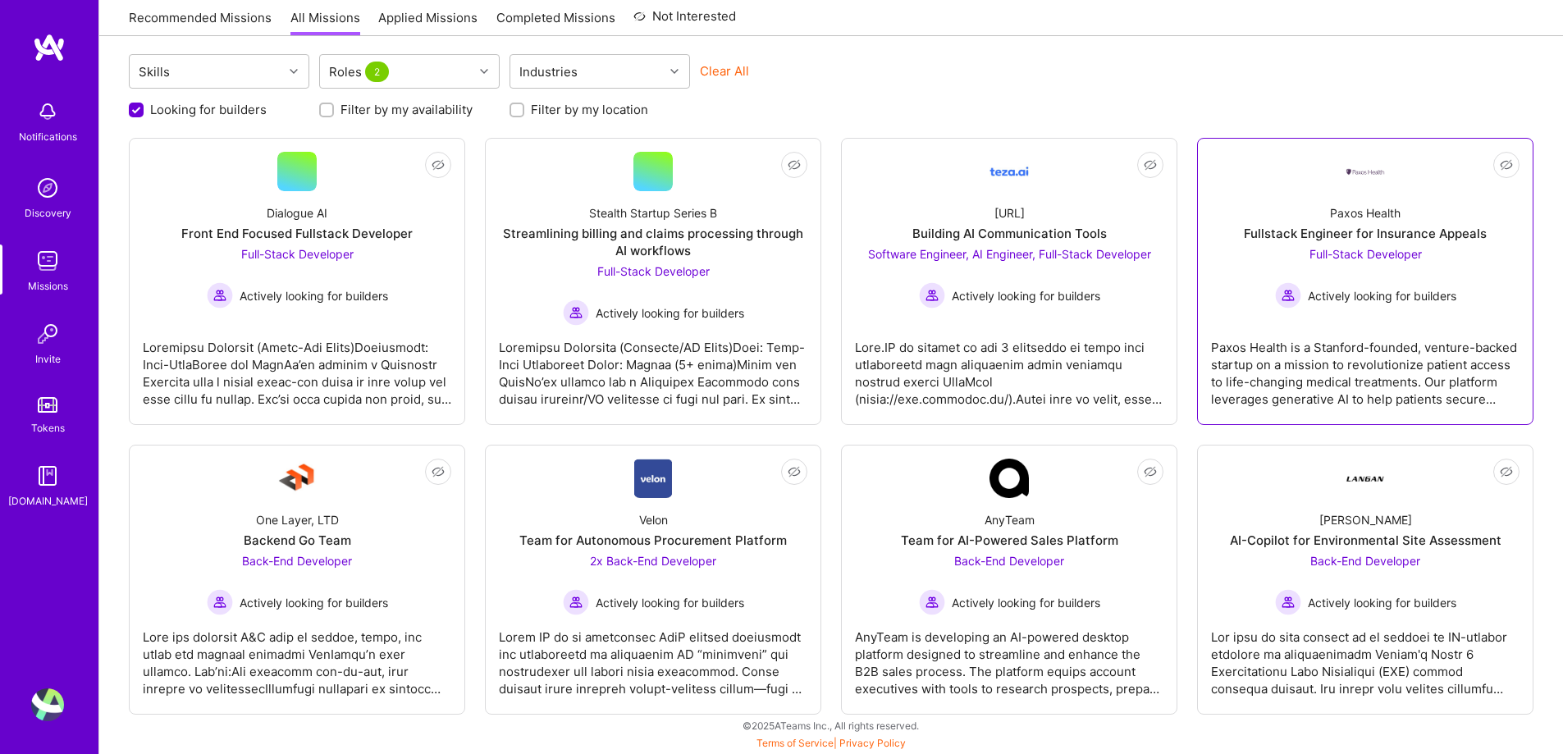
click at [1367, 226] on div "Fullstack Engineer for Insurance Appeals" at bounding box center [1365, 233] width 243 height 17
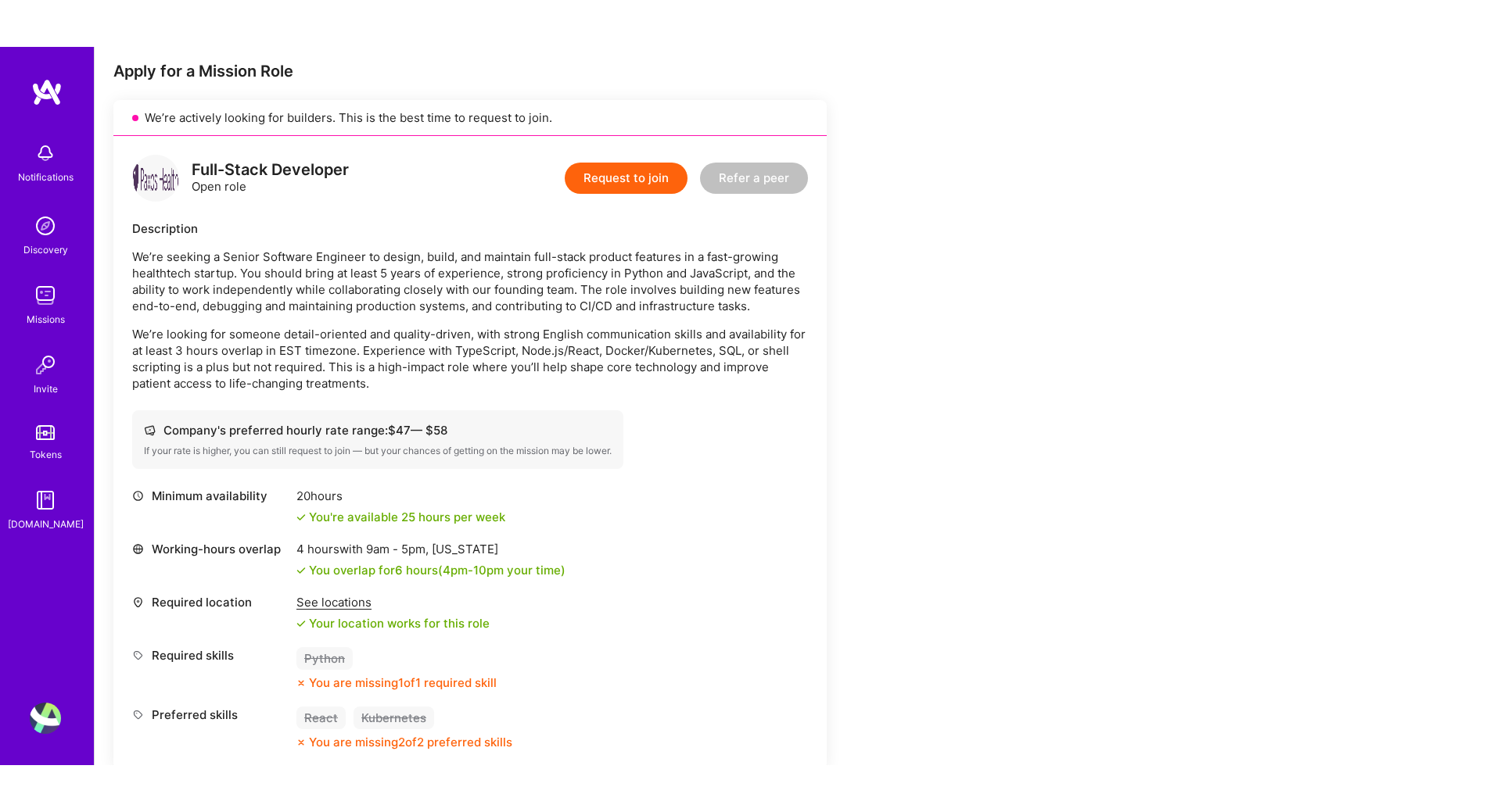
scroll to position [391, 0]
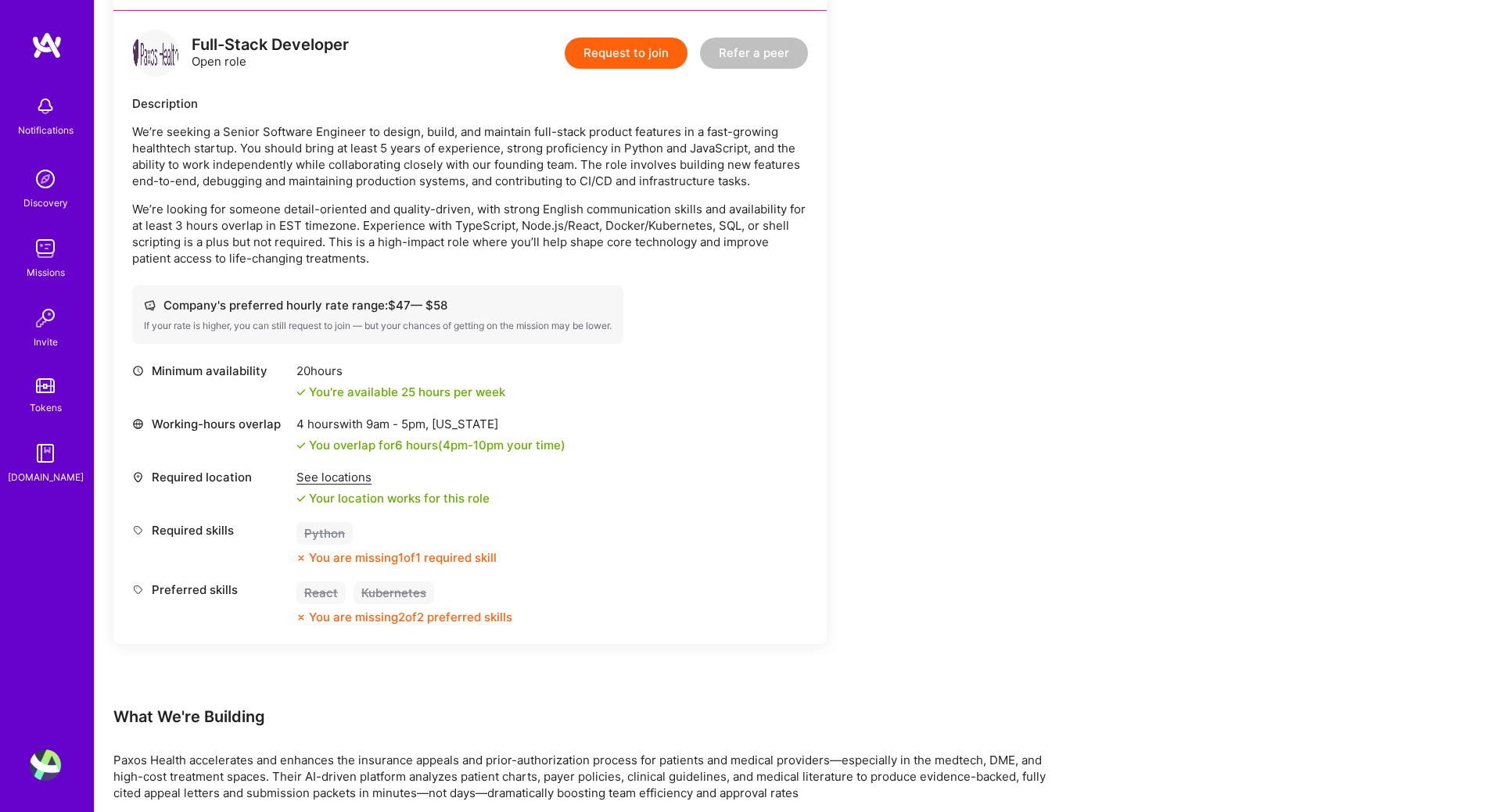
click at [1077, 274] on div "Earn tokens for inviting a new A.Teamer to this mission Do you know the perfect…" at bounding box center [791, 402] width 1395 height 1167
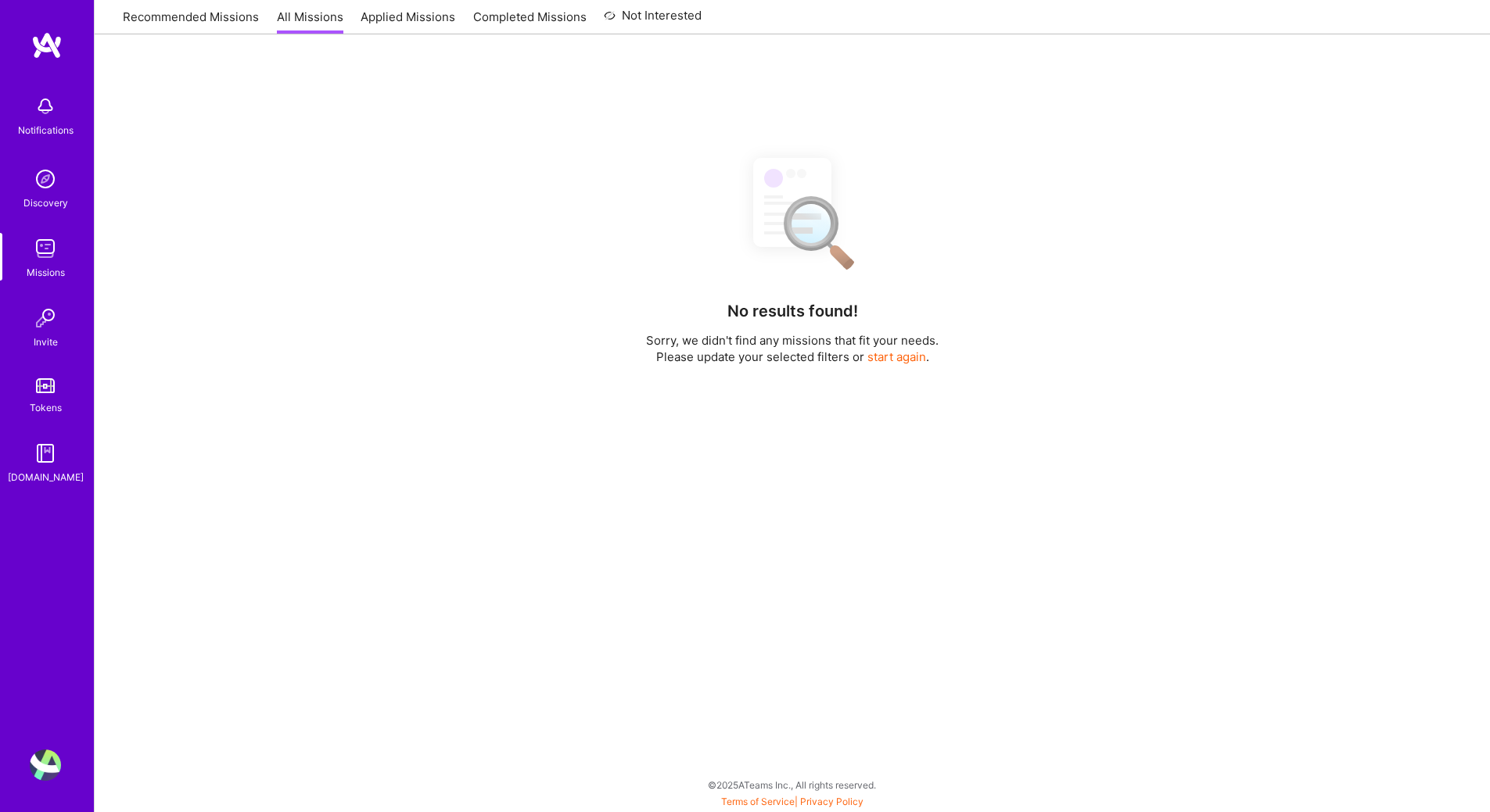
scroll to position [164, 0]
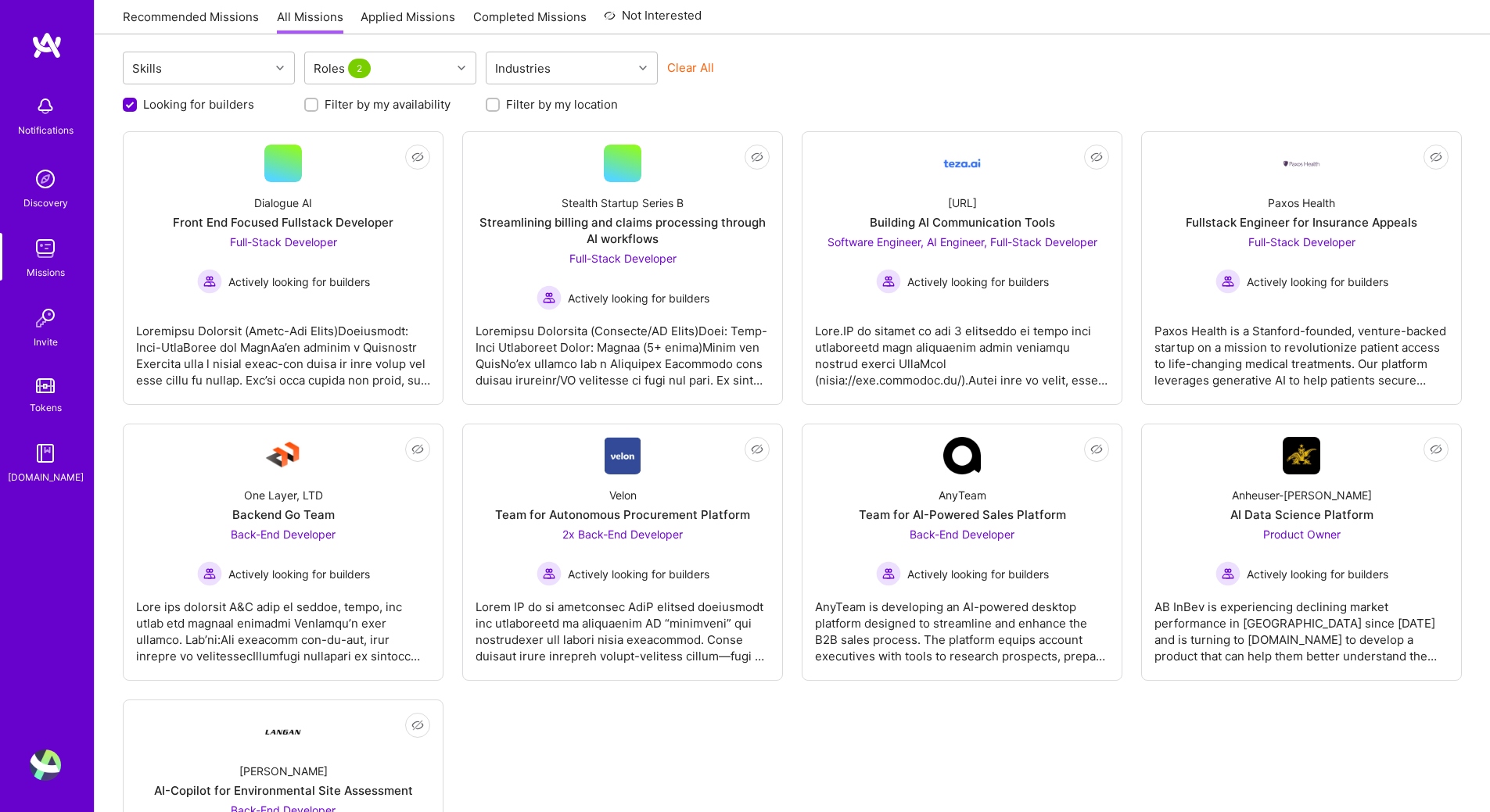
click at [312, 108] on input "Filter by my availability" at bounding box center [312, 105] width 10 height 10
checkbox input "true"
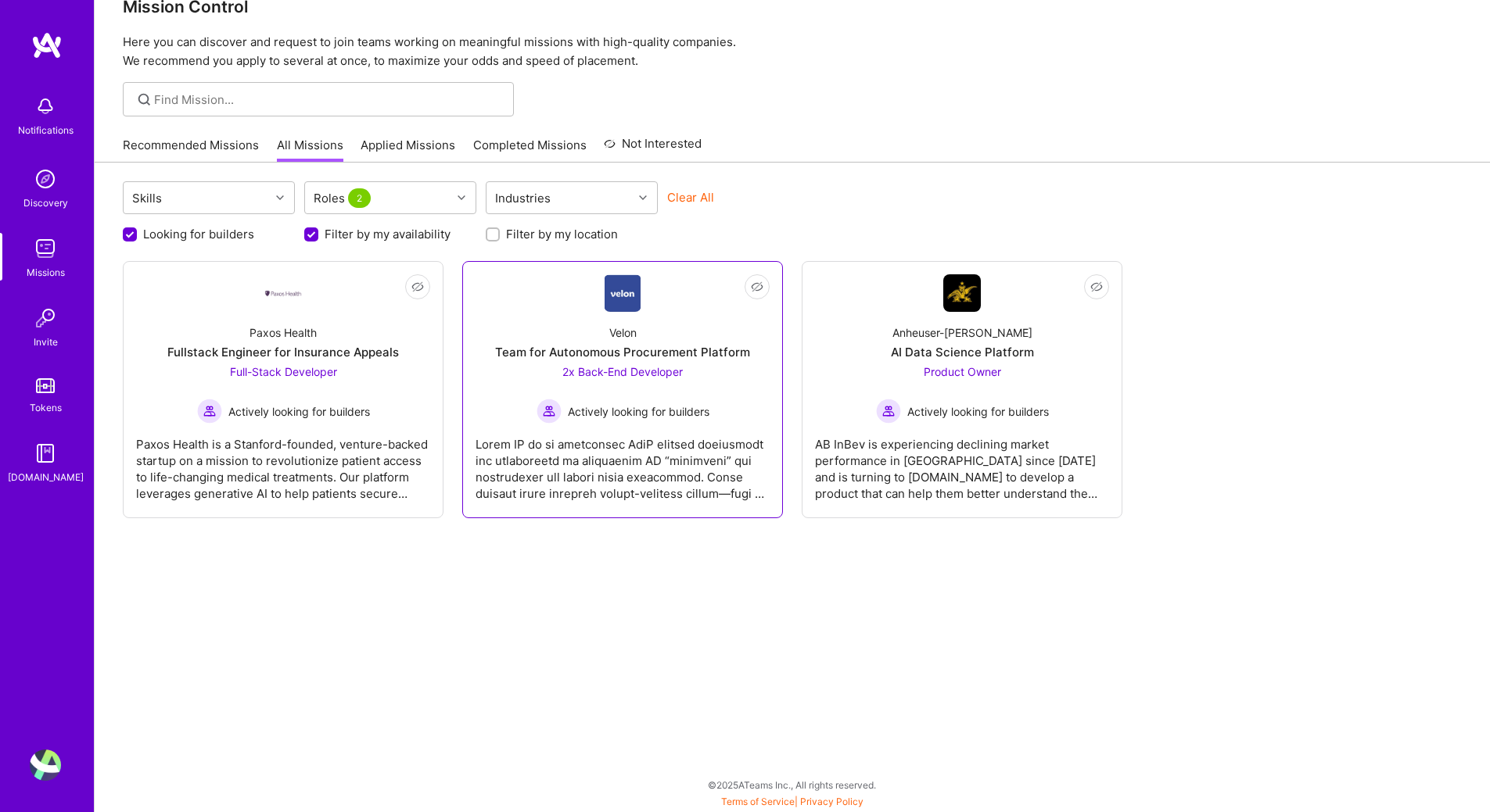
click at [629, 368] on span "2x Back-End Developer" at bounding box center [623, 372] width 120 height 13
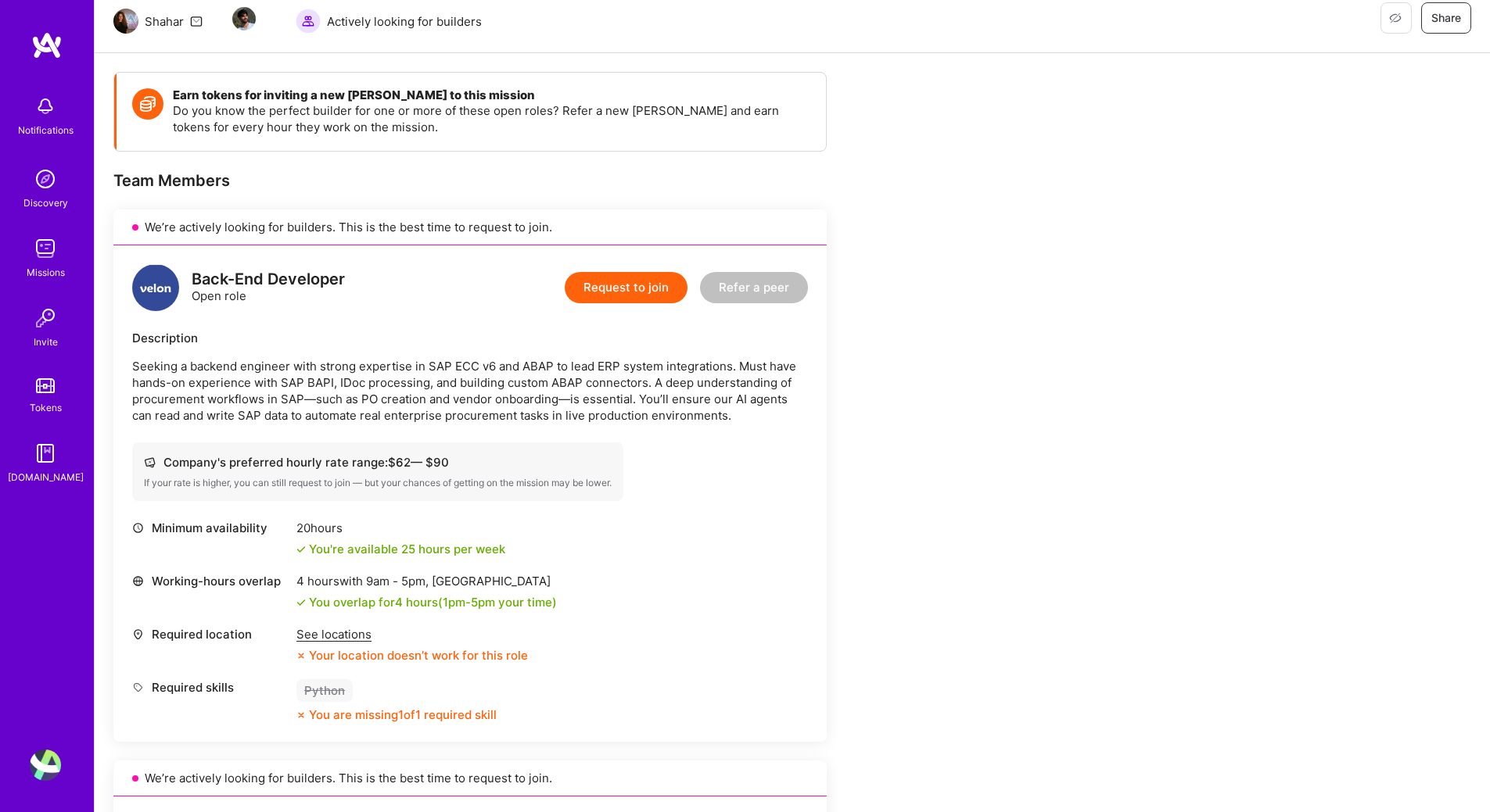
scroll to position [234, 0]
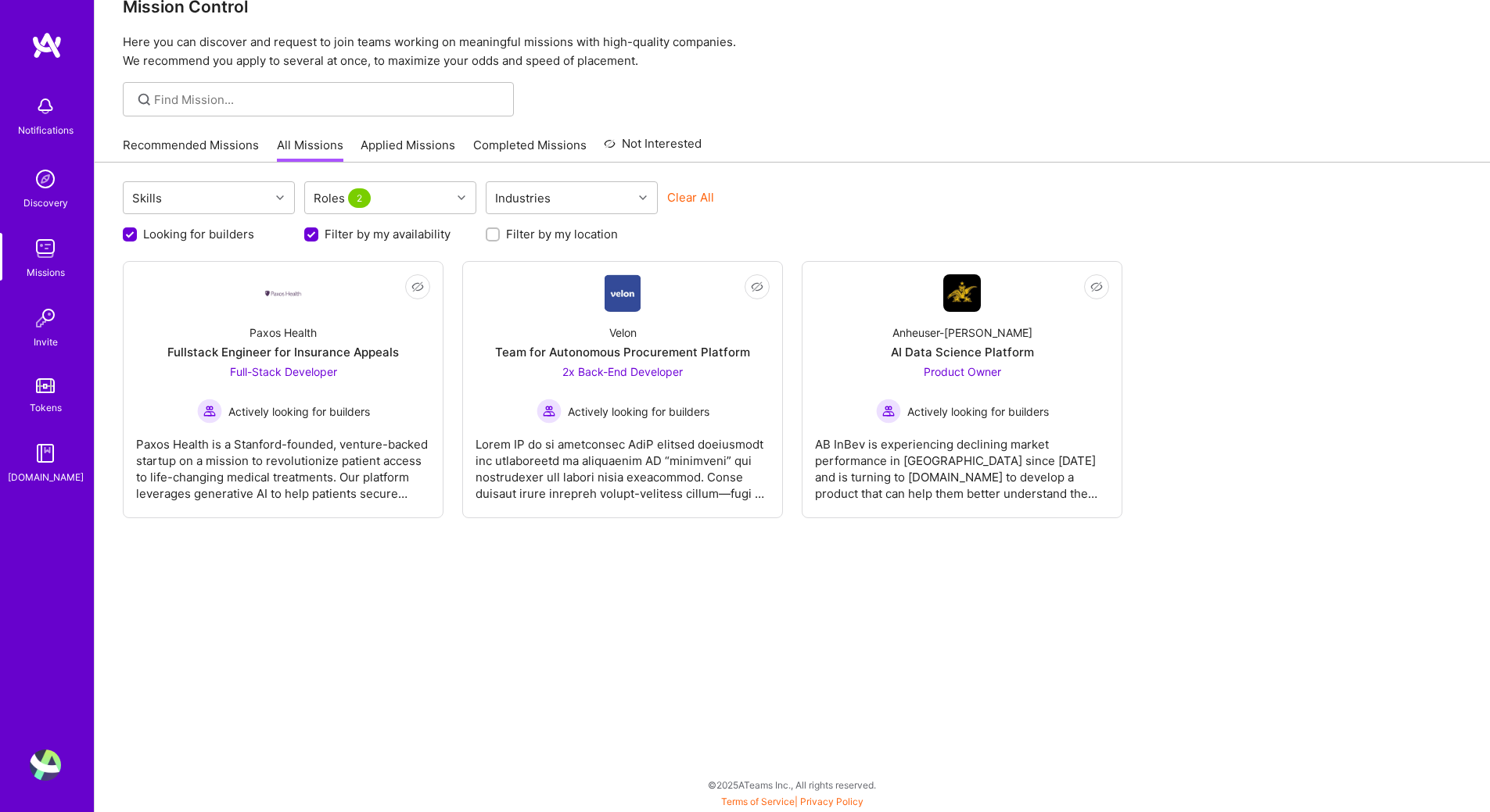
scroll to position [34, 0]
click at [742, 290] on span "Not Interested" at bounding box center [726, 287] width 74 height 16
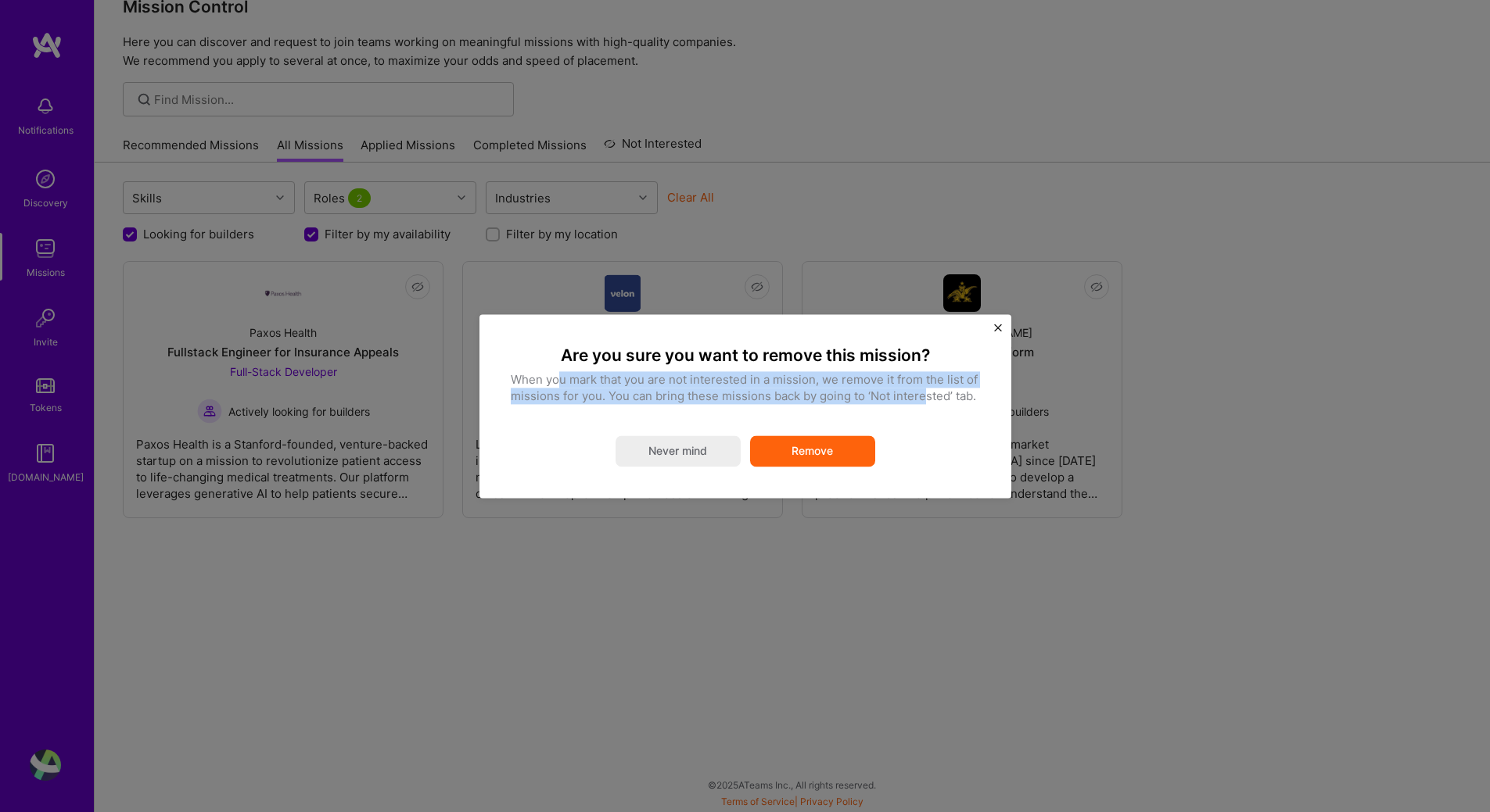
drag, startPoint x: 604, startPoint y: 376, endPoint x: 923, endPoint y: 395, distance: 319.6
click at [923, 395] on p "When you mark that you are not interested in a mission, we remove it from the l…" at bounding box center [745, 388] width 469 height 32
click at [877, 398] on p "When you mark that you are not interested in a mission, we remove it from the l…" at bounding box center [745, 388] width 469 height 32
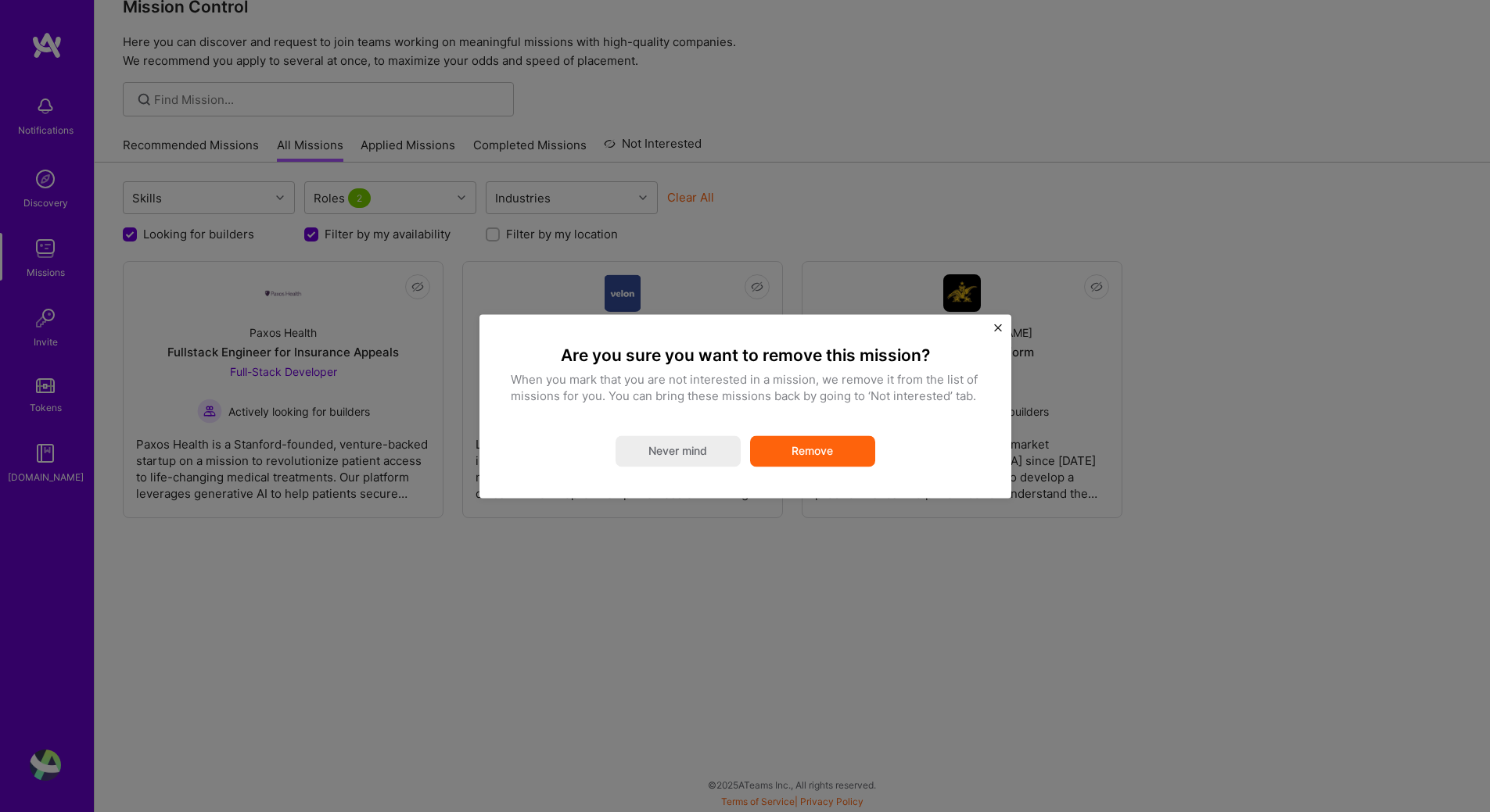
click at [829, 454] on button "Remove" at bounding box center [812, 451] width 125 height 31
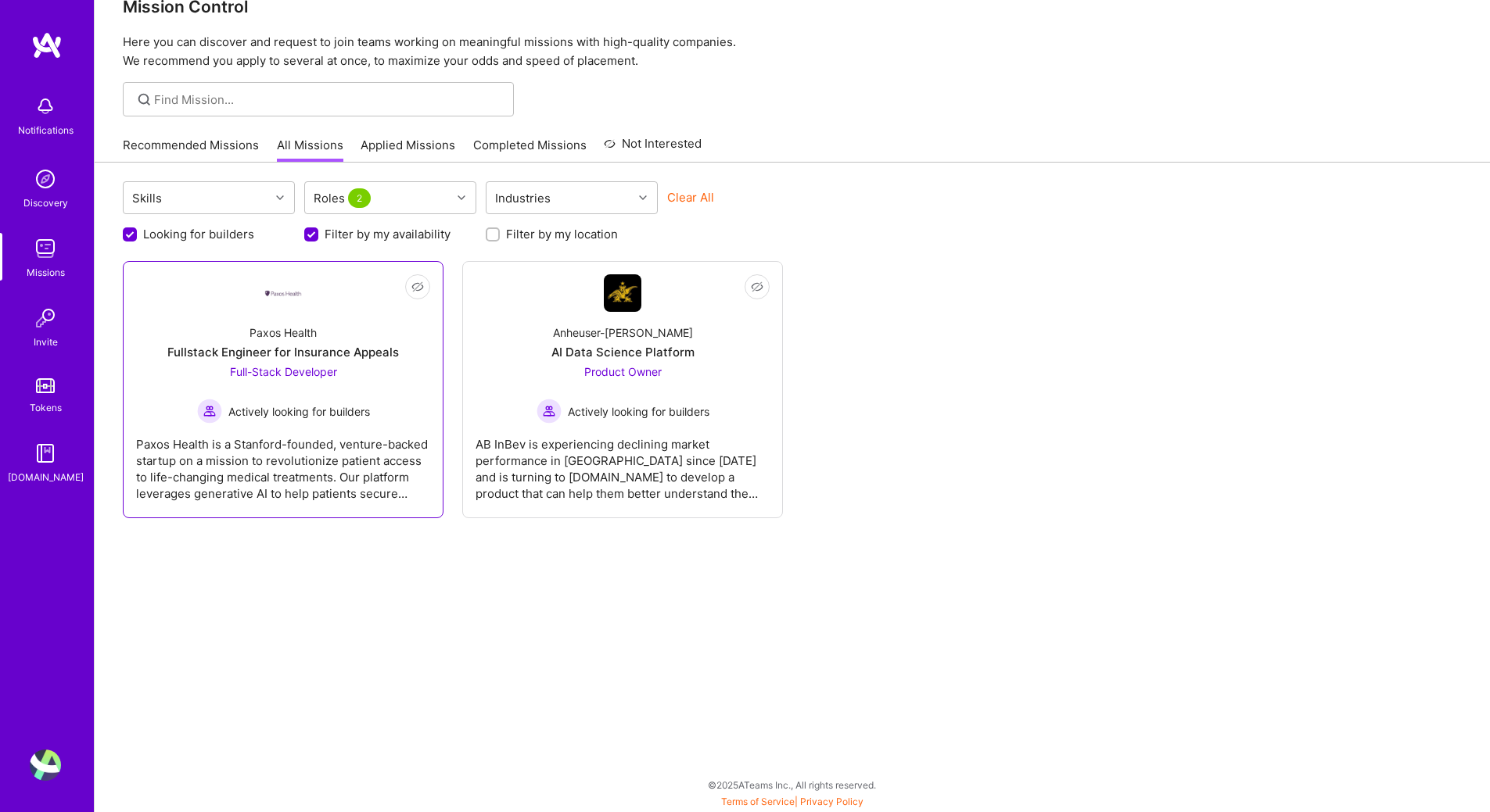
click at [331, 311] on link "Not Interested Paxos Health Fullstack Engineer for Insurance Appeals Full-Stack…" at bounding box center [283, 390] width 294 height 231
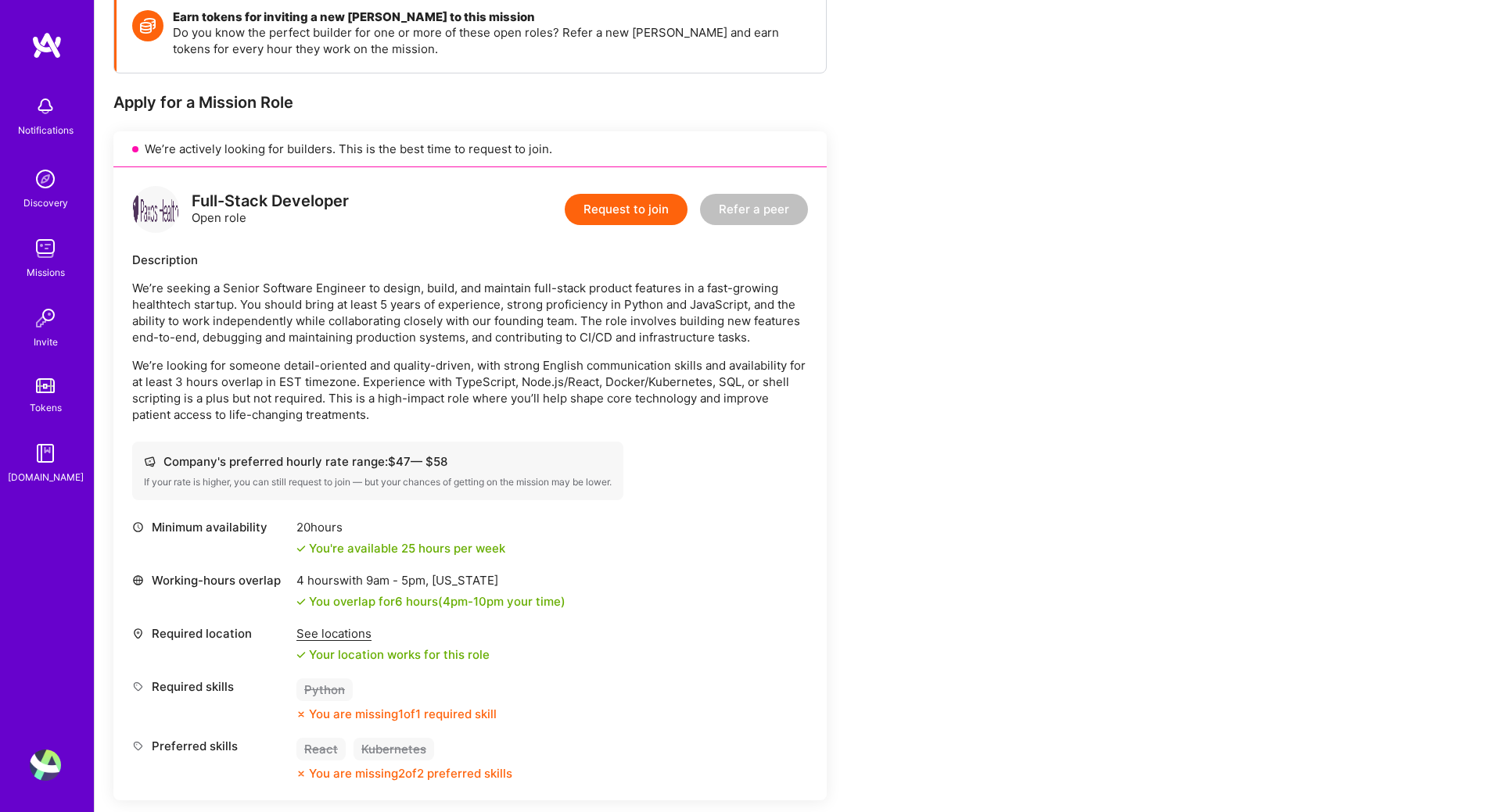
scroll to position [156, 0]
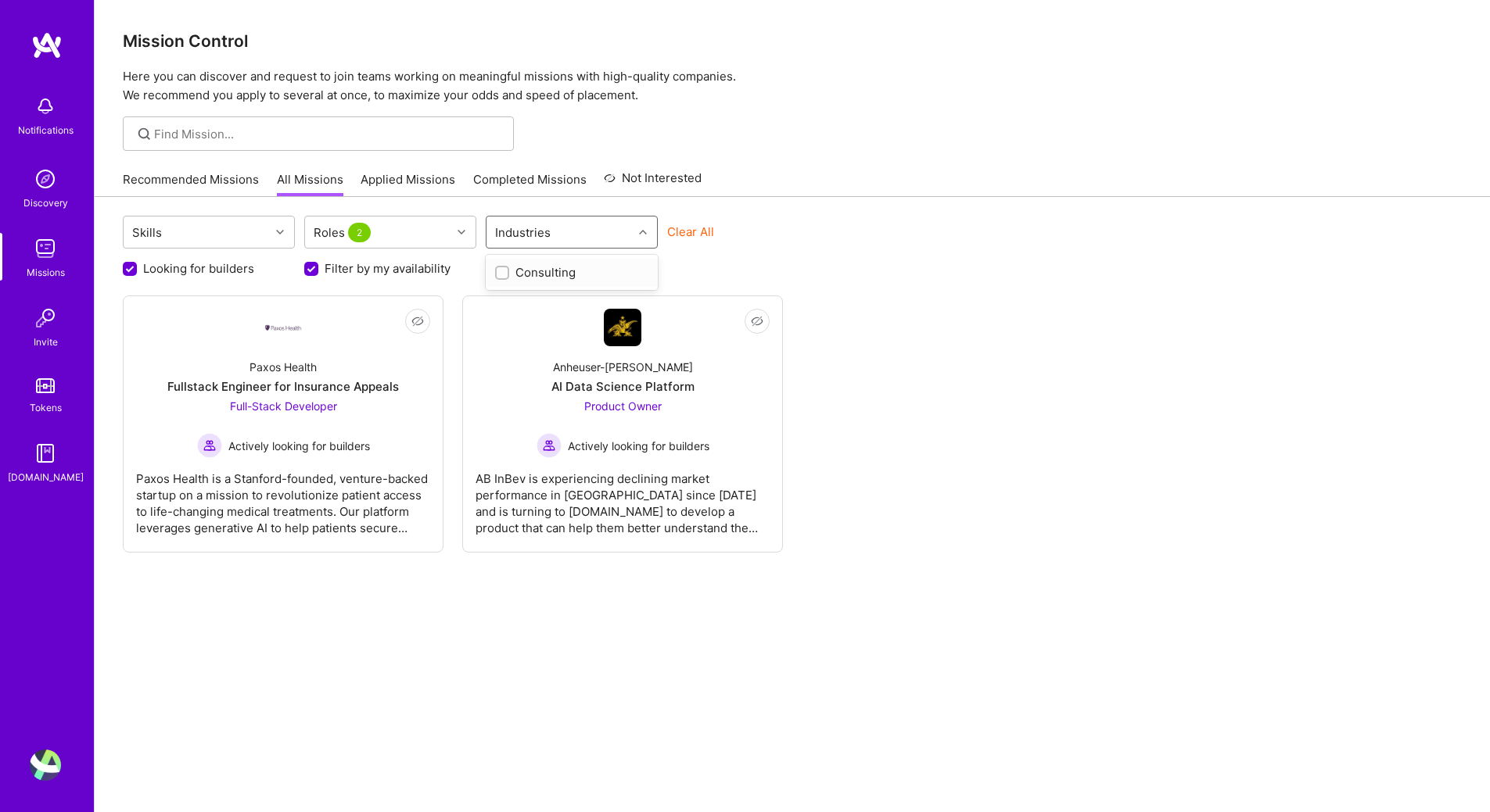
click at [581, 232] on div "Industries" at bounding box center [559, 232] width 146 height 31
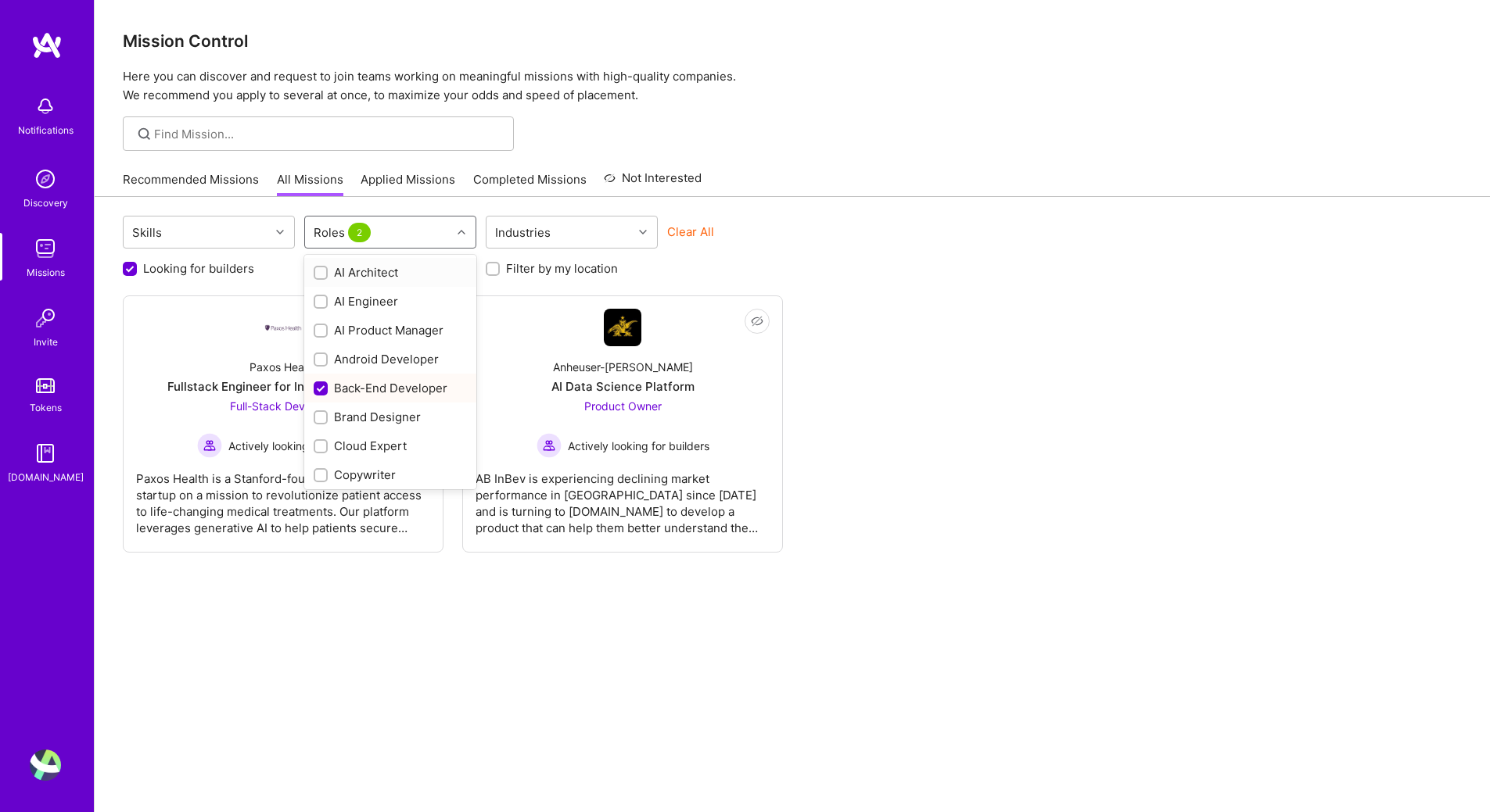
click at [405, 233] on div "Roles 2" at bounding box center [378, 232] width 146 height 31
click at [202, 285] on div "Skills option Cloud Expert focused, 7 of 28. 28 results available. Use Up and D…" at bounding box center [791, 522] width 1395 height 650
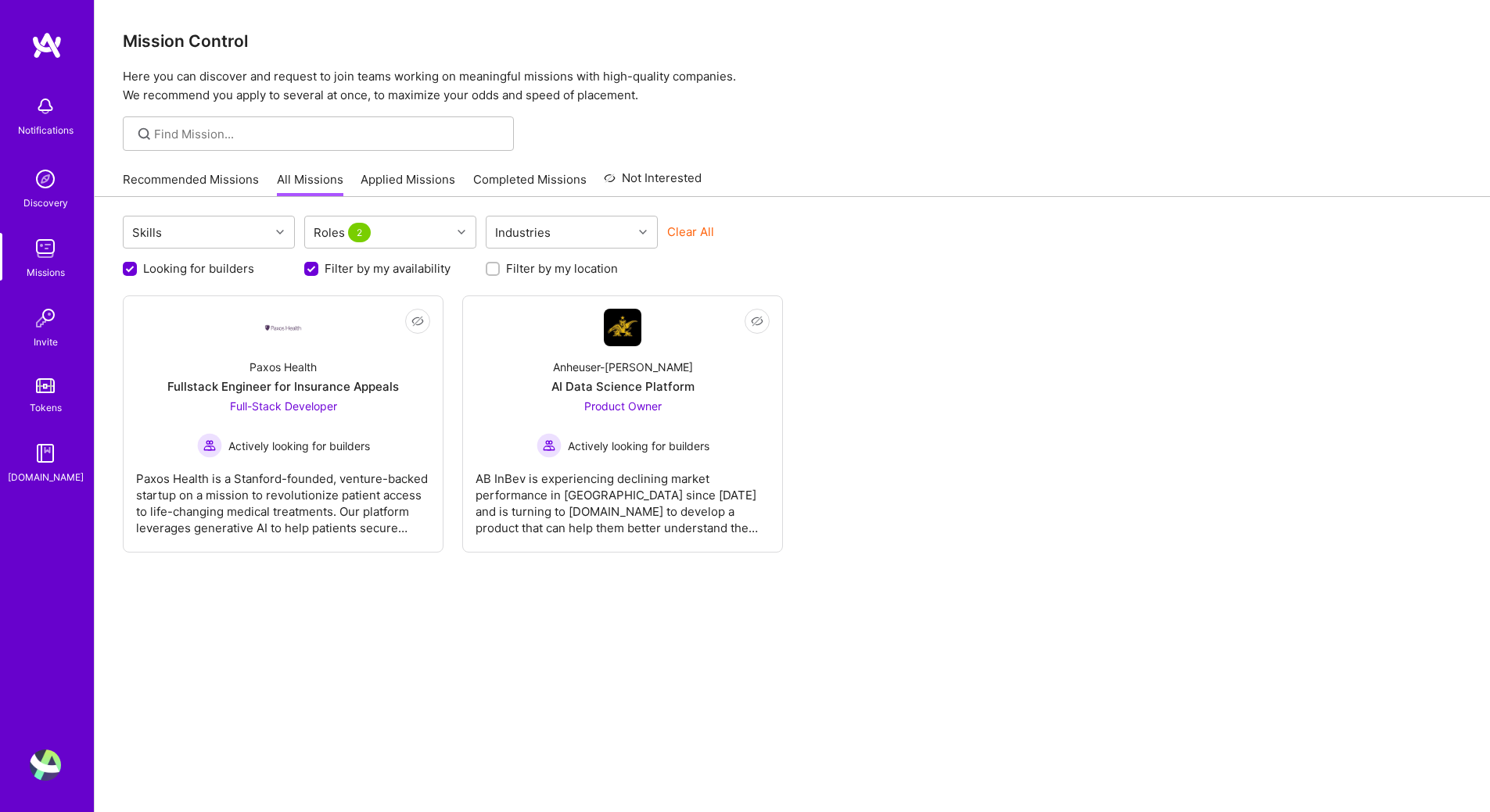
click at [304, 270] on div at bounding box center [311, 269] width 14 height 14
click at [313, 269] on input "Filter by my availability" at bounding box center [313, 270] width 14 height 14
checkbox input "false"
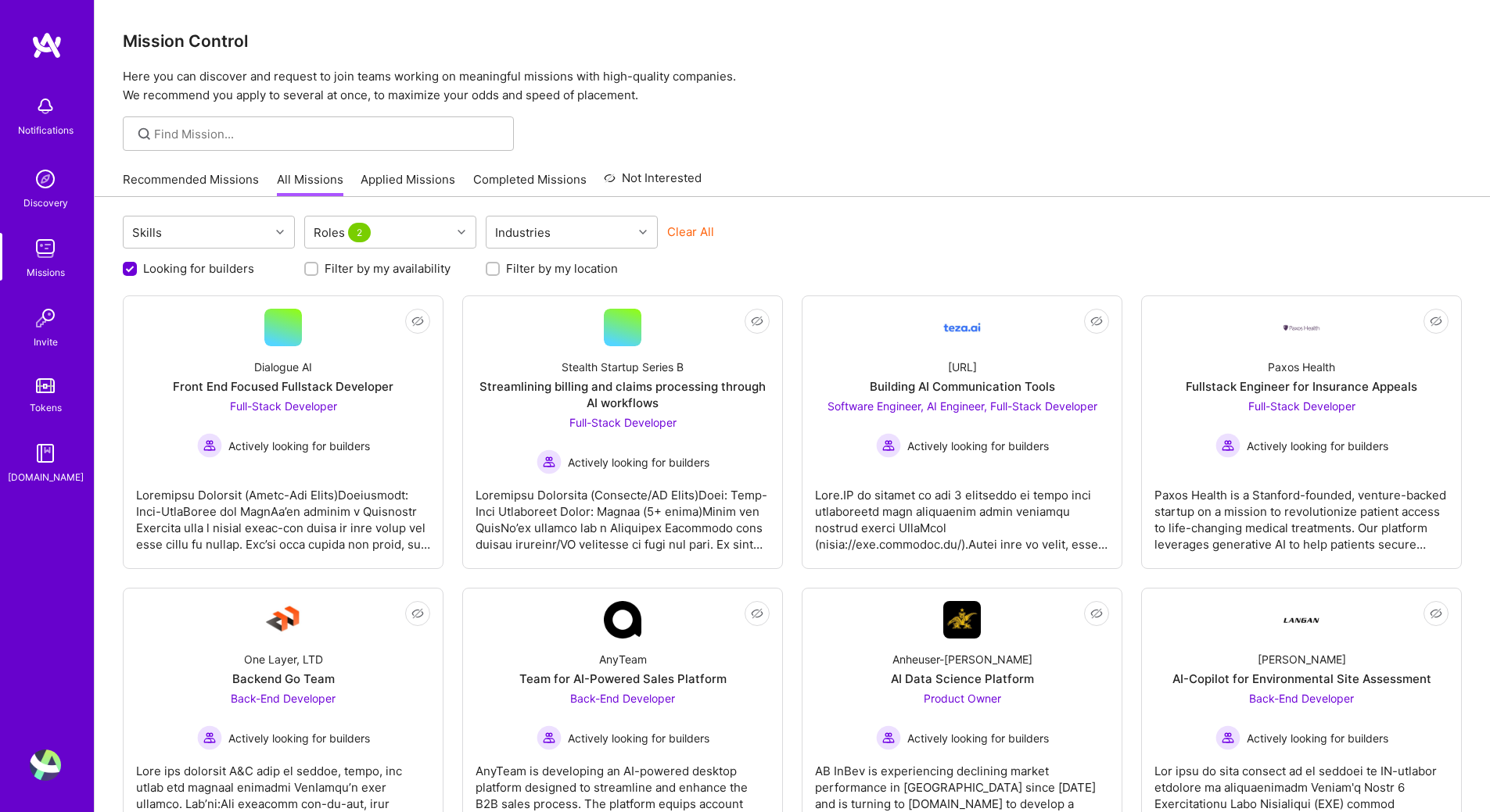
scroll to position [71, 0]
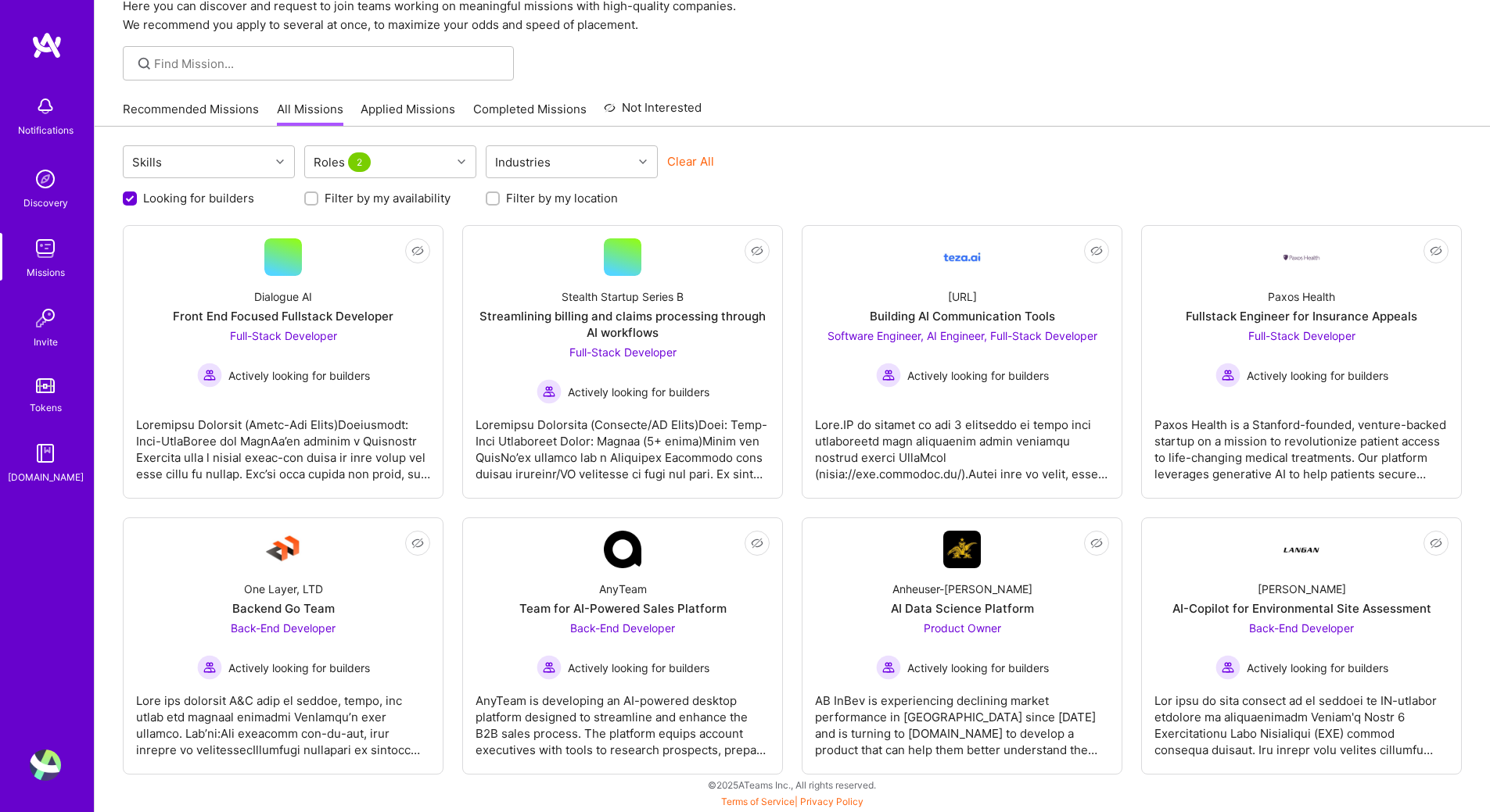
click at [452, 287] on div "Not Interested Dialogue AI Front End Focused Fullstack Developer Full-Stack Dev…" at bounding box center [792, 499] width 1338 height 550
click at [319, 335] on span "Full-Stack Developer" at bounding box center [283, 335] width 107 height 13
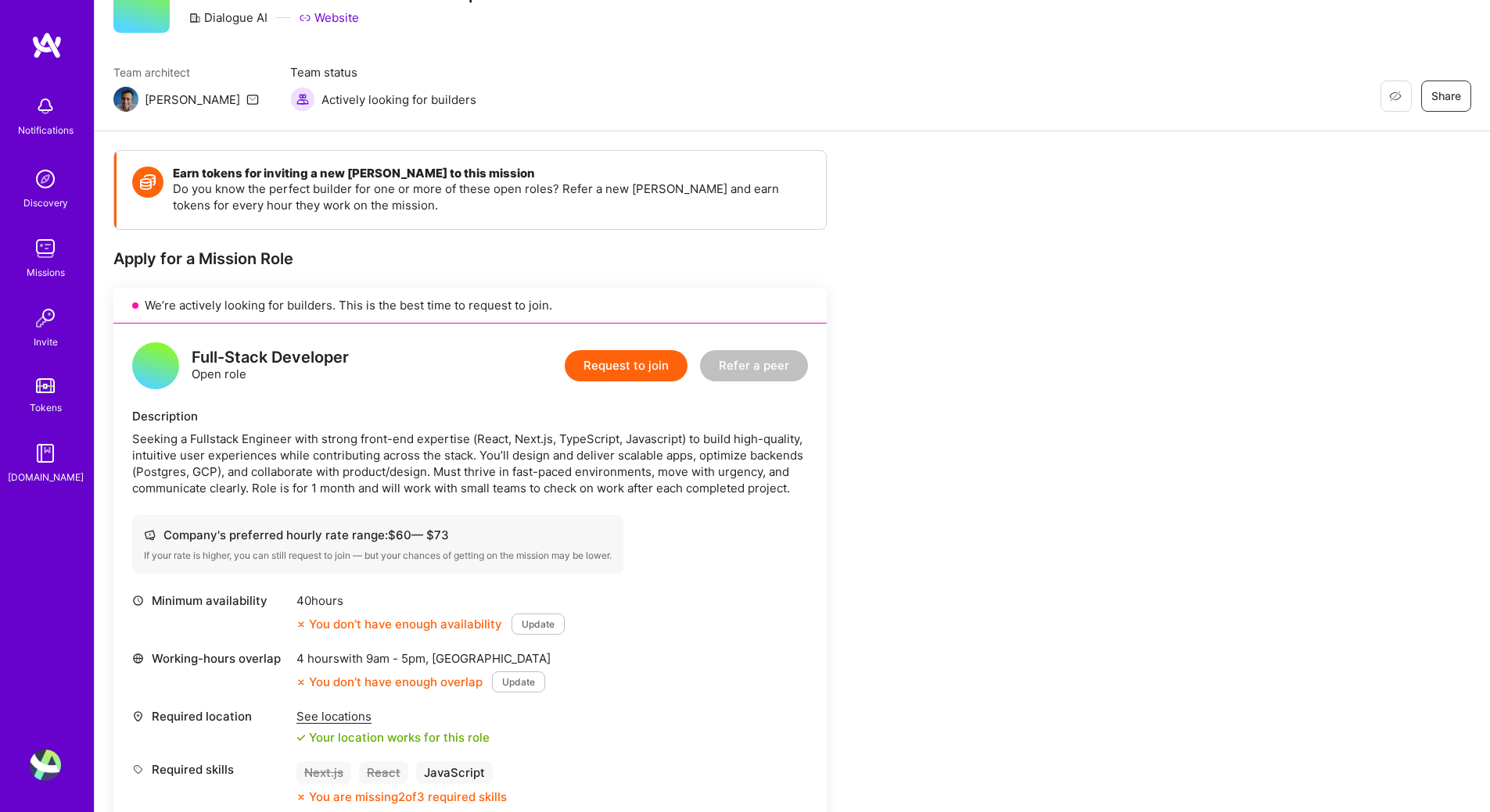
scroll to position [547, 0]
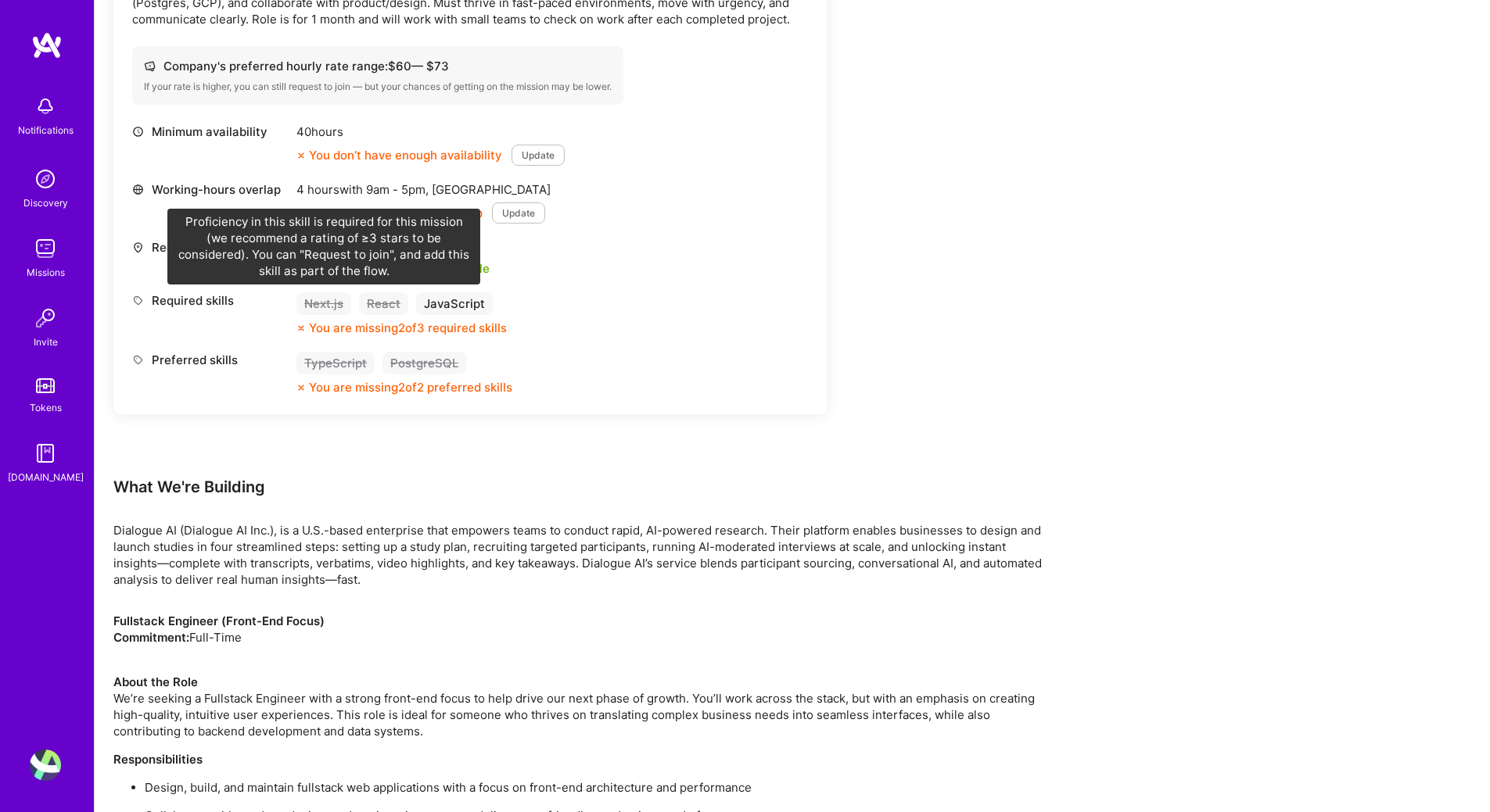
click at [336, 304] on div "Next.js" at bounding box center [323, 304] width 54 height 23
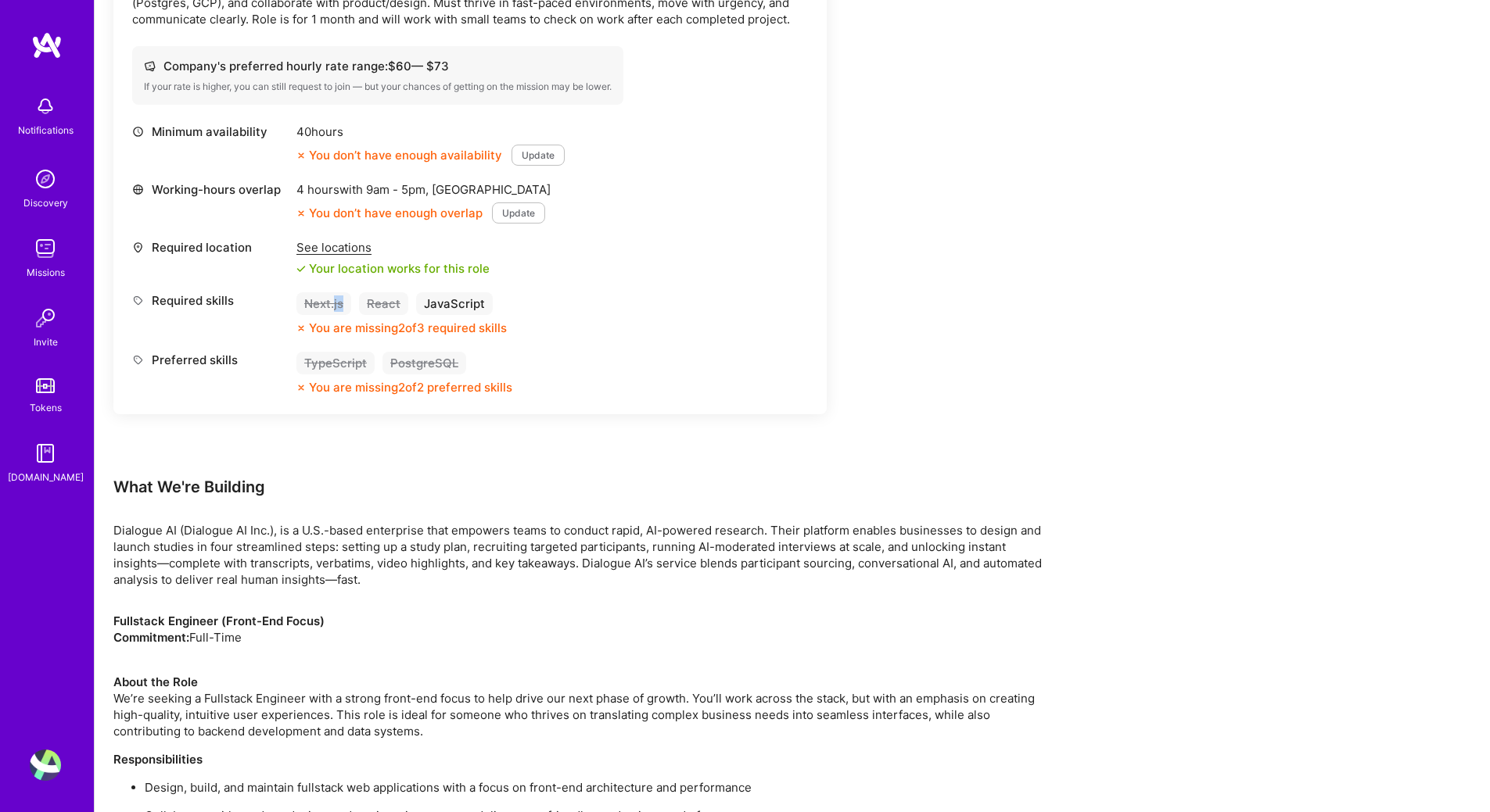
click at [336, 304] on div "Next.js" at bounding box center [323, 304] width 54 height 23
copy div "Next.js"
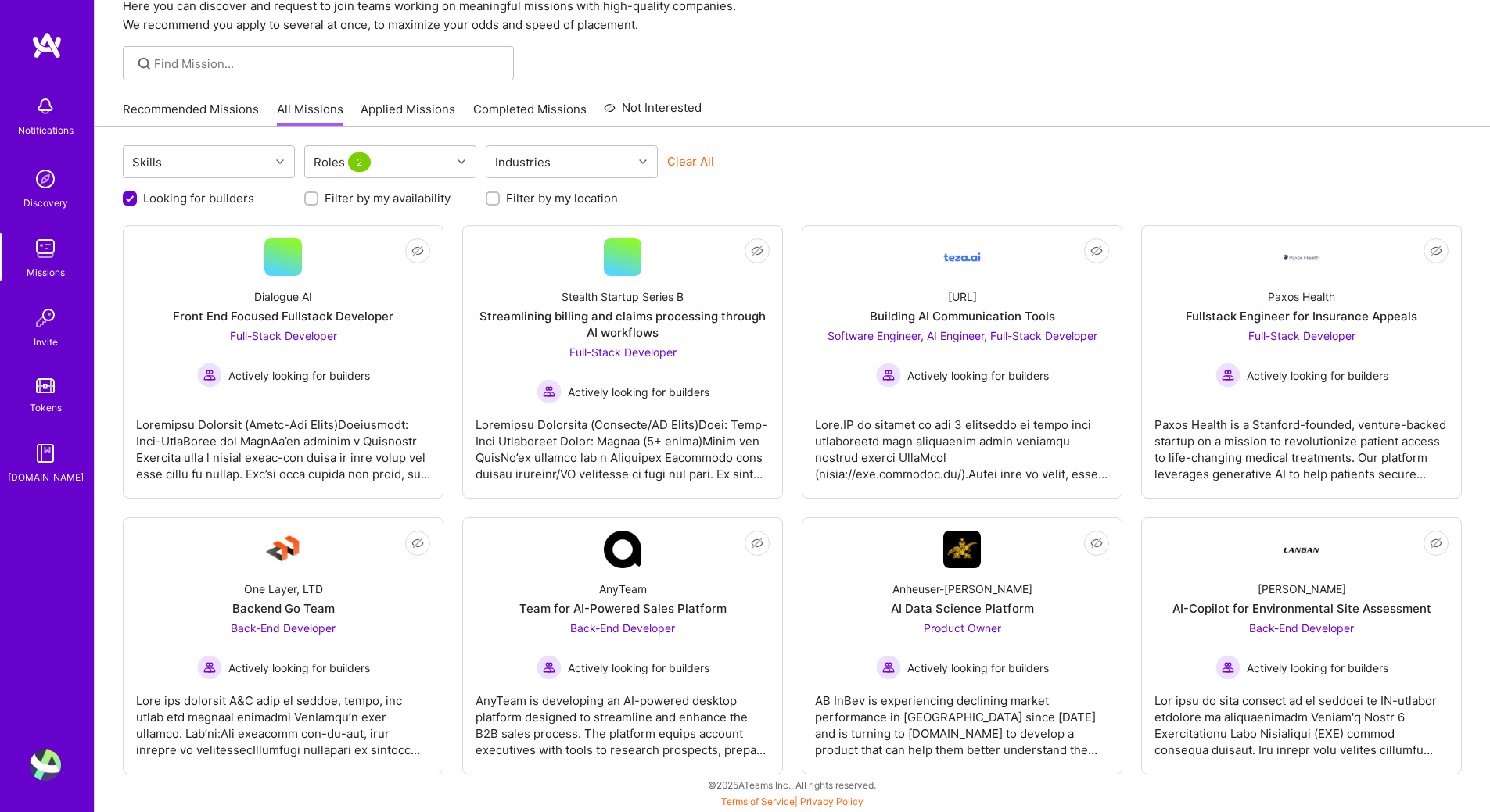
scroll to position [71, 0]
